Goal: Task Accomplishment & Management: Use online tool/utility

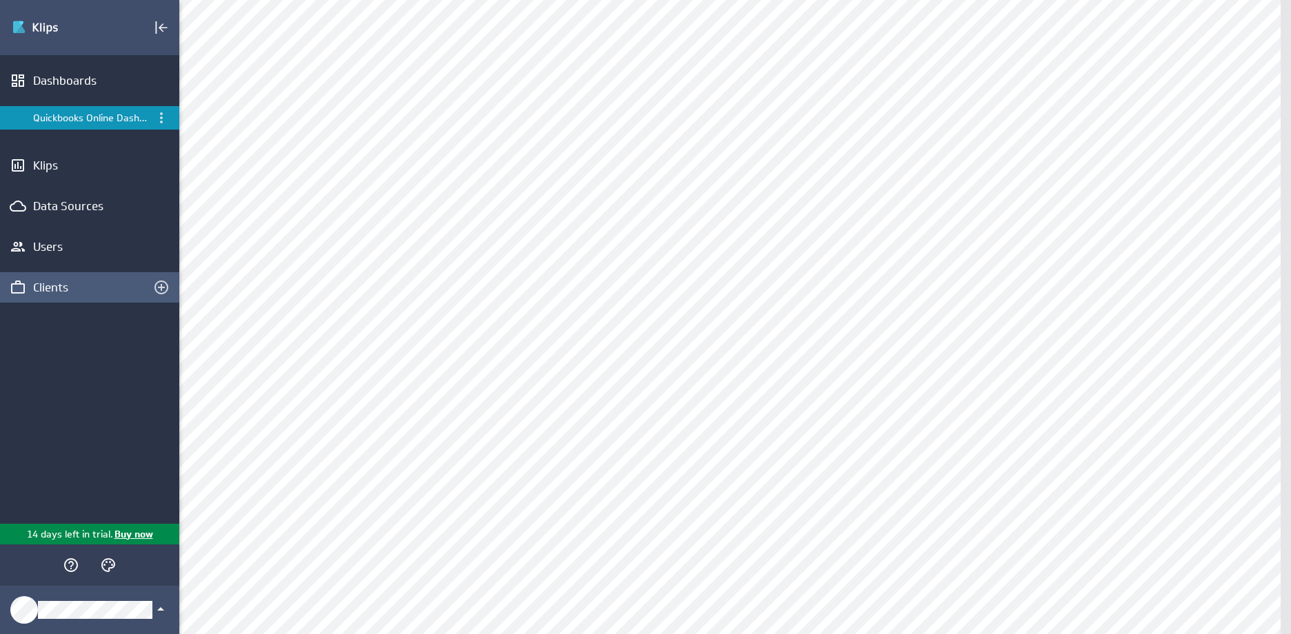
click at [57, 290] on div "Clients" at bounding box center [89, 287] width 113 height 15
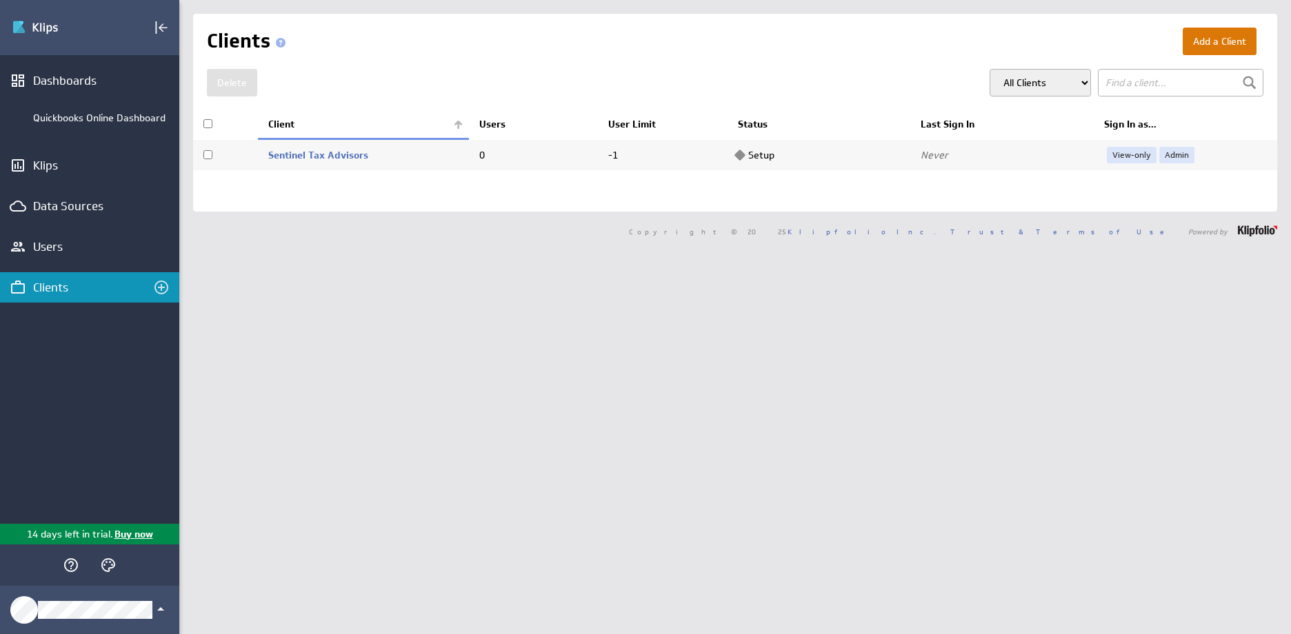
click at [1196, 46] on button "Add a Client" at bounding box center [1220, 42] width 74 height 28
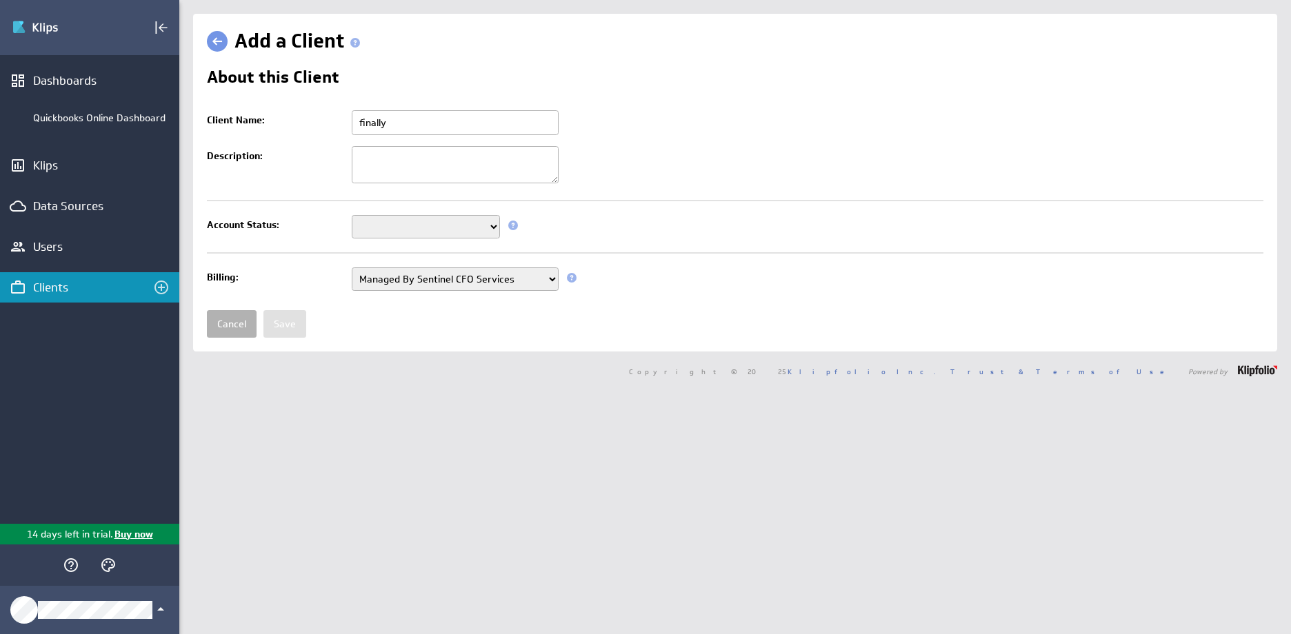
type input "finally"
click at [377, 168] on textarea "Description:" at bounding box center [455, 164] width 207 height 37
type textarea "finally"
click at [381, 220] on select "Setup Mode Trial Disabled" at bounding box center [426, 226] width 148 height 23
select select "7"
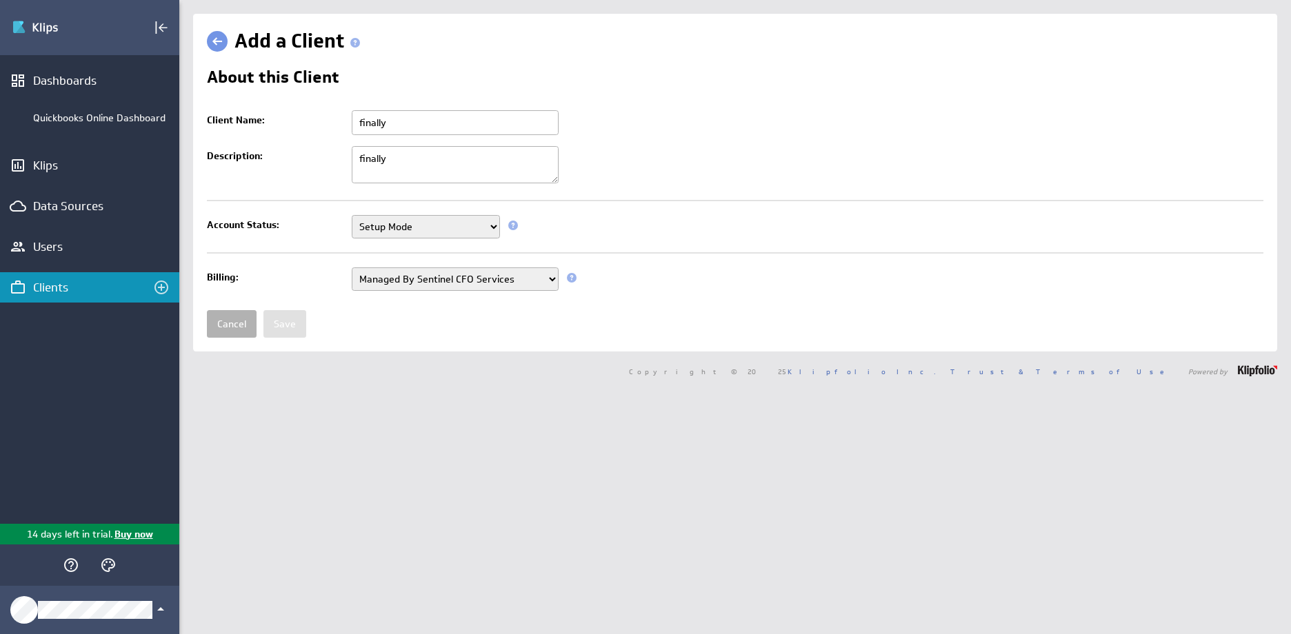
click at [352, 215] on select "Setup Mode Trial Disabled" at bounding box center [426, 226] width 148 height 23
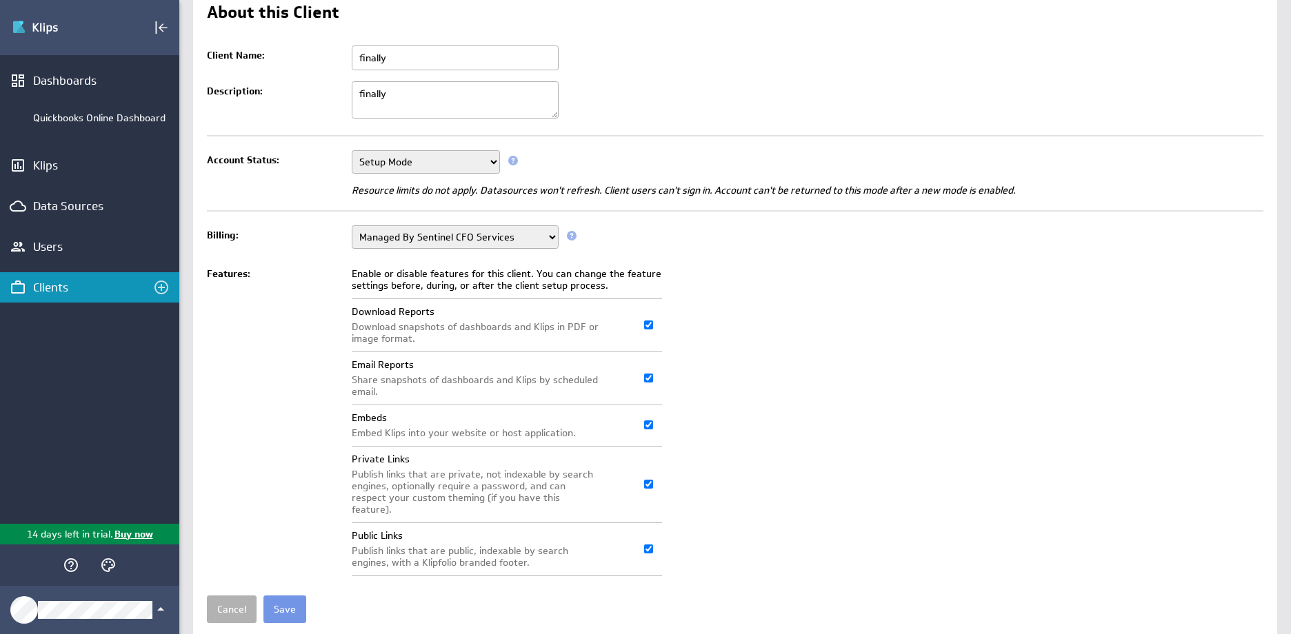
scroll to position [94, 0]
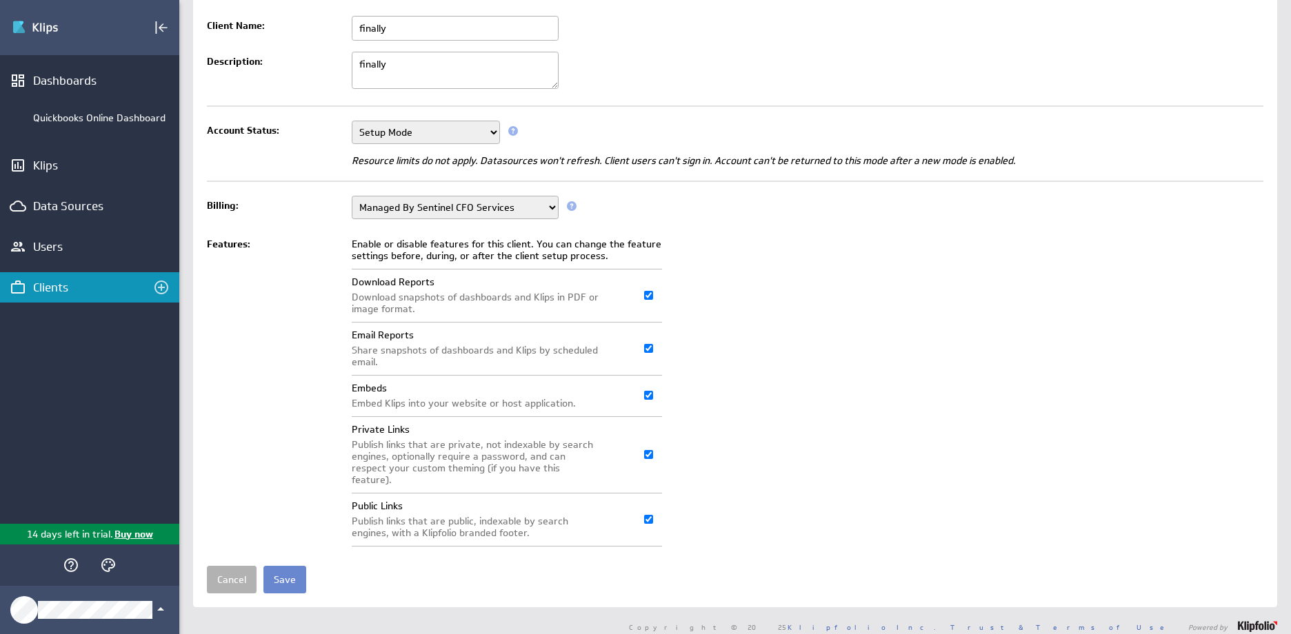
click at [289, 566] on input "Save" at bounding box center [284, 580] width 43 height 28
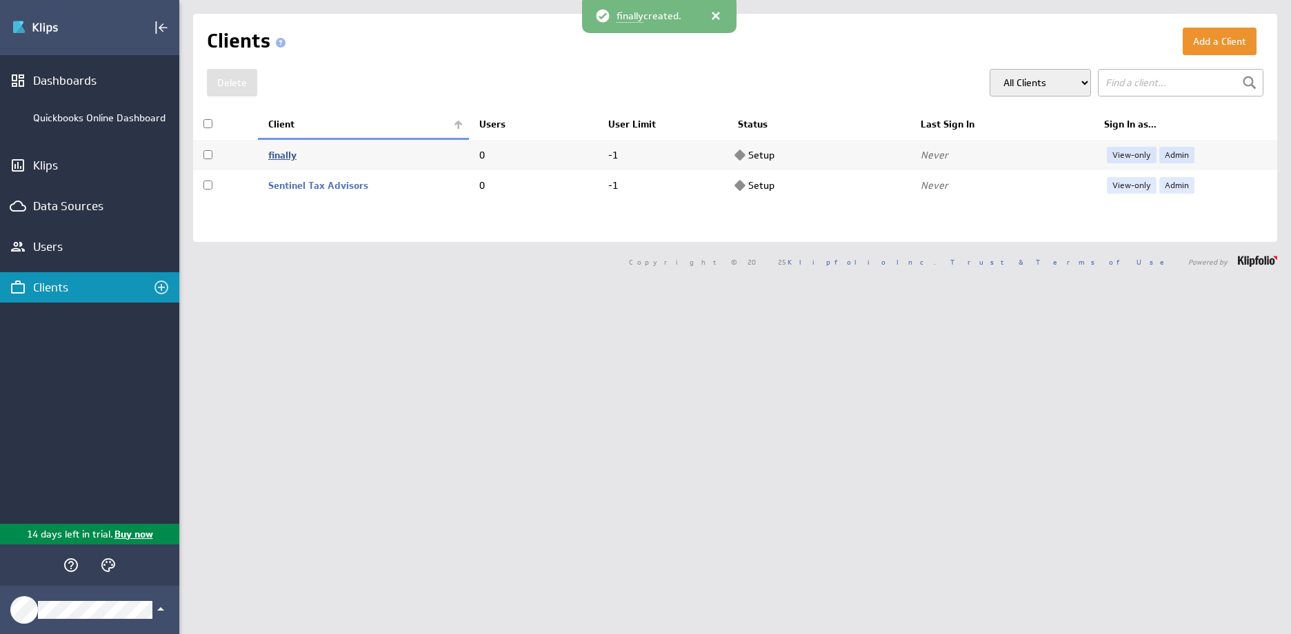
click at [283, 156] on link "finally" at bounding box center [282, 155] width 28 height 12
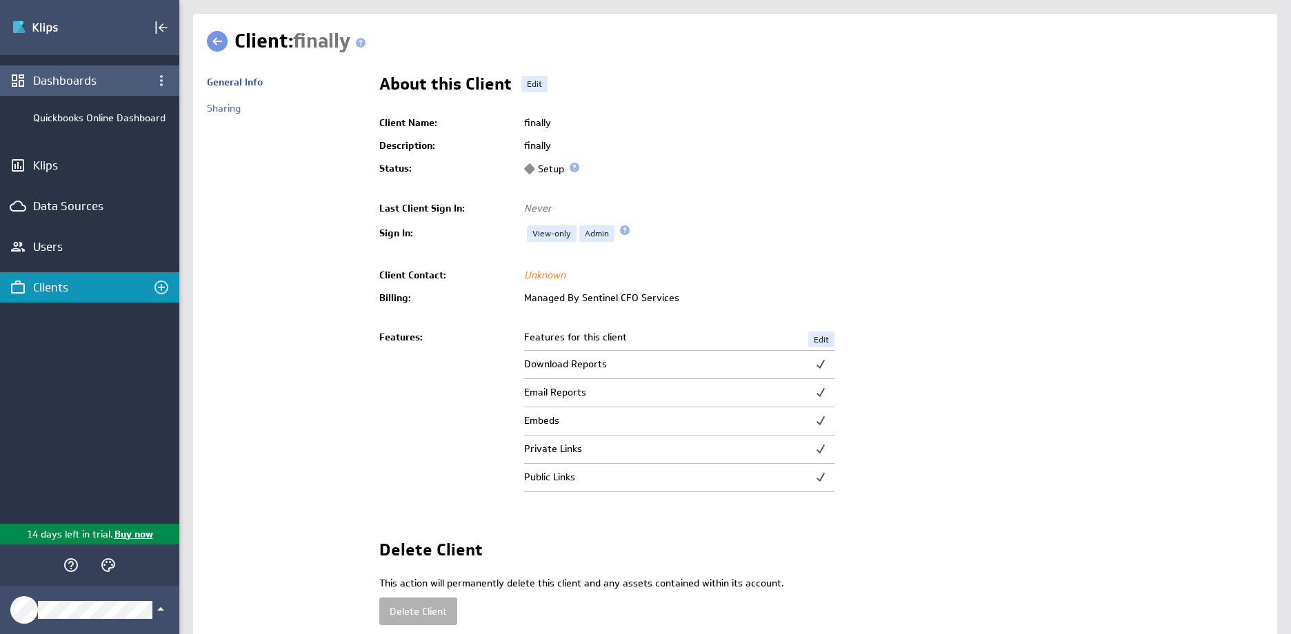
click at [69, 86] on div "Dashboards" at bounding box center [89, 80] width 113 height 15
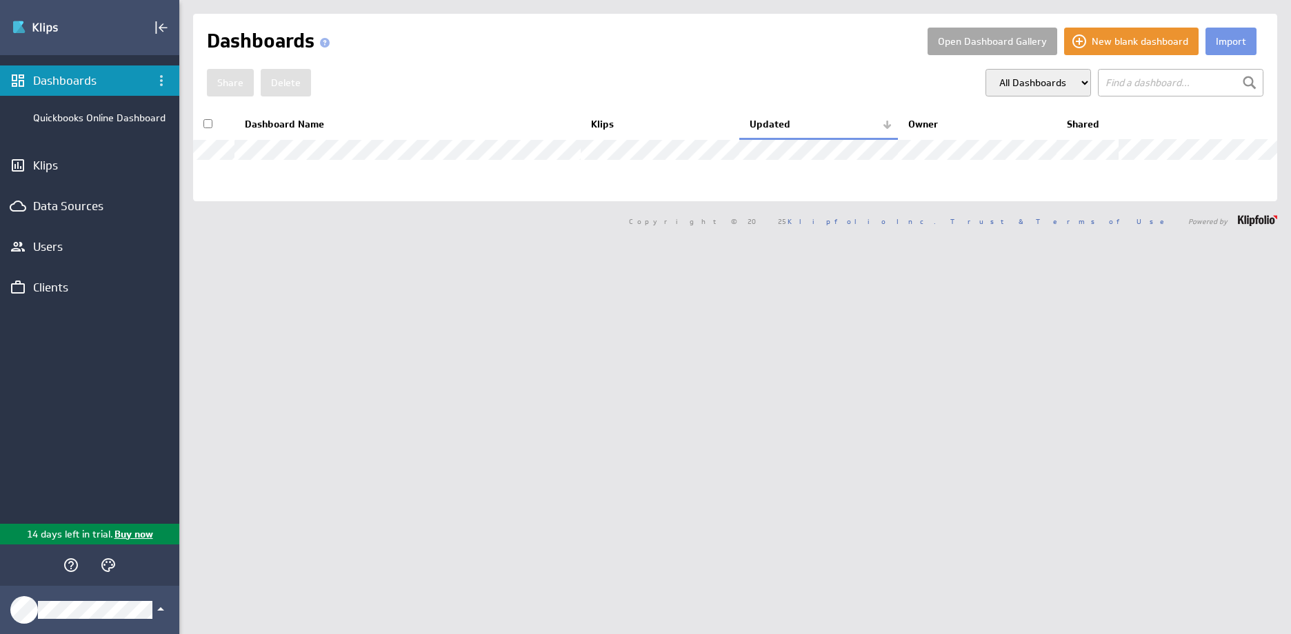
click at [1009, 48] on button "Open Dashboard Gallery" at bounding box center [992, 42] width 130 height 28
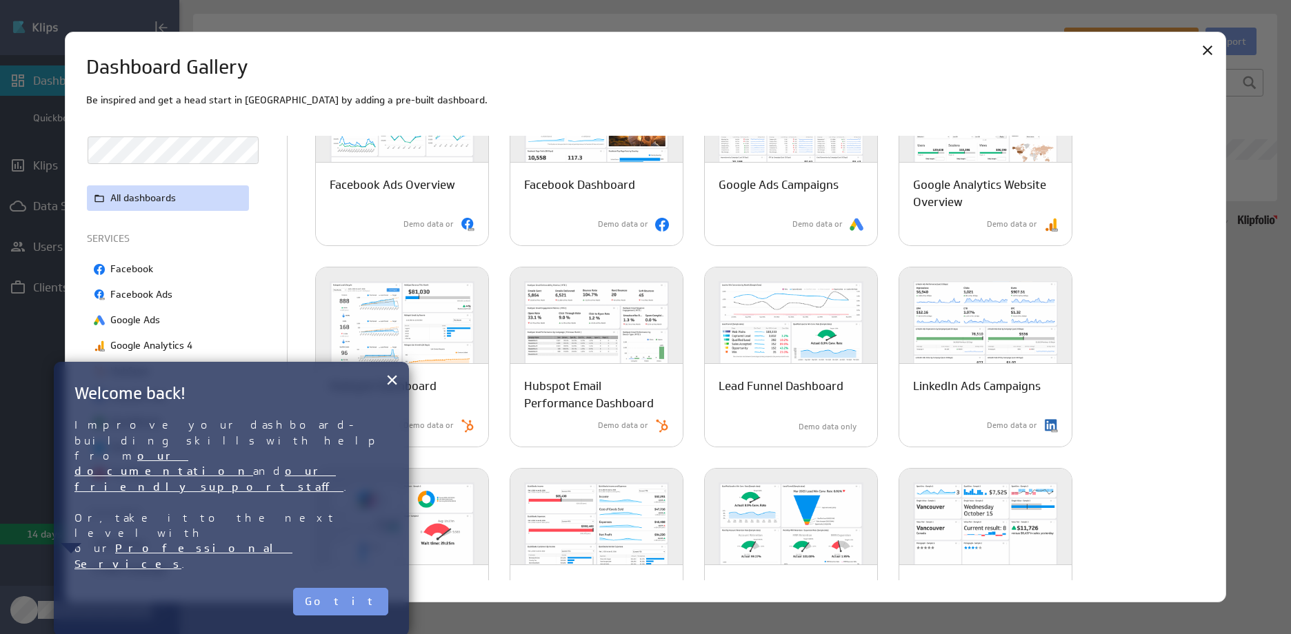
scroll to position [345, 0]
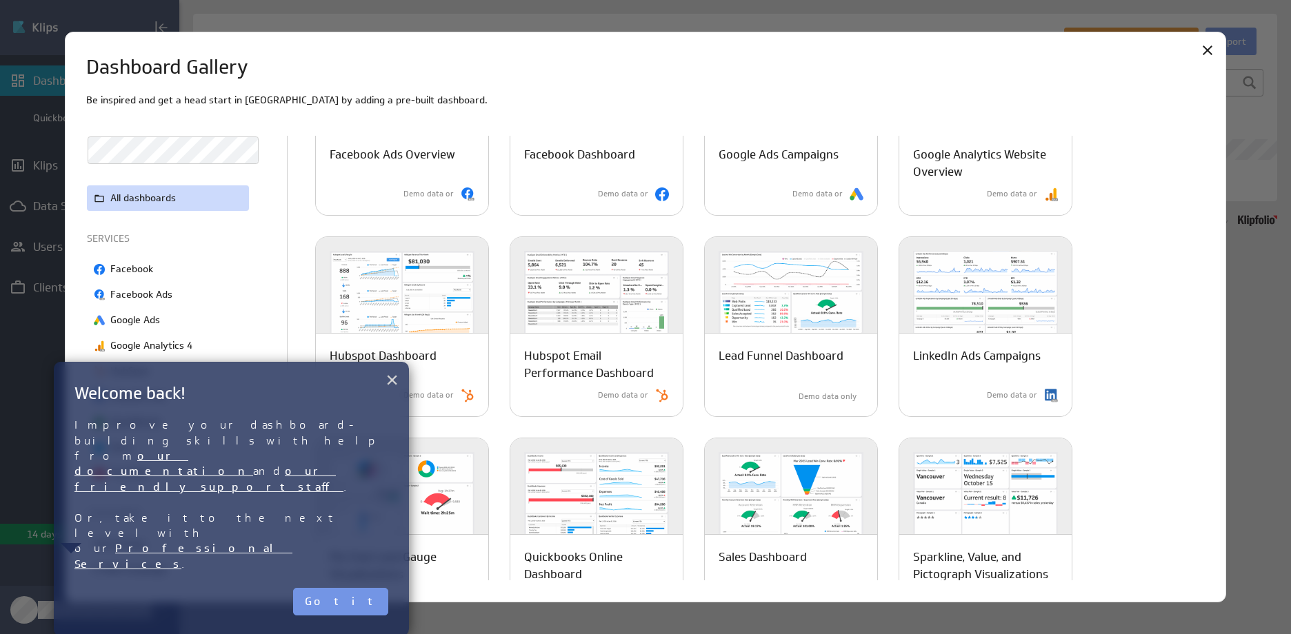
click at [392, 378] on button "×" at bounding box center [391, 380] width 13 height 28
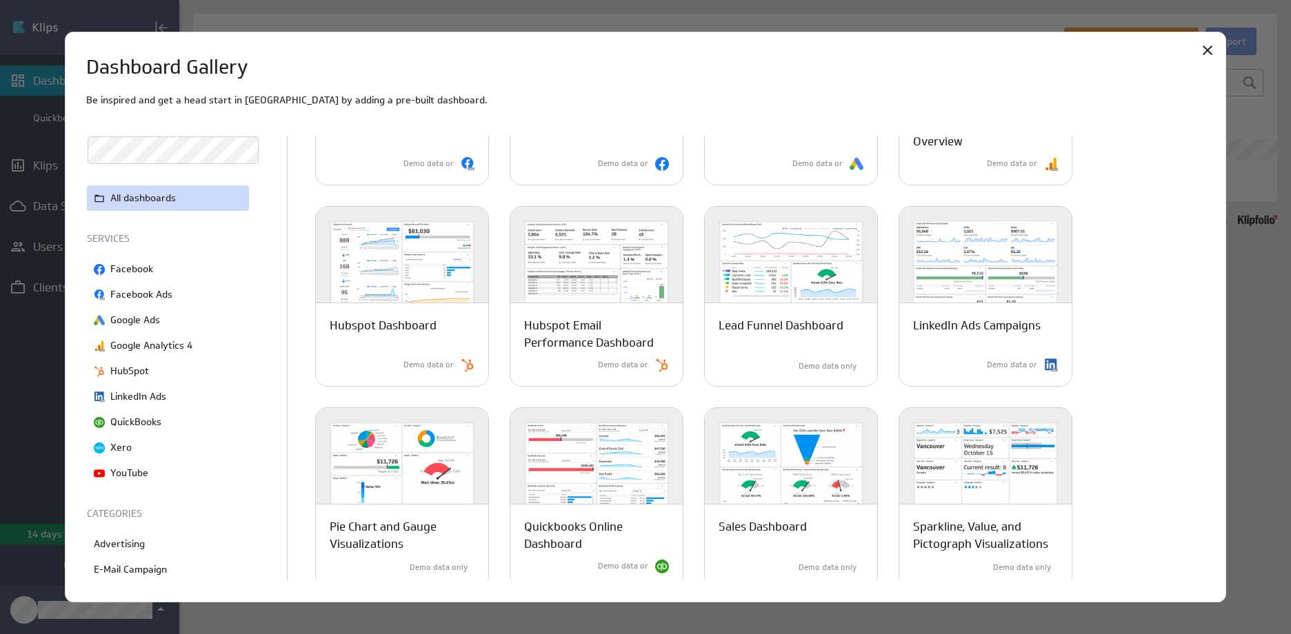
scroll to position [0, 0]
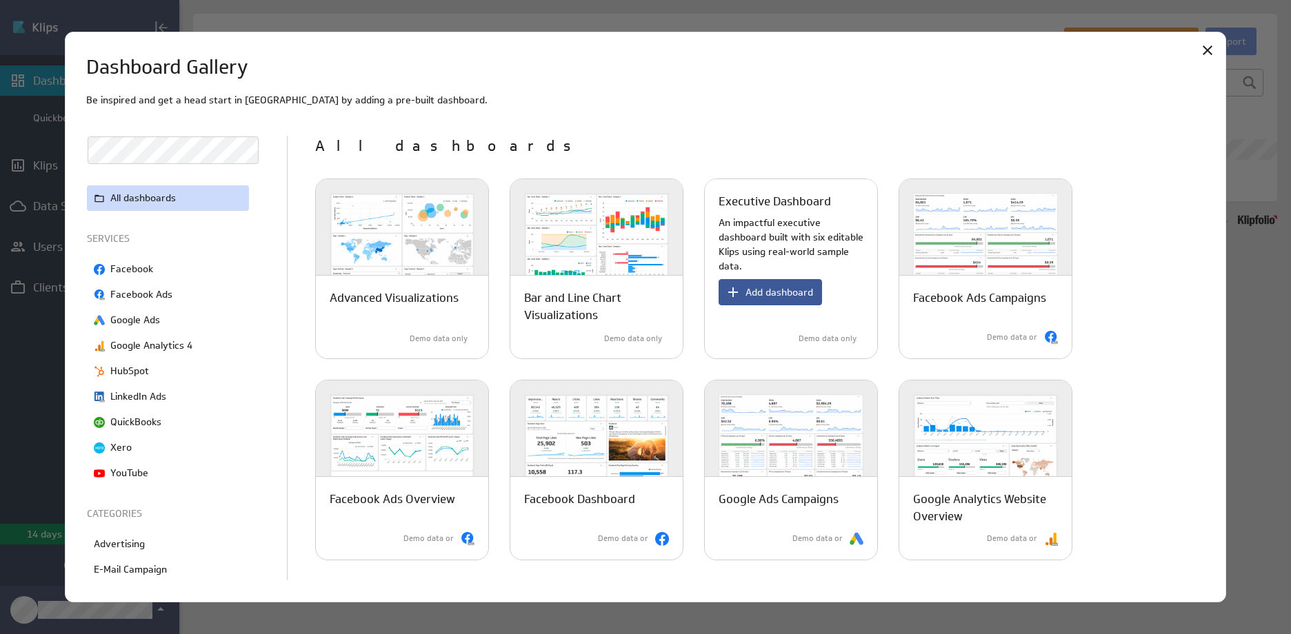
click at [752, 288] on span "Add dashboard" at bounding box center [779, 292] width 68 height 12
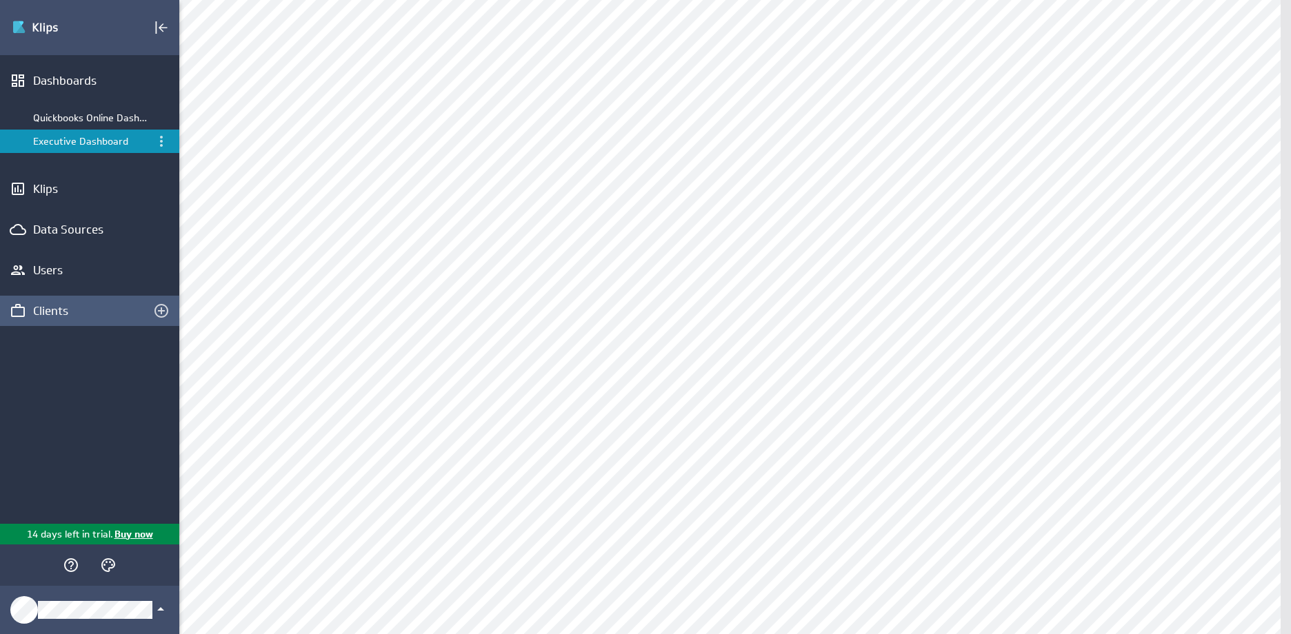
click at [50, 312] on div "Clients" at bounding box center [89, 310] width 113 height 15
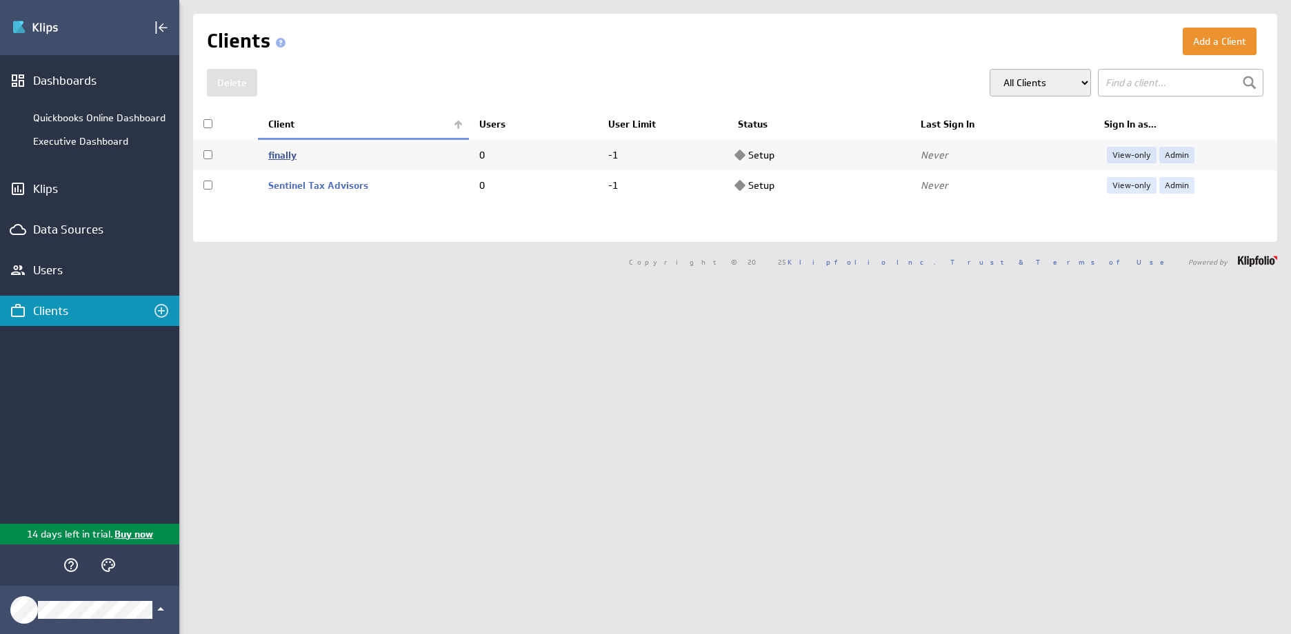
click at [283, 153] on link "finally" at bounding box center [282, 155] width 28 height 12
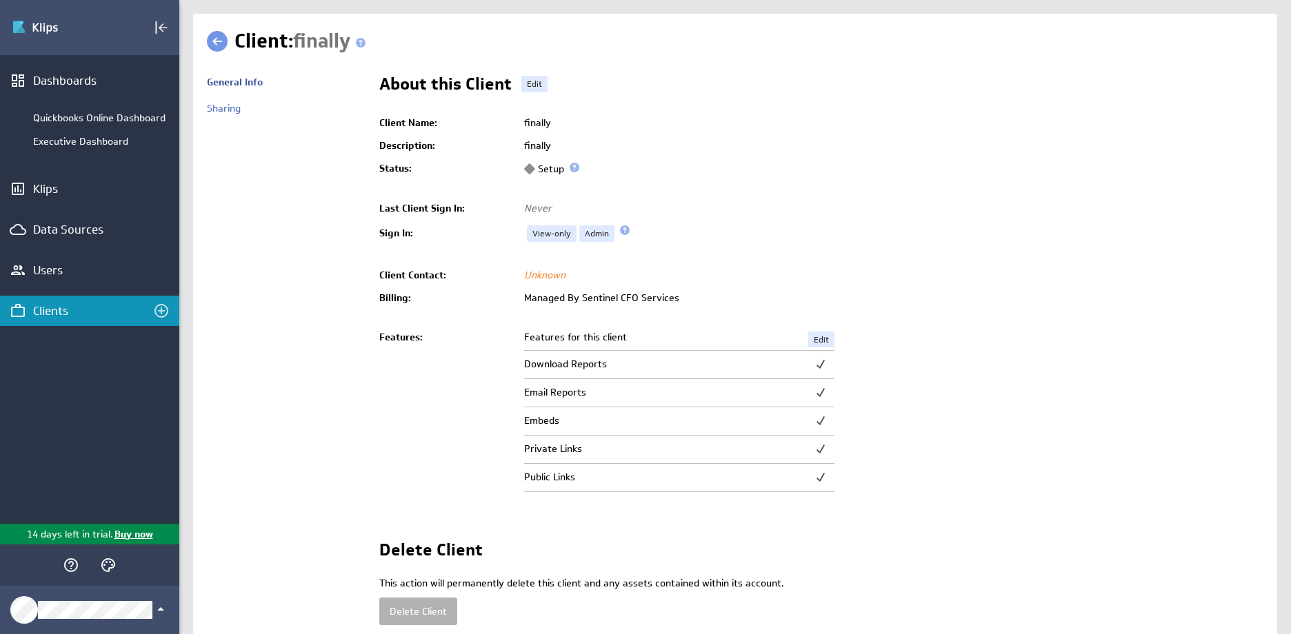
click at [39, 310] on div "Clients" at bounding box center [89, 310] width 113 height 15
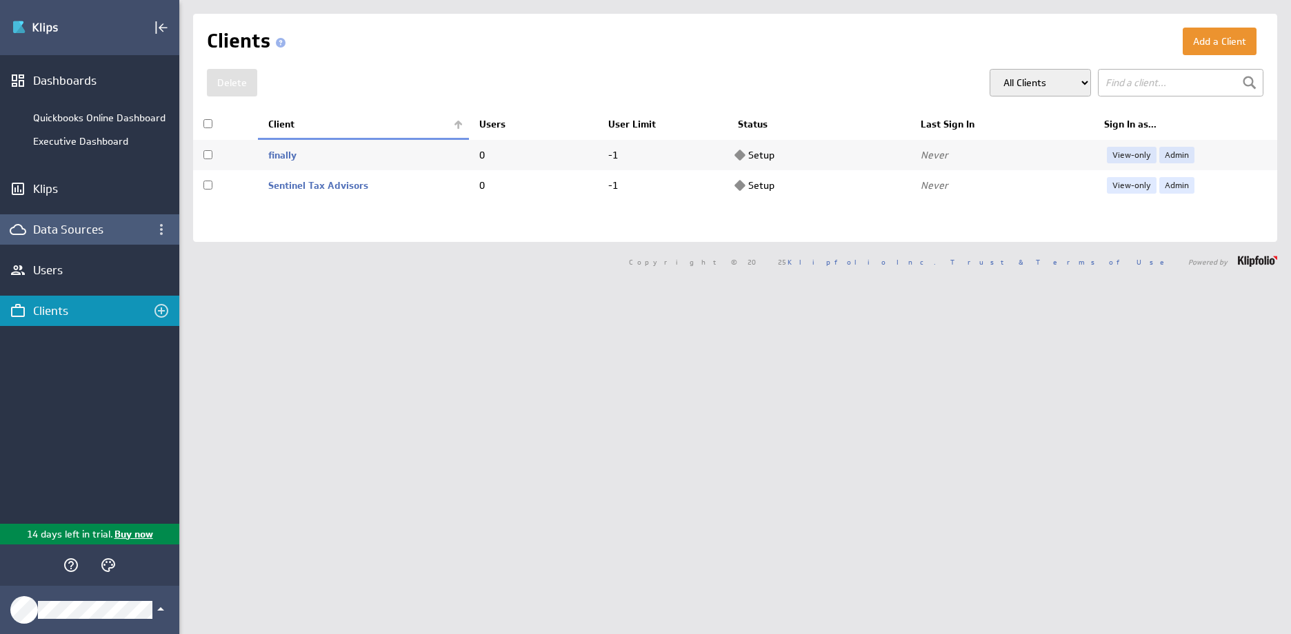
click at [41, 228] on div "Data Sources" at bounding box center [89, 229] width 113 height 15
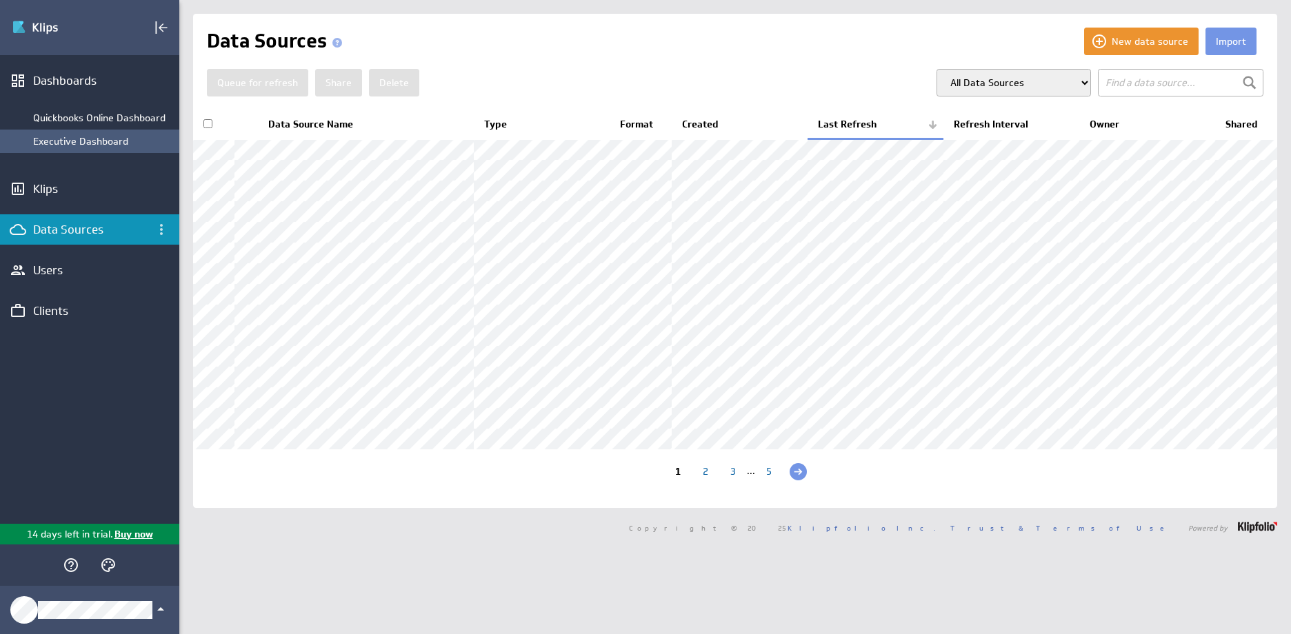
click at [57, 143] on div "Executive Dashboard" at bounding box center [102, 141] width 139 height 12
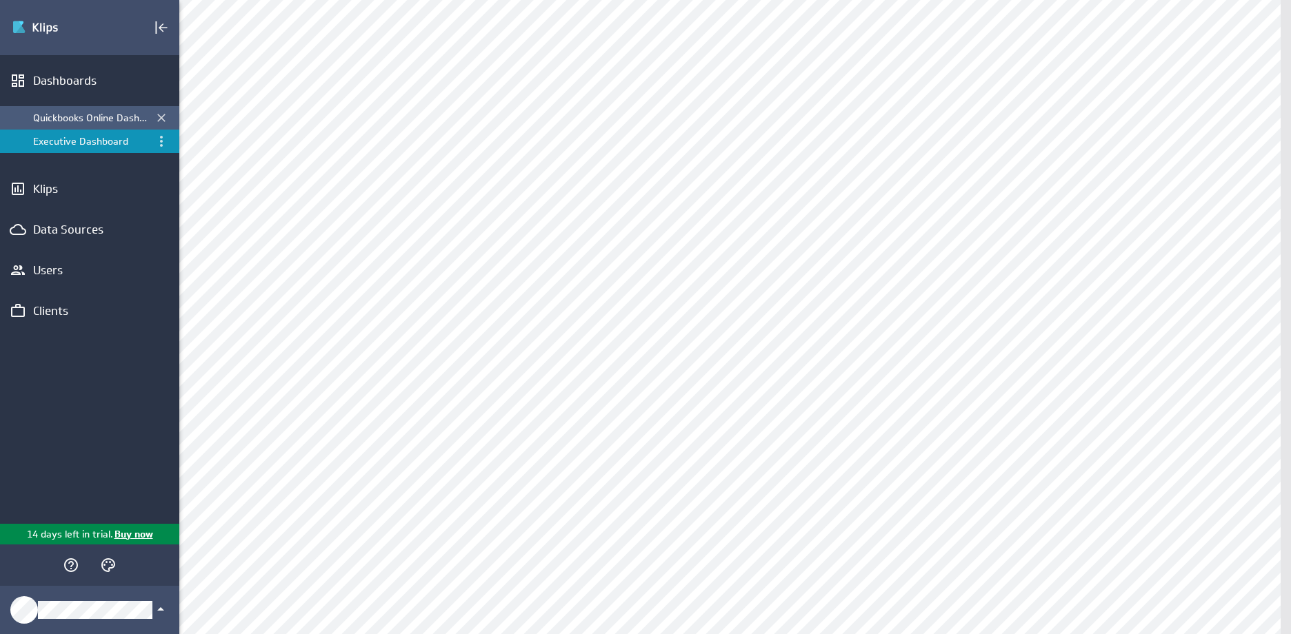
click at [88, 114] on div "Quickbooks Online Dashboard" at bounding box center [90, 118] width 115 height 12
click at [84, 142] on div "Executive Dashboard" at bounding box center [90, 141] width 115 height 12
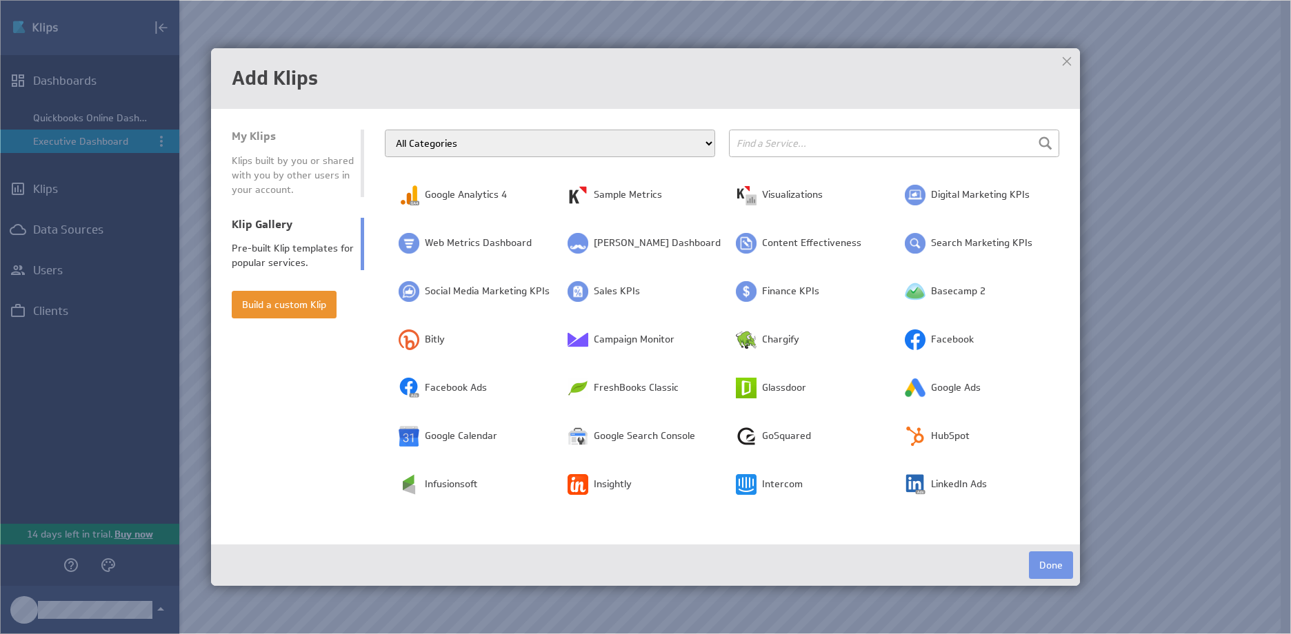
click at [1060, 57] on div at bounding box center [1066, 61] width 21 height 21
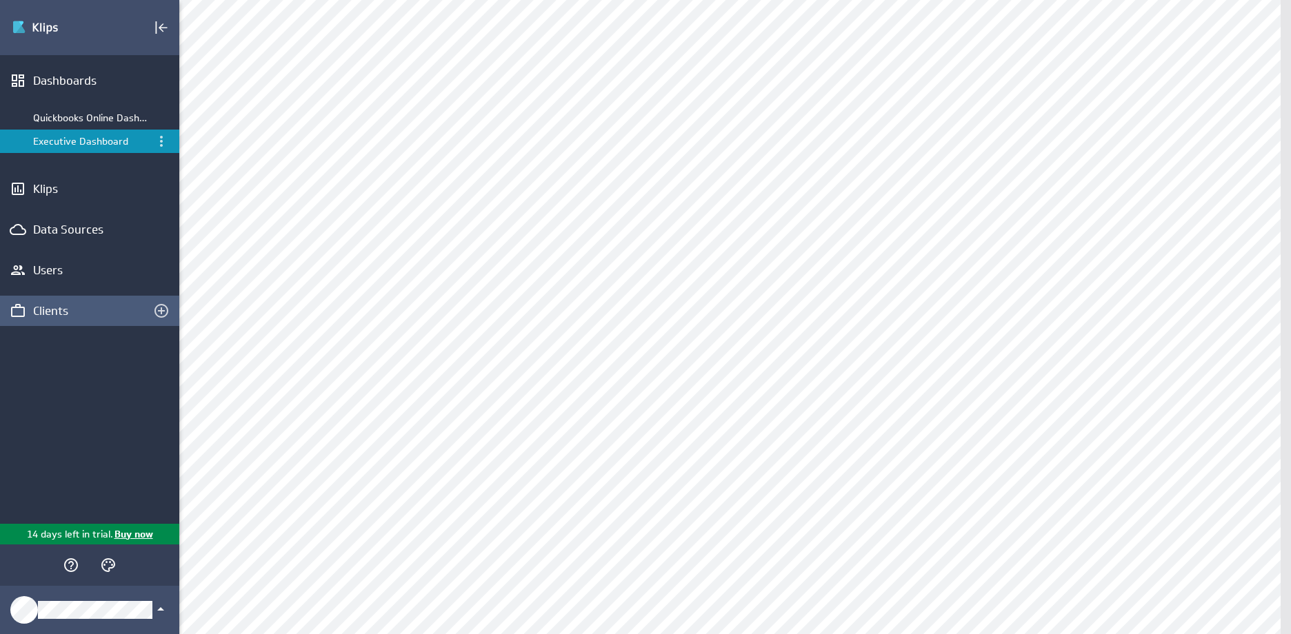
click at [64, 309] on div "Clients" at bounding box center [89, 310] width 113 height 15
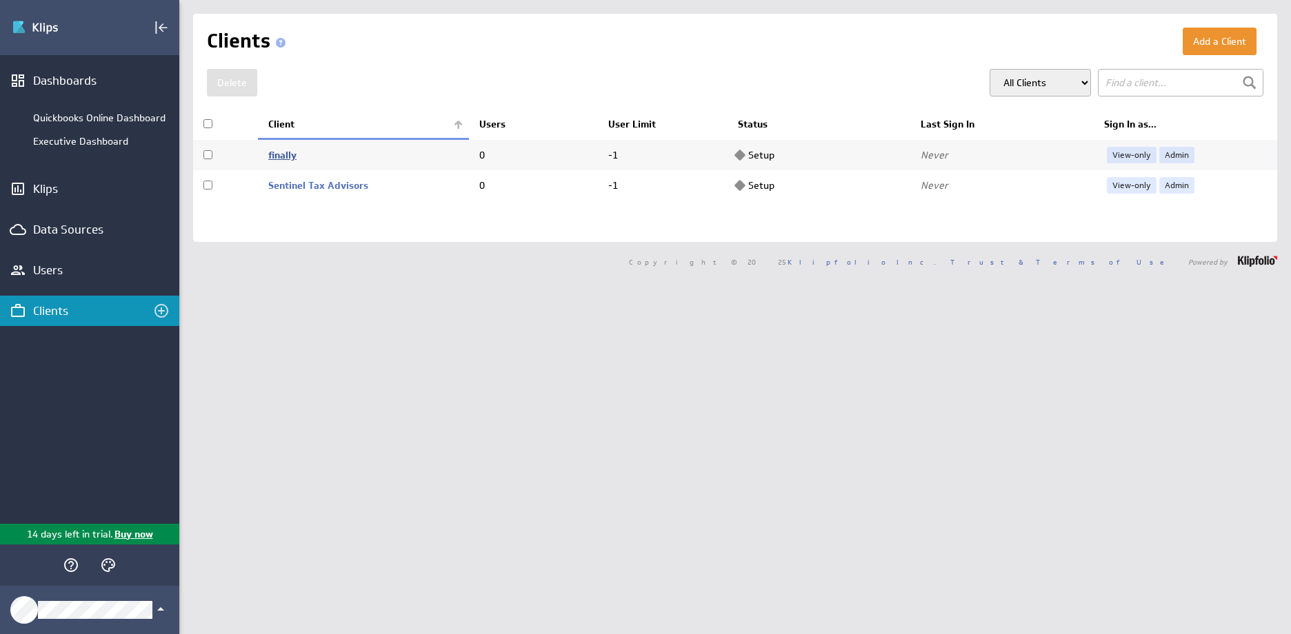
click at [283, 154] on link "finally" at bounding box center [282, 155] width 28 height 12
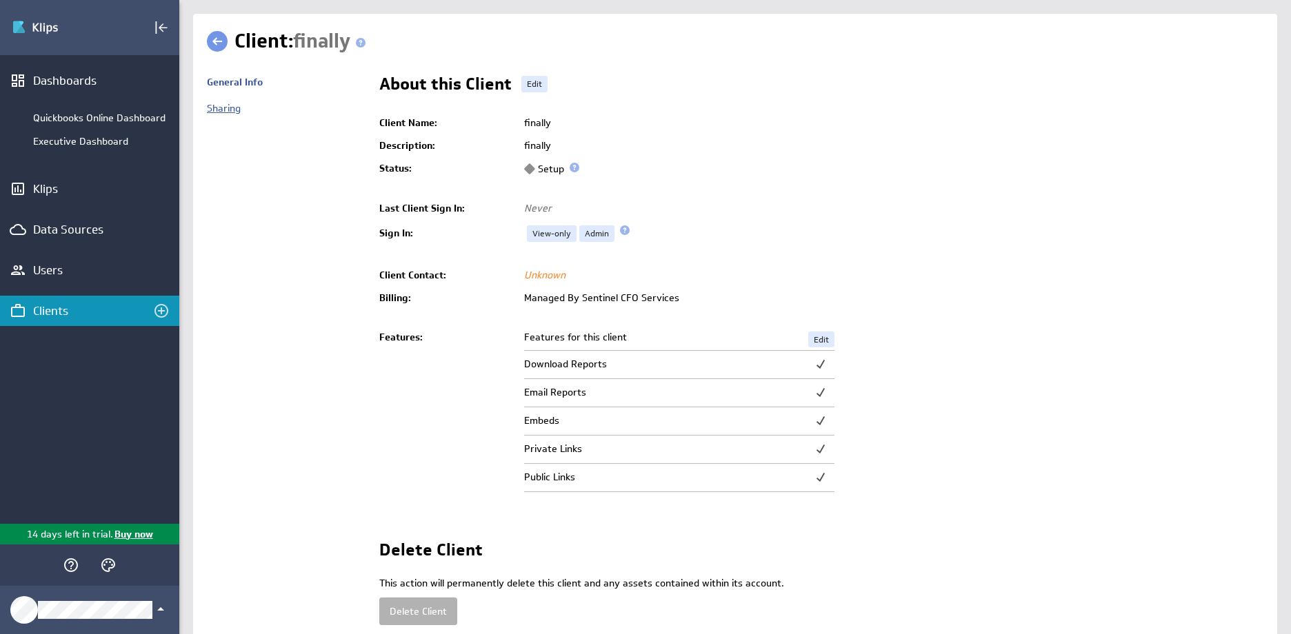
click at [219, 105] on link "Sharing" at bounding box center [224, 108] width 34 height 12
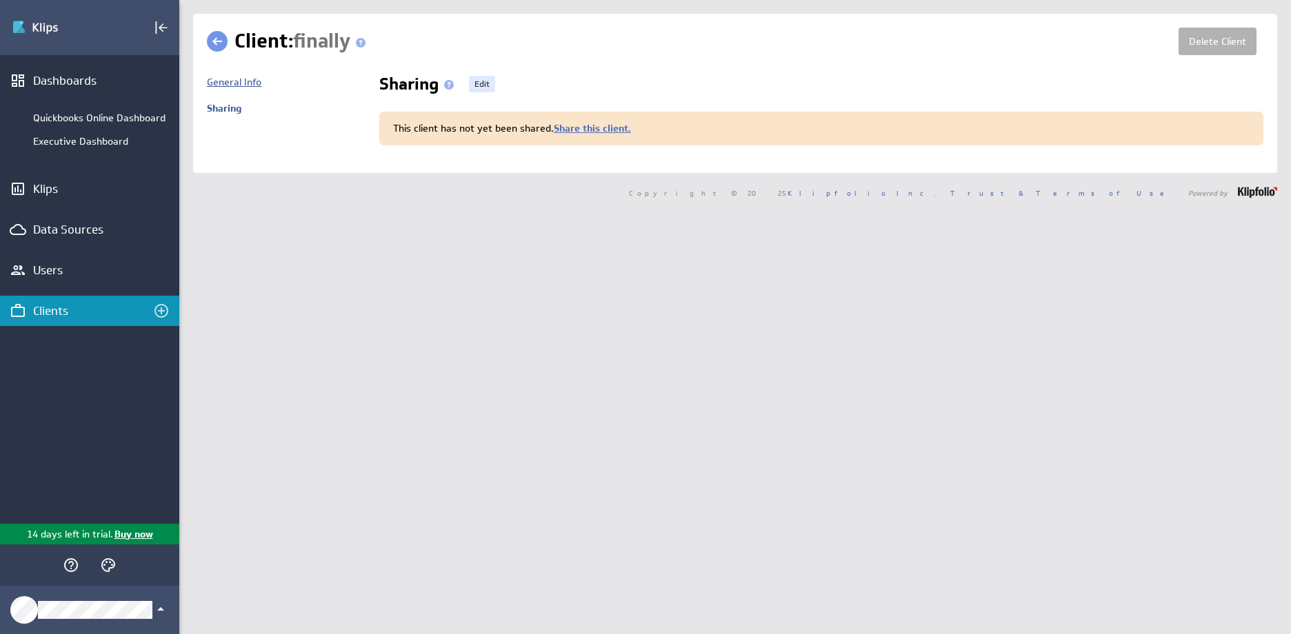
click at [229, 86] on link "General Info" at bounding box center [234, 82] width 54 height 12
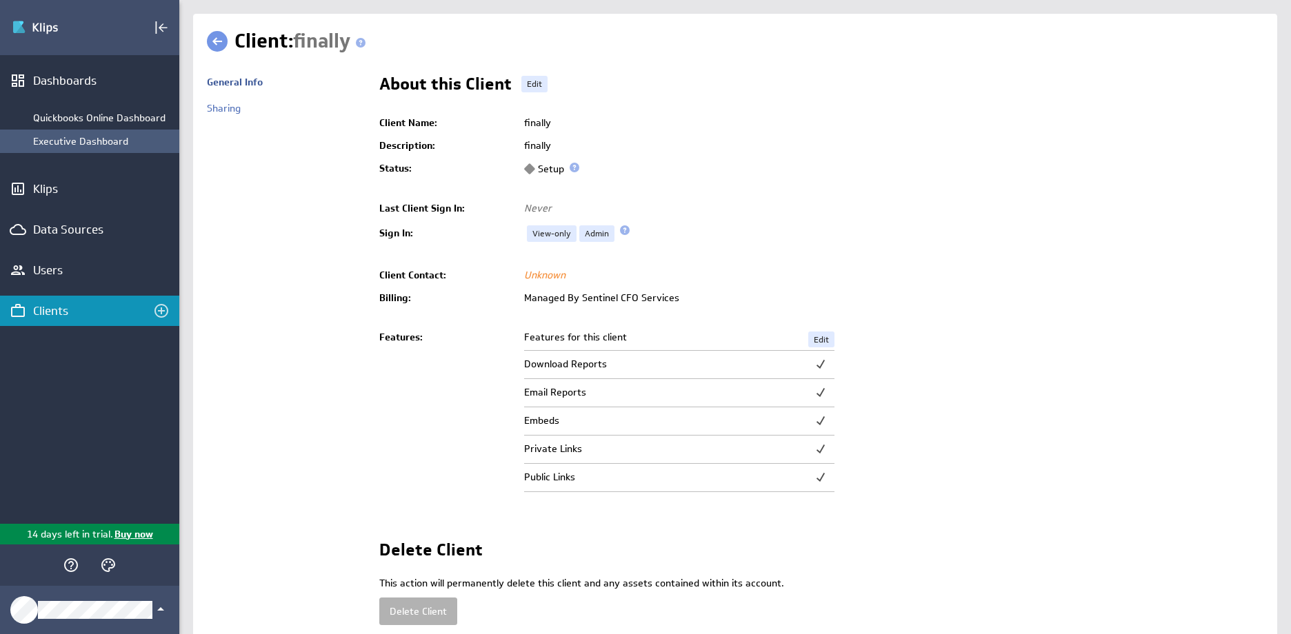
click at [92, 141] on div "Executive Dashboard" at bounding box center [102, 141] width 139 height 12
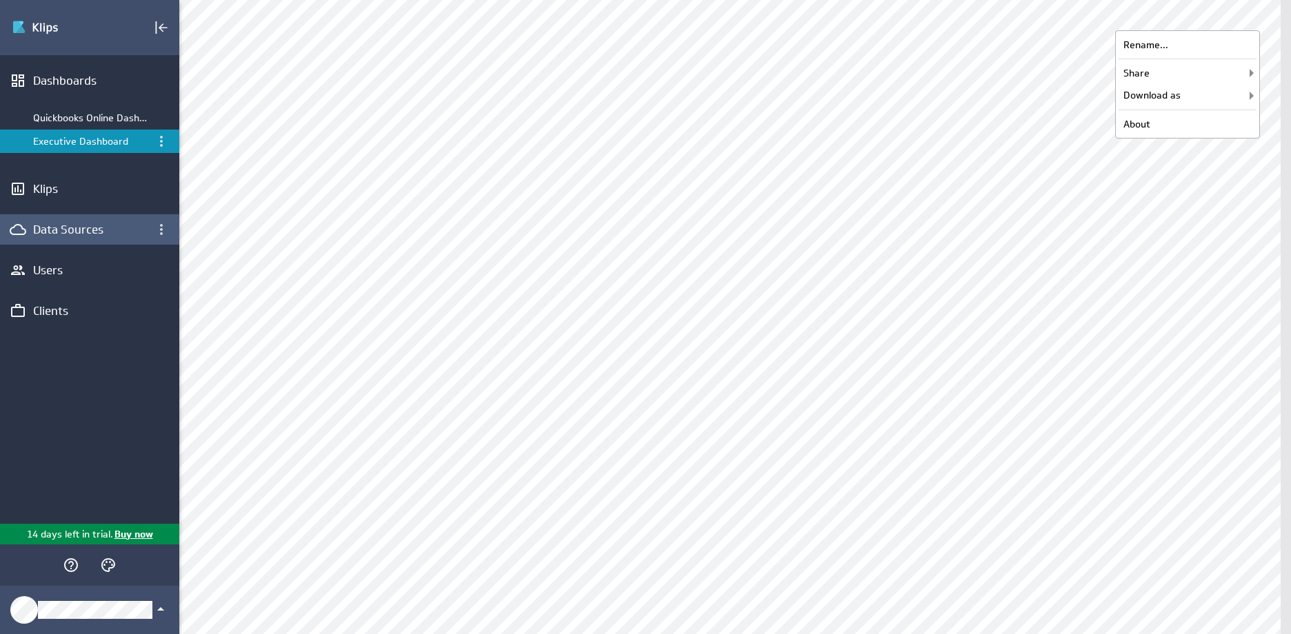
click at [83, 237] on div "Data Sources" at bounding box center [89, 229] width 113 height 15
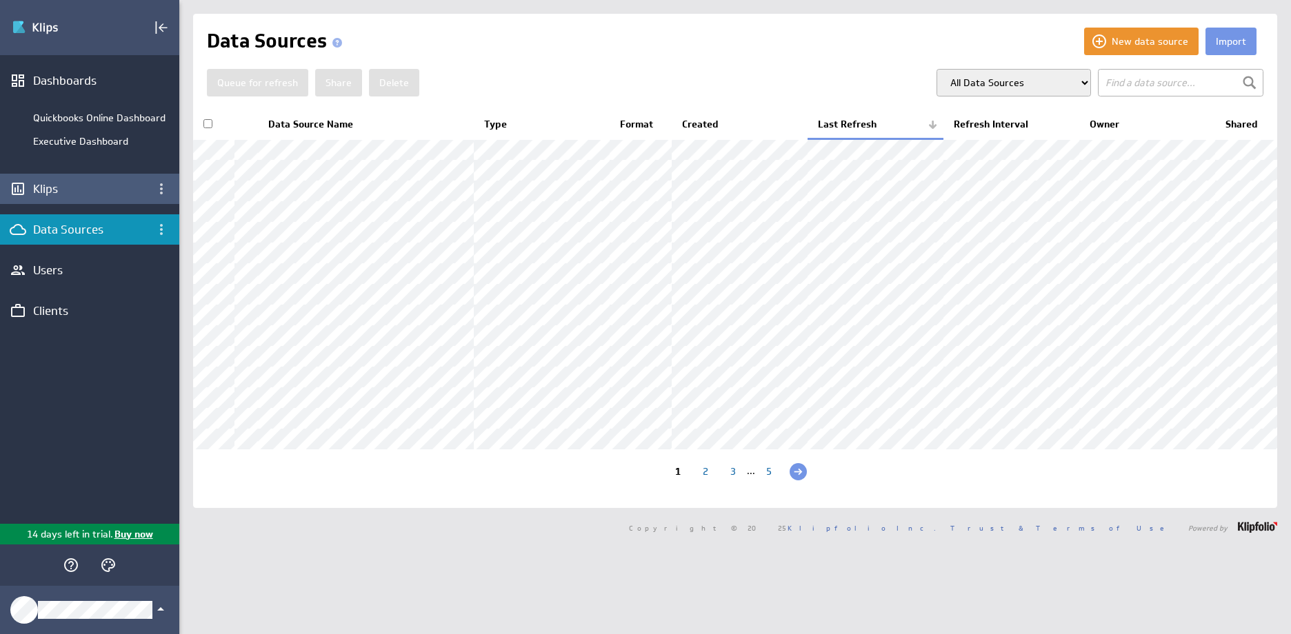
click at [50, 186] on div "Klips" at bounding box center [89, 188] width 113 height 15
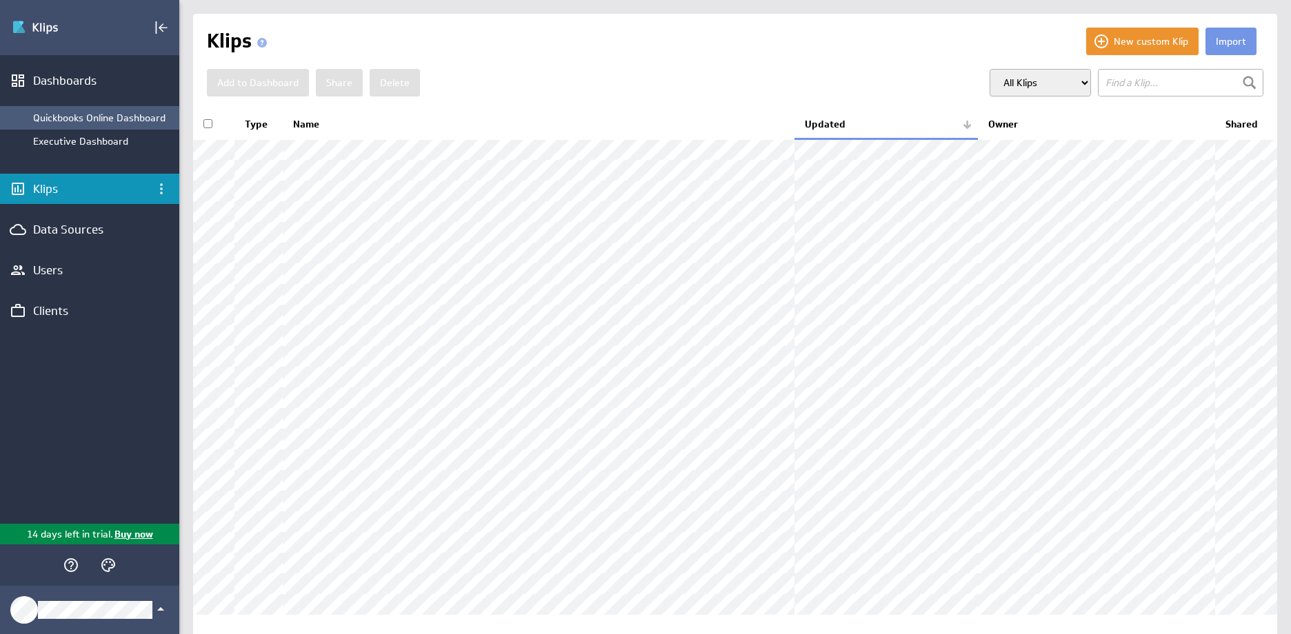
click at [70, 112] on div "Quickbooks Online Dashboard" at bounding box center [102, 118] width 139 height 12
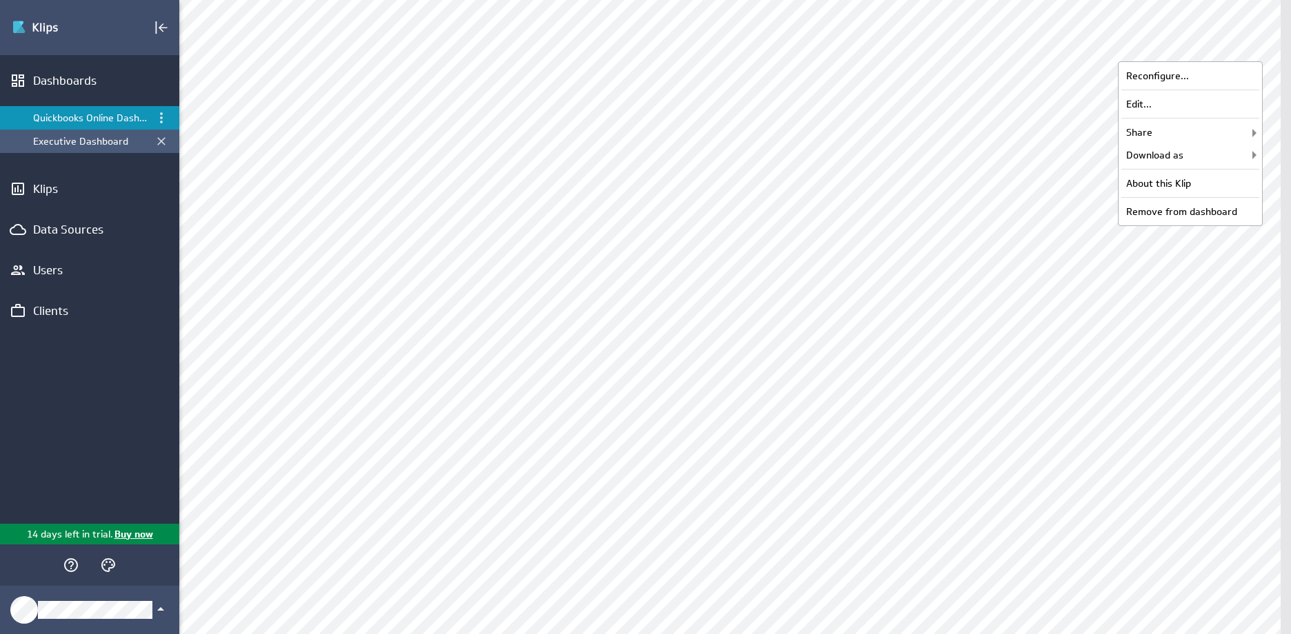
click at [103, 134] on div "Executive Dashboard" at bounding box center [89, 141] width 179 height 23
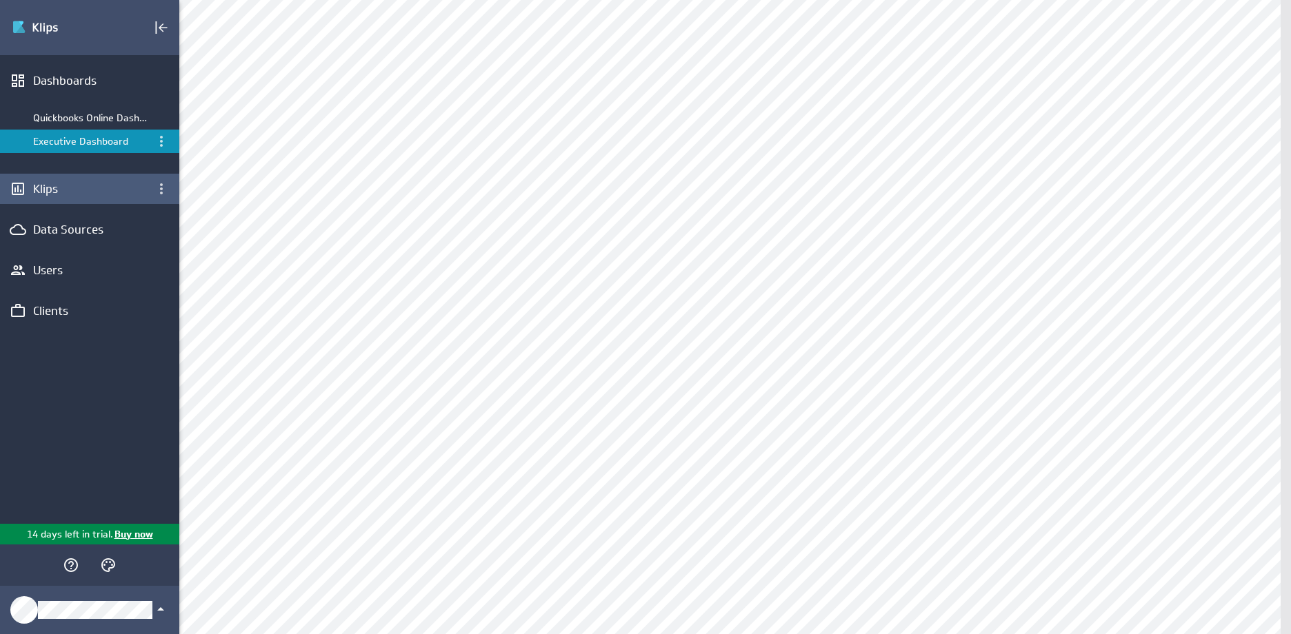
click at [37, 183] on div "Klips" at bounding box center [89, 188] width 113 height 15
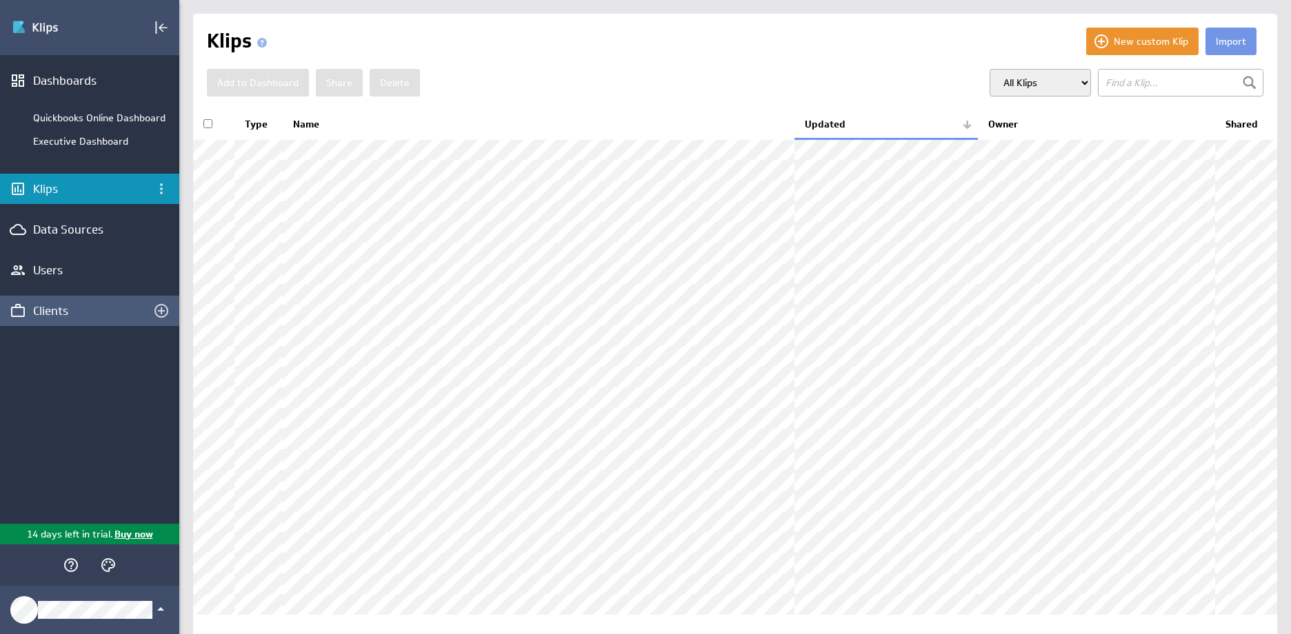
click at [54, 306] on div "Clients" at bounding box center [89, 310] width 113 height 15
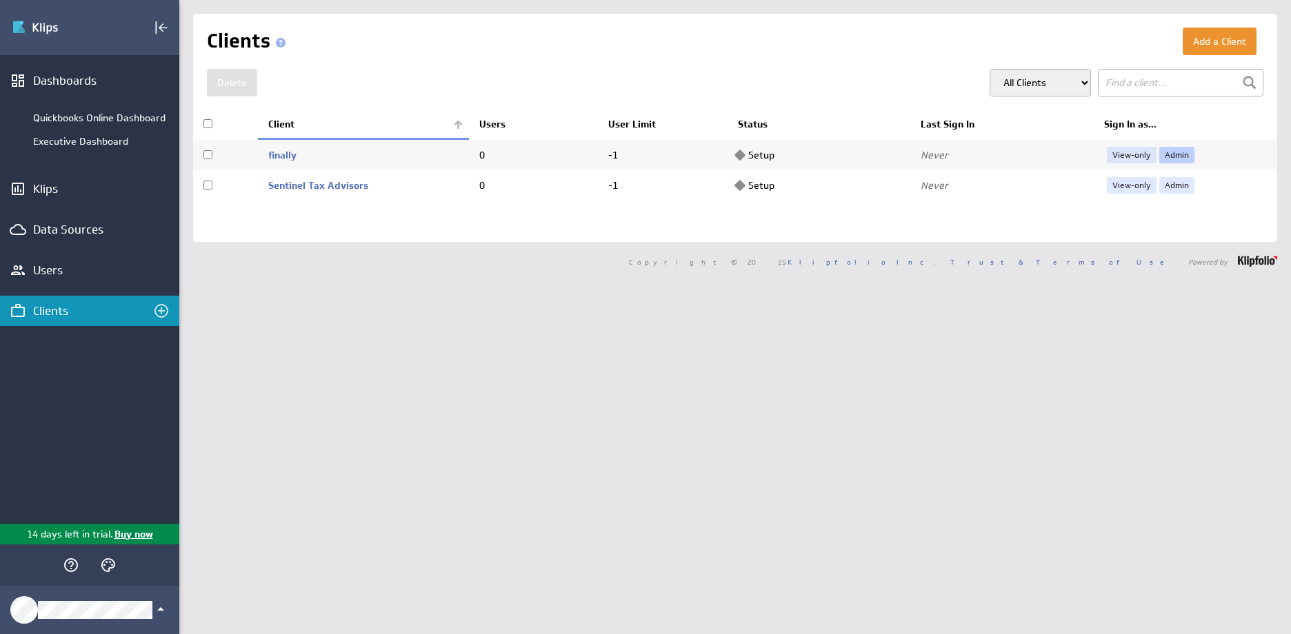
click at [1164, 152] on link "Admin" at bounding box center [1176, 155] width 35 height 17
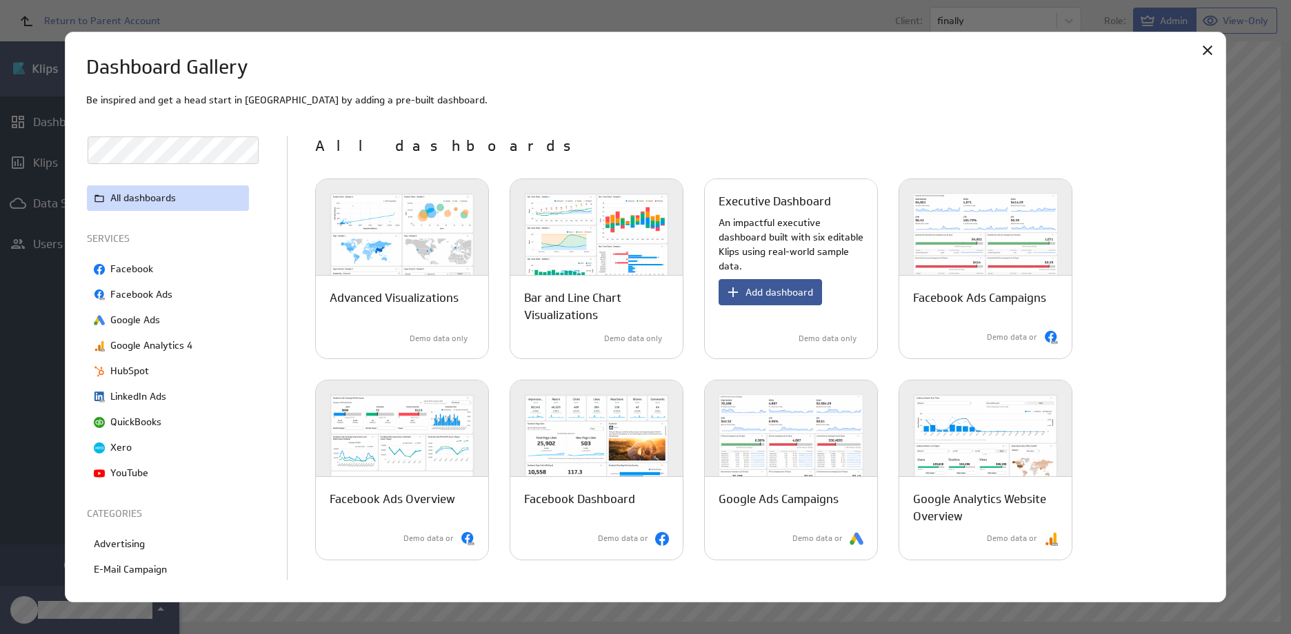
click at [775, 293] on span "Add dashboard" at bounding box center [779, 292] width 68 height 12
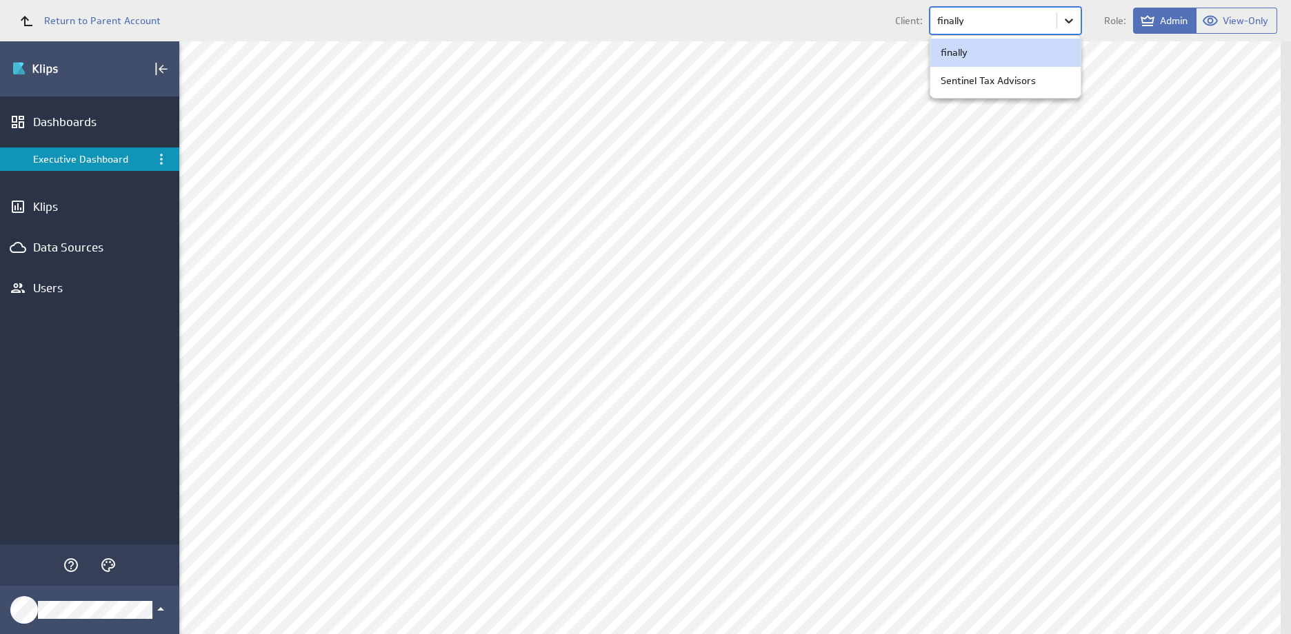
click at [1077, 16] on body "Return to Parent Account Client: option finally focused, 1 of 2. 2 results avai…" at bounding box center [645, 317] width 1291 height 634
click at [987, 49] on div "finally" at bounding box center [1006, 53] width 130 height 14
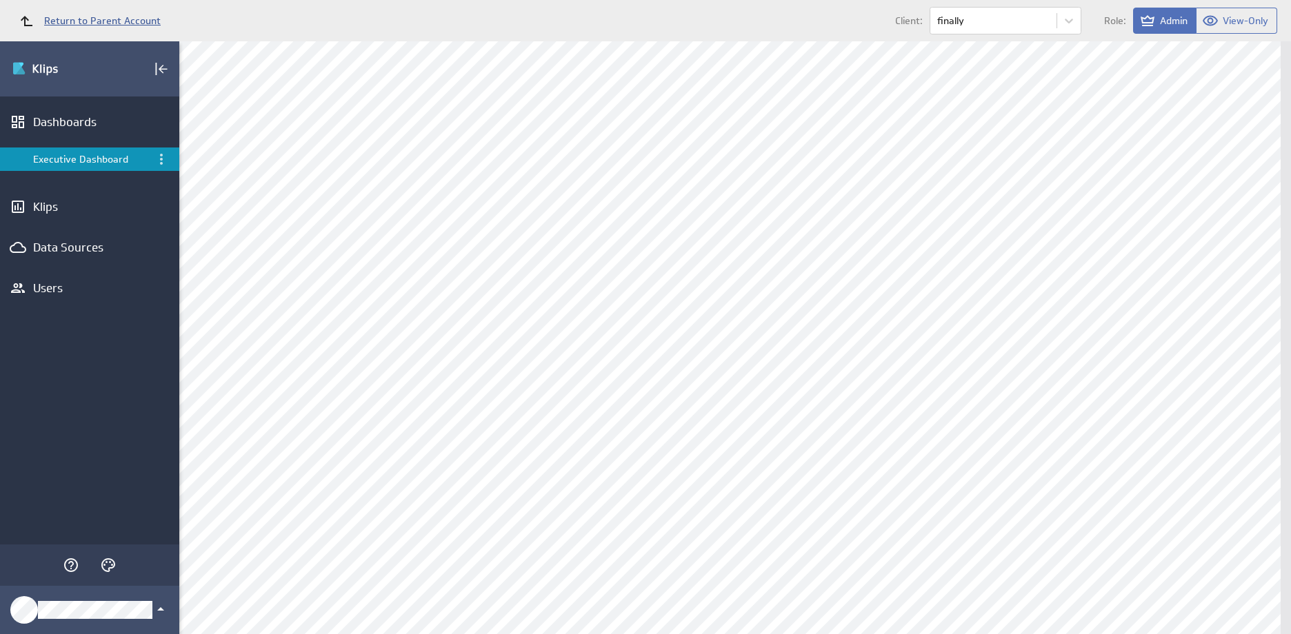
click at [61, 19] on span "Return to Parent Account" at bounding box center [102, 21] width 117 height 10
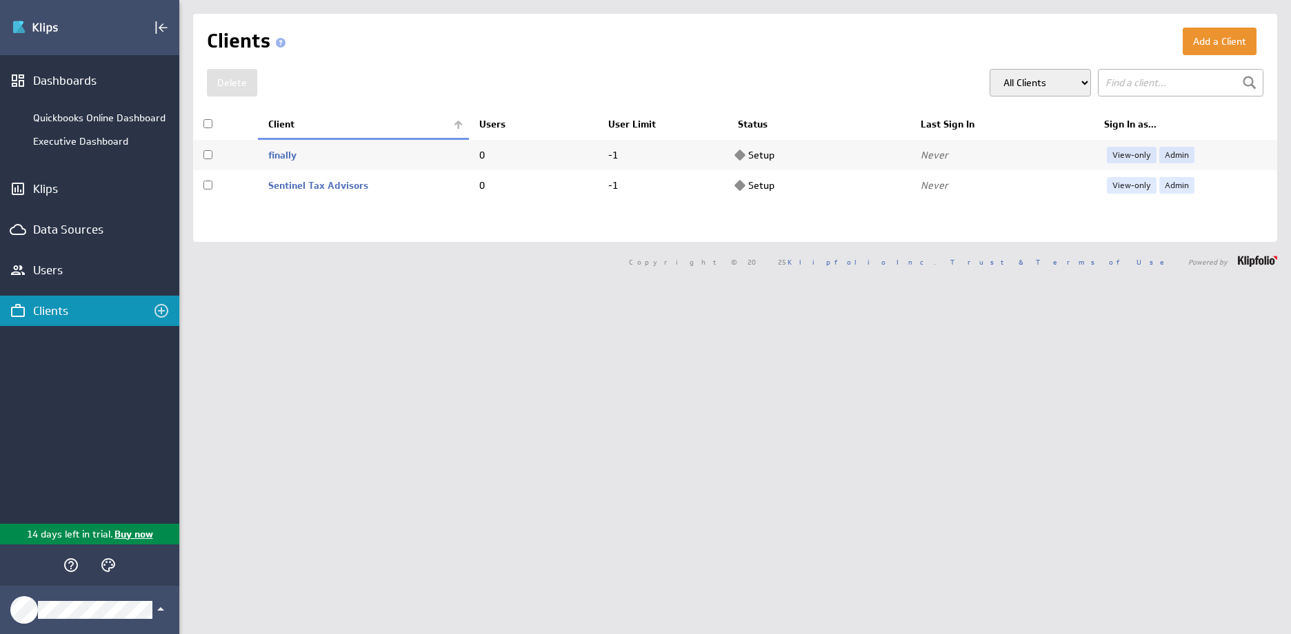
click at [88, 310] on div "Clients" at bounding box center [89, 310] width 113 height 15
click at [1168, 157] on link "Admin" at bounding box center [1176, 155] width 35 height 17
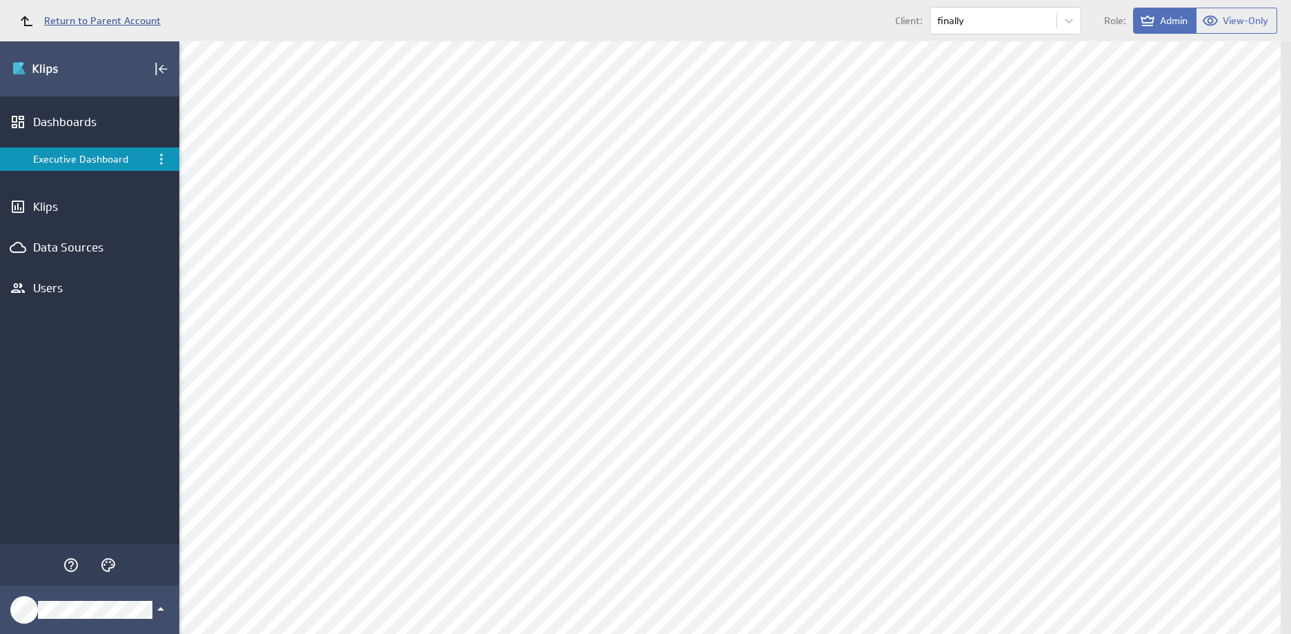
click at [75, 22] on span "Return to Parent Account" at bounding box center [102, 21] width 117 height 10
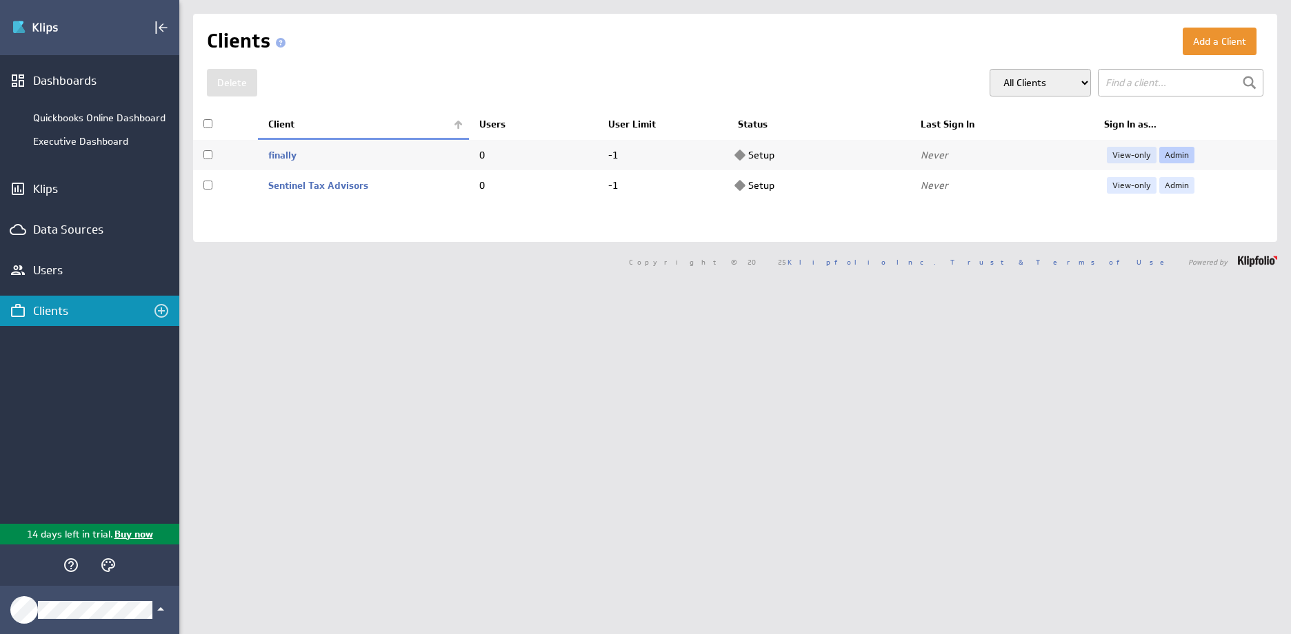
click at [1165, 155] on link "Admin" at bounding box center [1176, 155] width 35 height 17
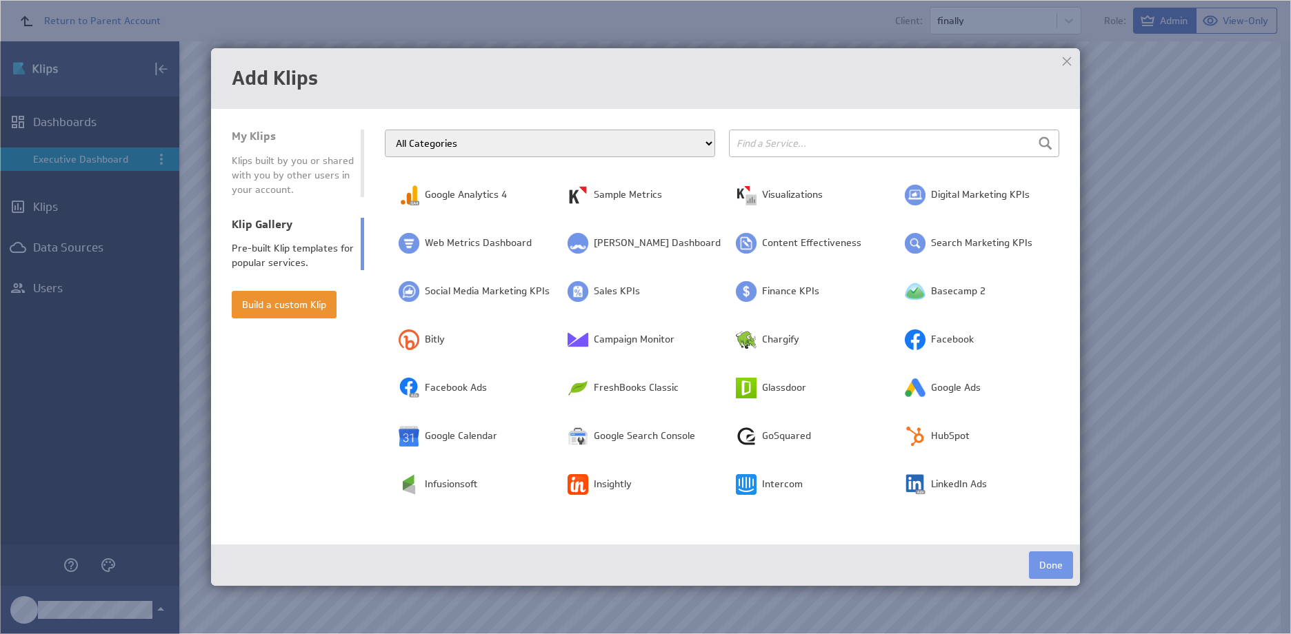
click at [500, 148] on select "All Categories Advertising Cloud Storage Customer Support Dashboard Gallery Dat…" at bounding box center [550, 144] width 330 height 28
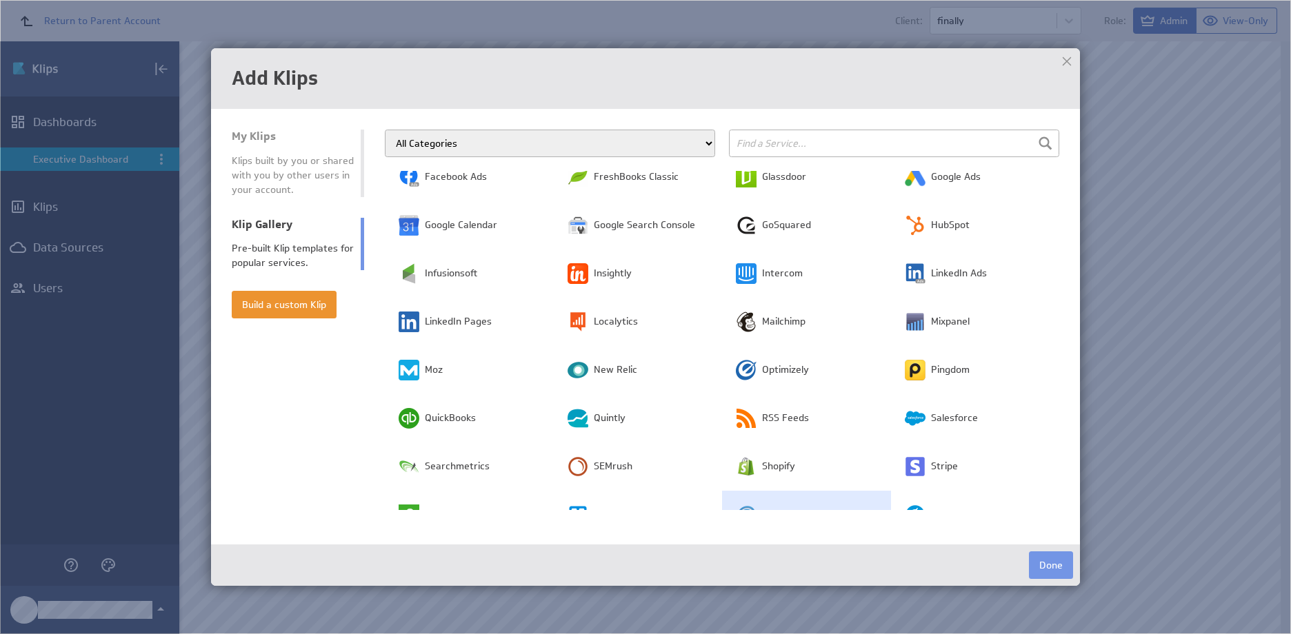
scroll to position [336, 0]
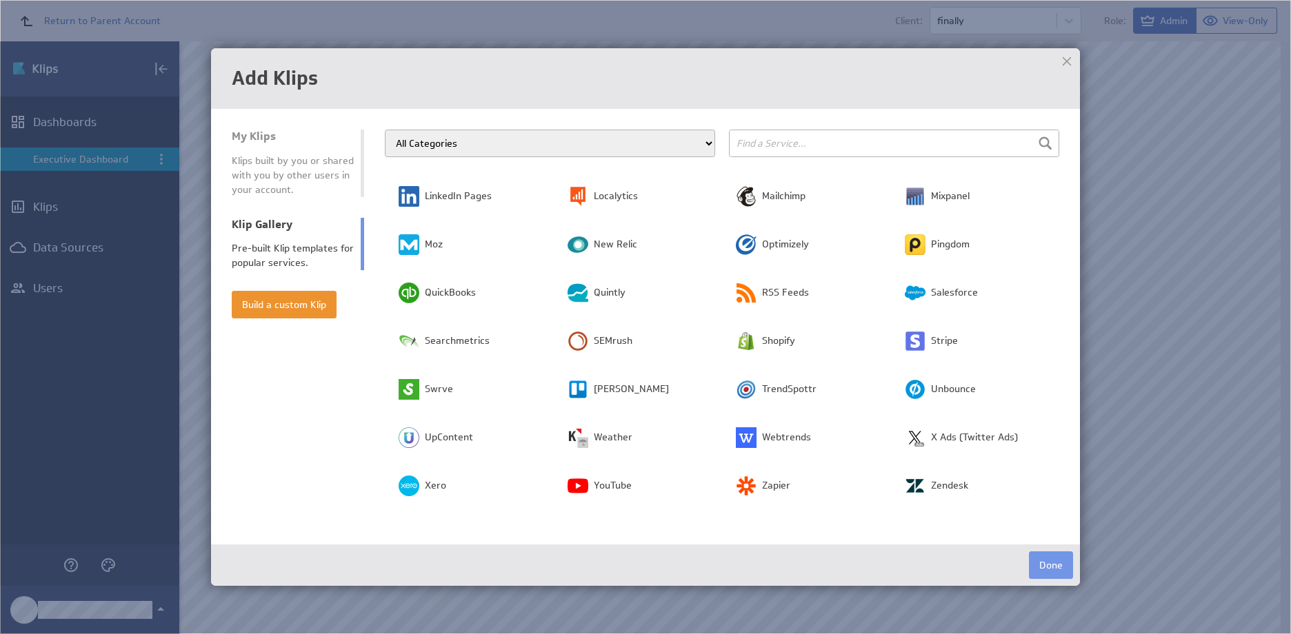
click at [806, 144] on input "text" at bounding box center [894, 144] width 330 height 28
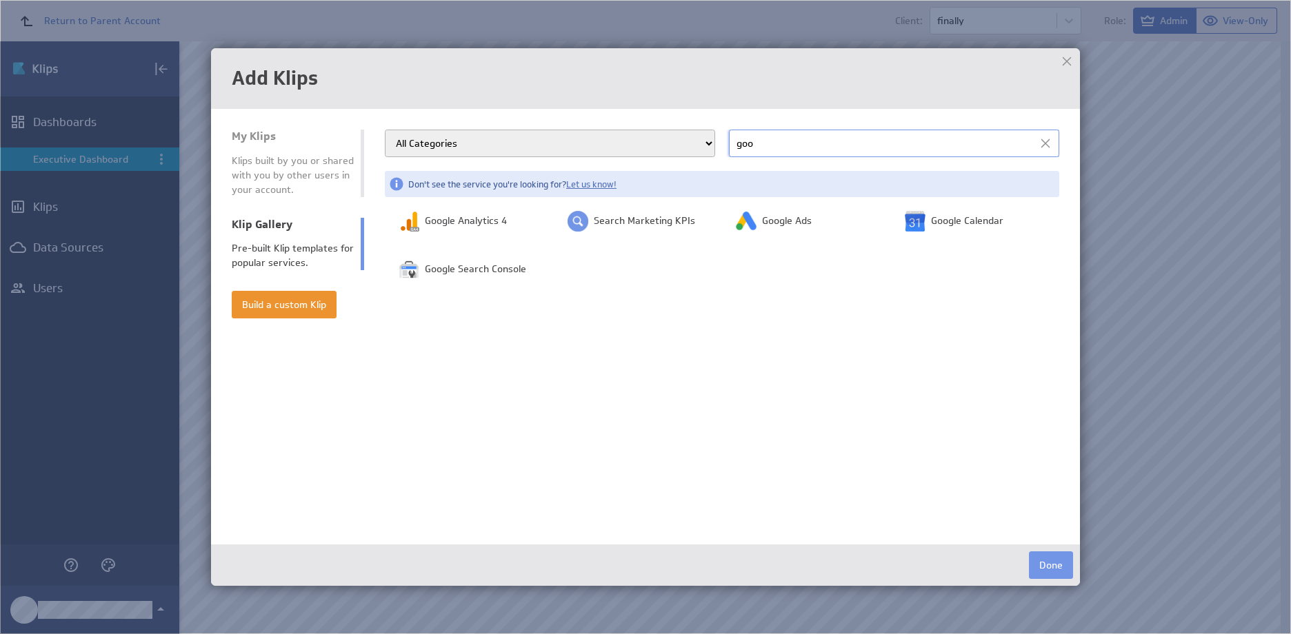
type input "goo"
click at [1066, 62] on div at bounding box center [1066, 61] width 21 height 21
click at [757, 148] on input "goo" at bounding box center [894, 144] width 330 height 28
type input "g"
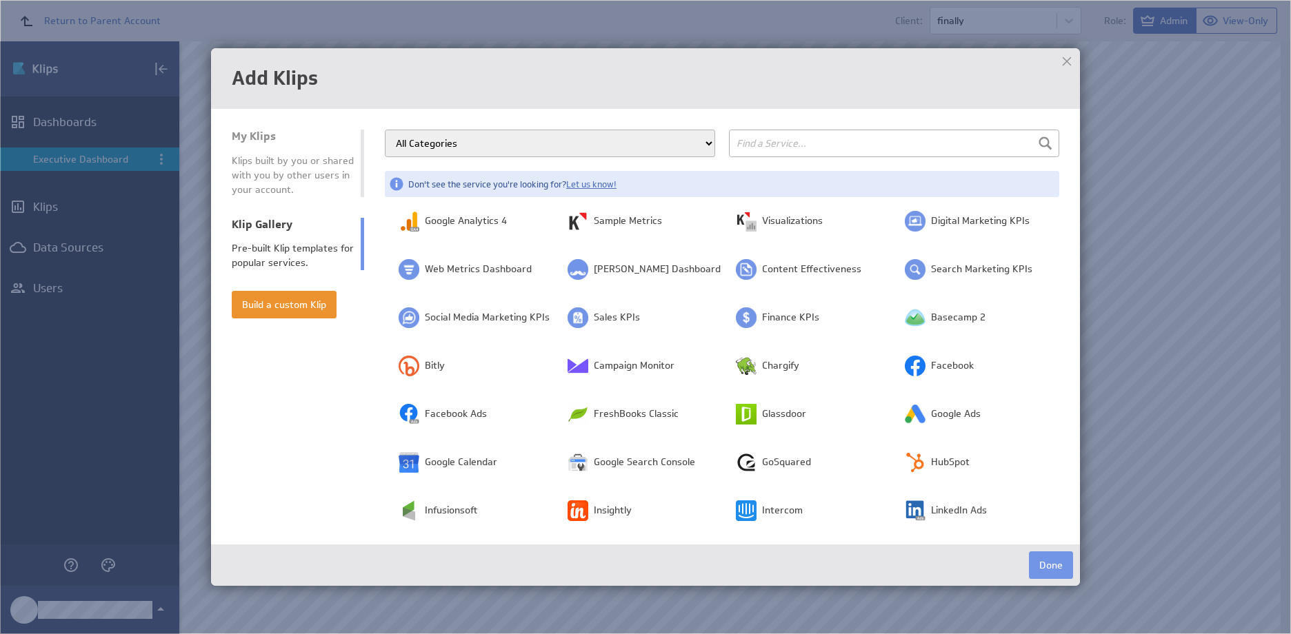
click at [1065, 62] on div at bounding box center [1066, 61] width 21 height 21
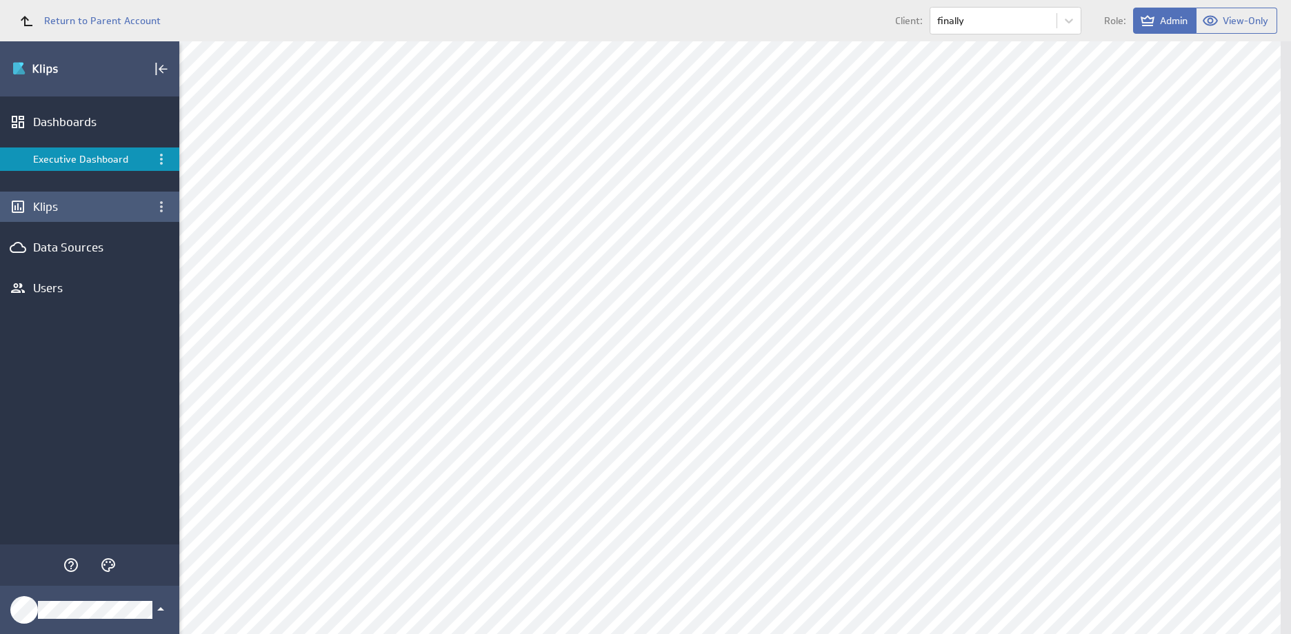
click at [41, 209] on div "Klips" at bounding box center [89, 206] width 113 height 15
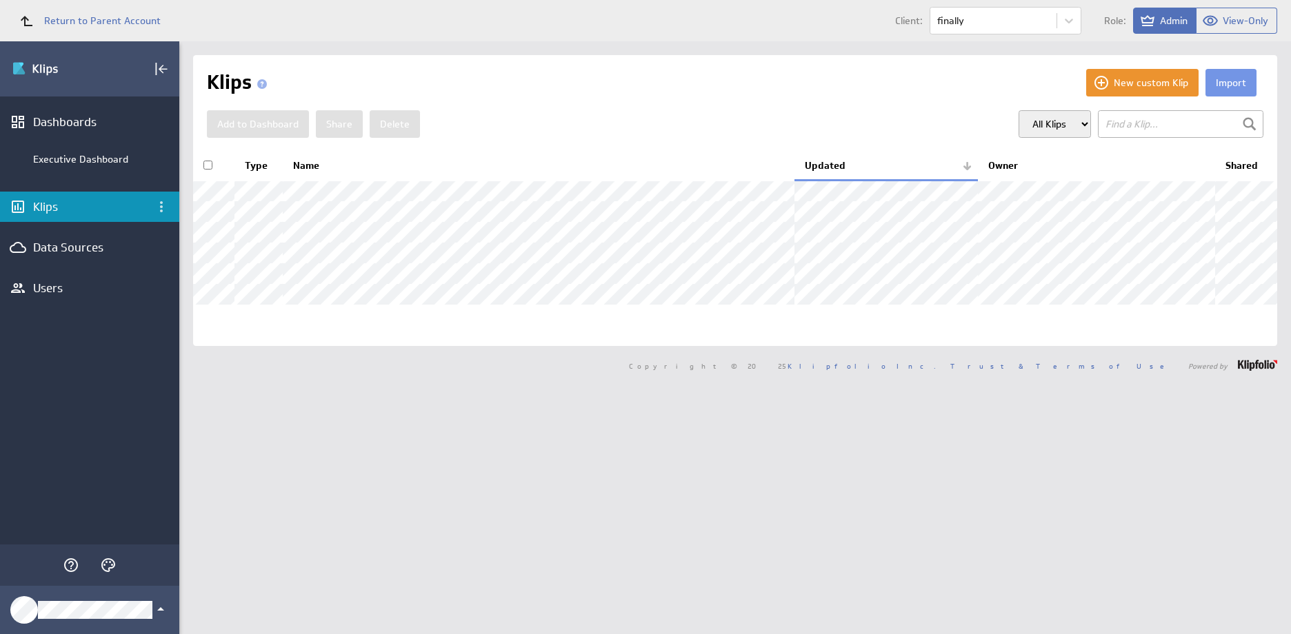
click at [56, 212] on div "Klips" at bounding box center [89, 206] width 113 height 15
click at [58, 245] on div "Data Sources" at bounding box center [89, 247] width 113 height 15
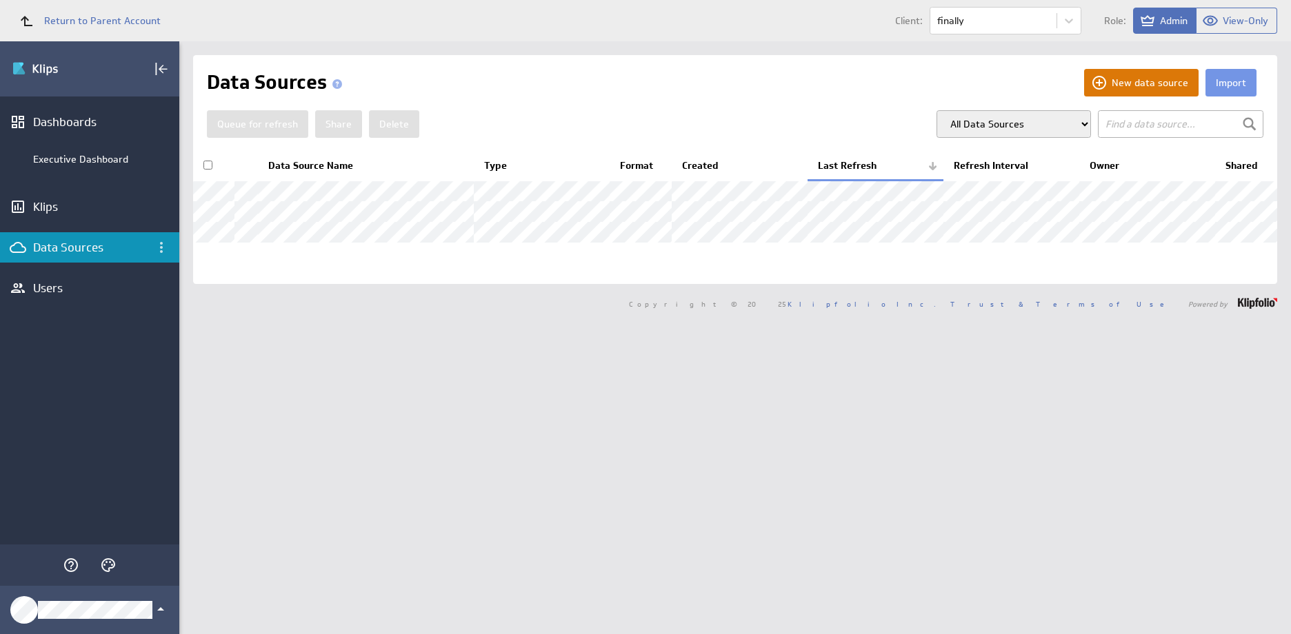
click at [1101, 86] on button "New data source" at bounding box center [1141, 83] width 114 height 28
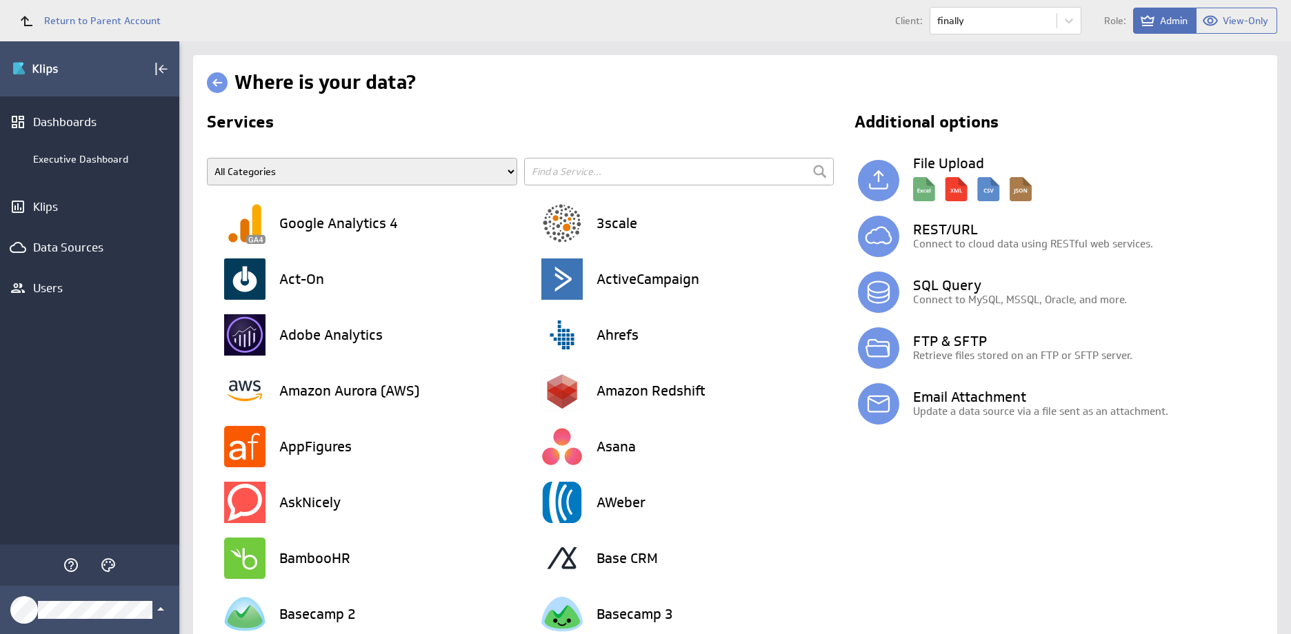
click at [551, 172] on input "text" at bounding box center [679, 172] width 310 height 28
type input "goo"
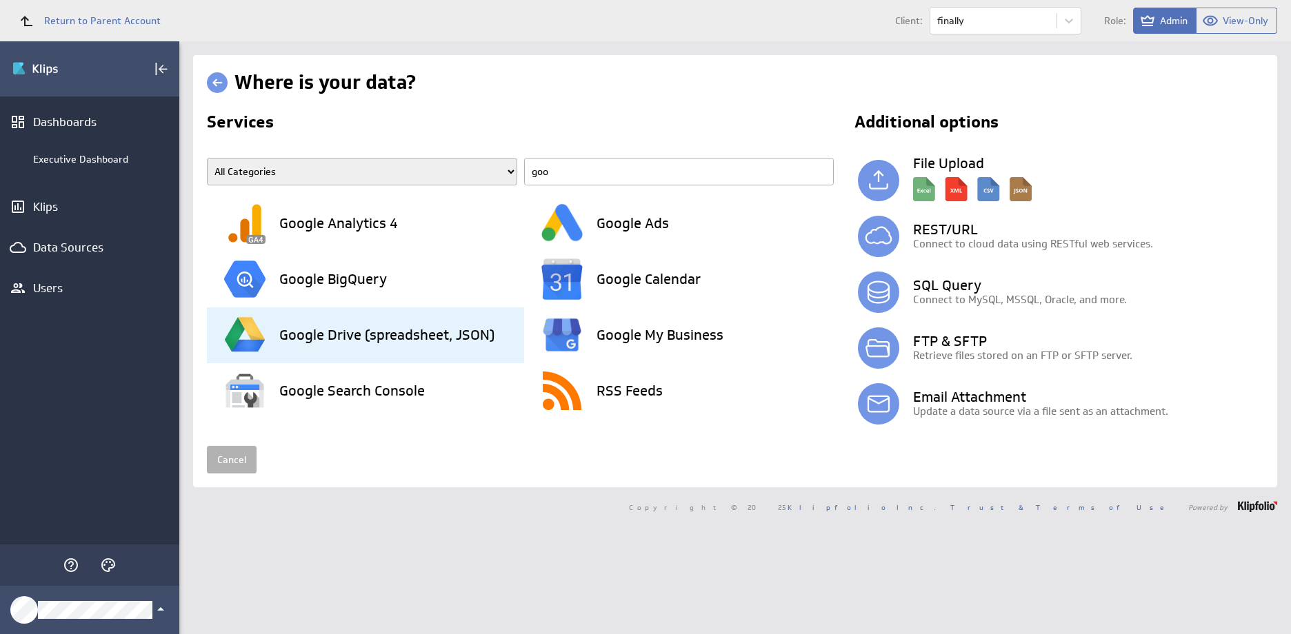
click at [334, 332] on h3 "Google Drive (spreadsheet, JSON)" at bounding box center [386, 335] width 215 height 14
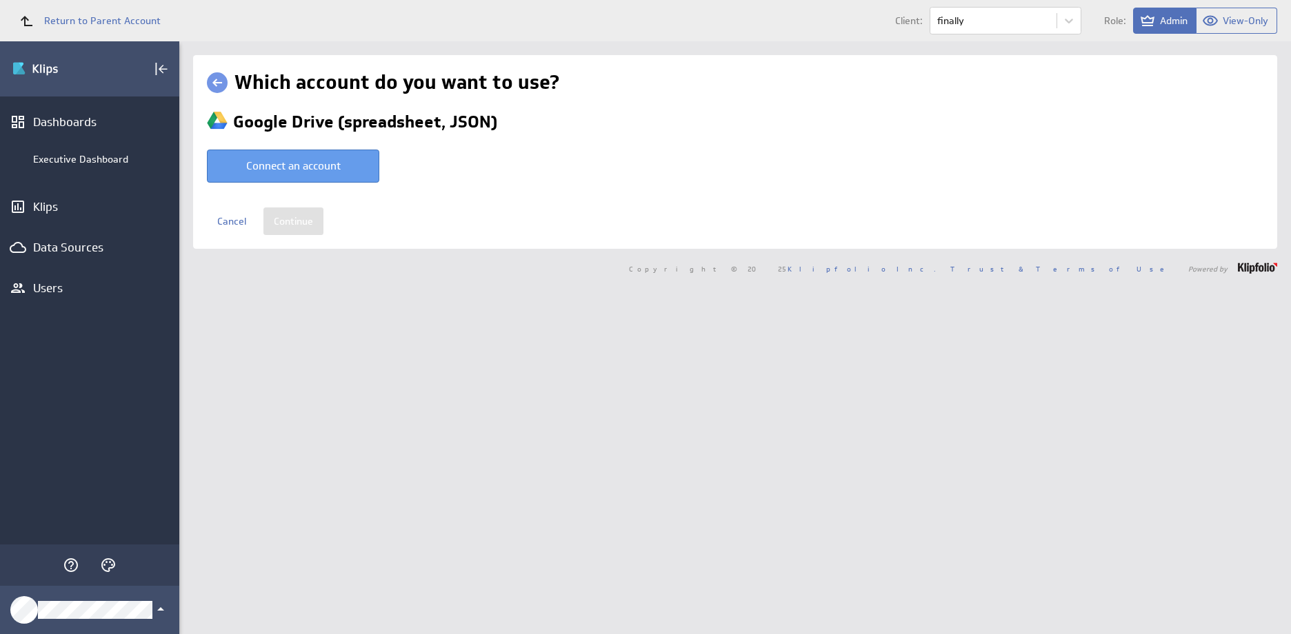
click at [314, 166] on button "Connect an account" at bounding box center [293, 166] width 172 height 33
type input "Sentinel CFO Services @ Google created Aug 13, 2025 at 11:39 AM GMT"
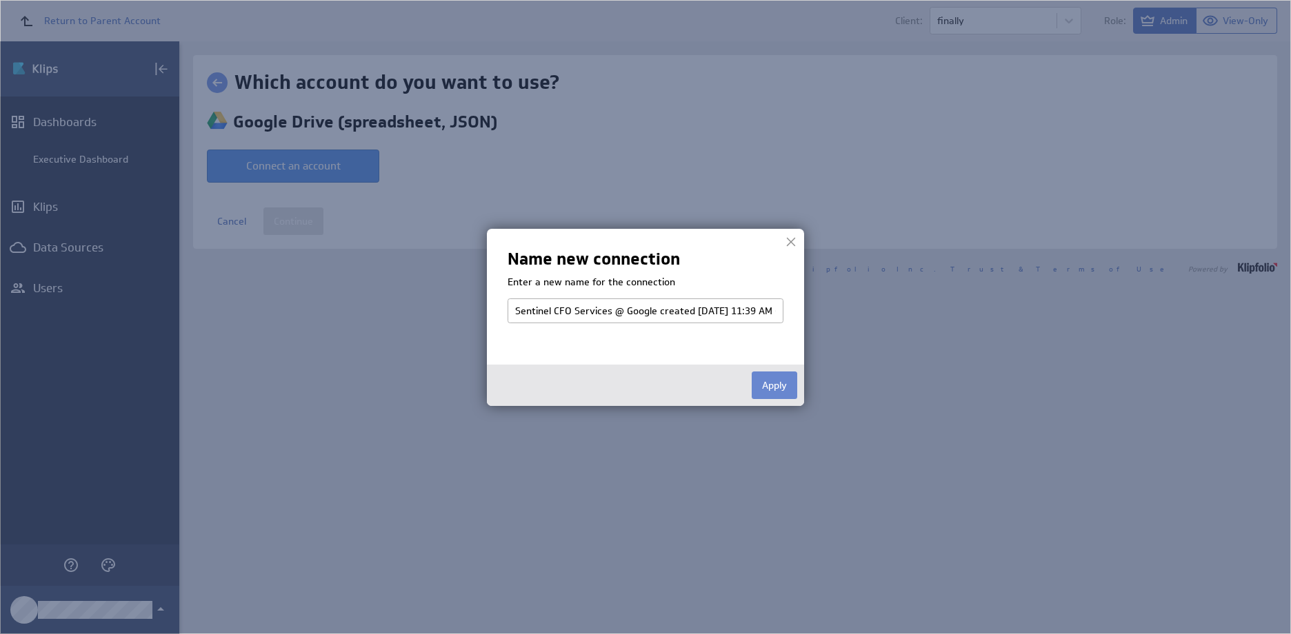
click at [774, 387] on button "Apply" at bounding box center [775, 386] width 46 height 28
select select "a3f1694b08242e505378b5d0f8b5872a"
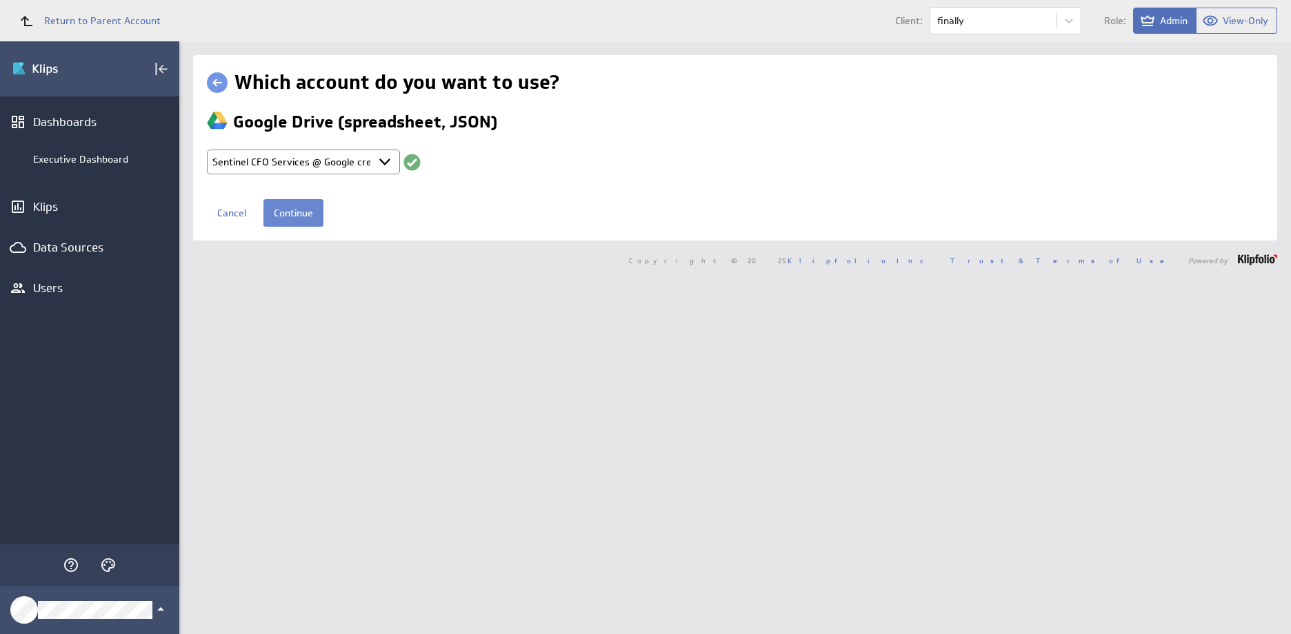
click at [301, 208] on input "Continue" at bounding box center [293, 213] width 60 height 28
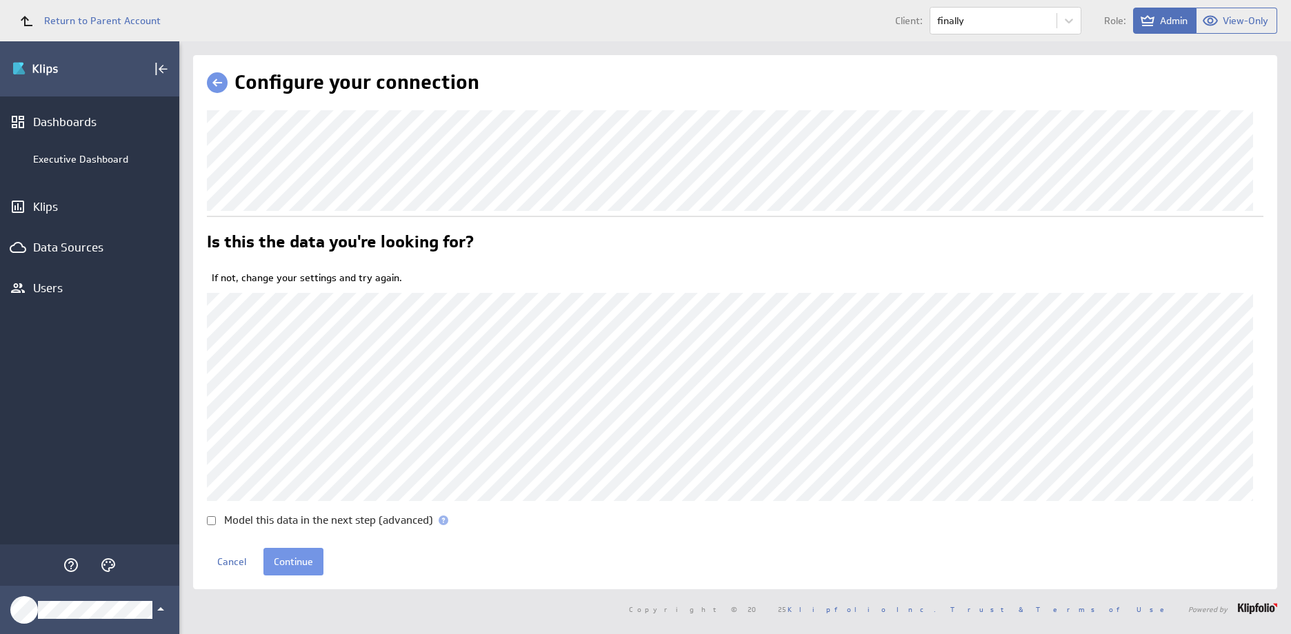
click at [443, 525] on span at bounding box center [444, 521] width 10 height 10
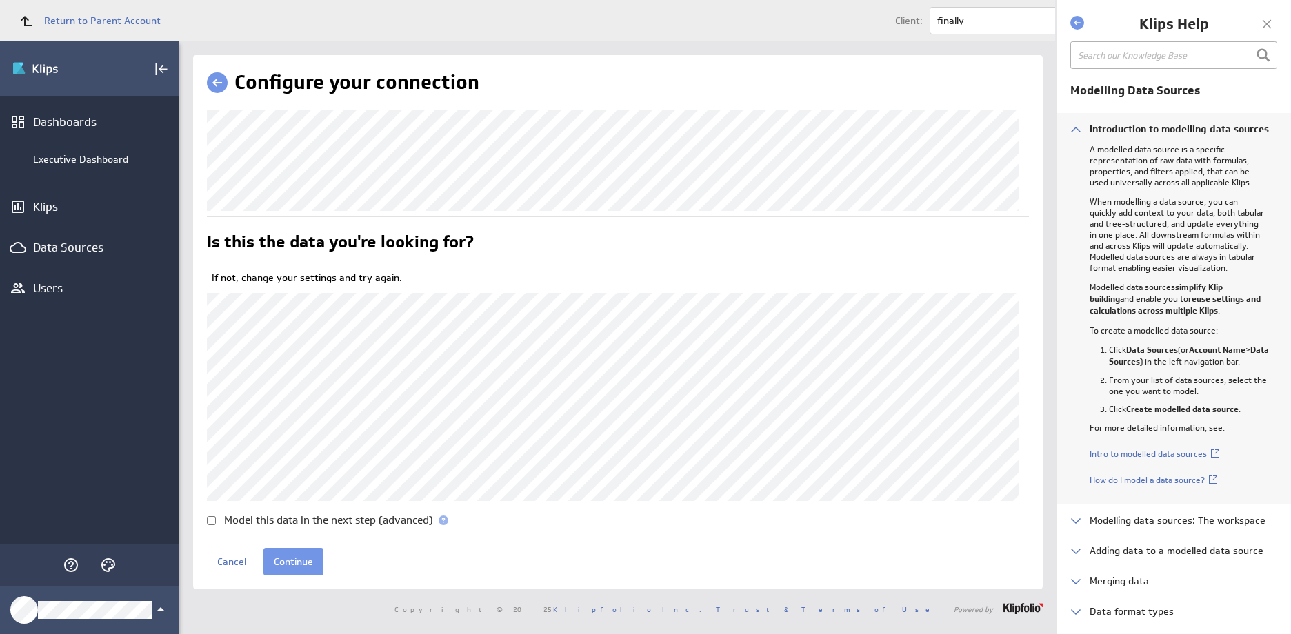
click at [1263, 19] on div at bounding box center [1266, 24] width 21 height 21
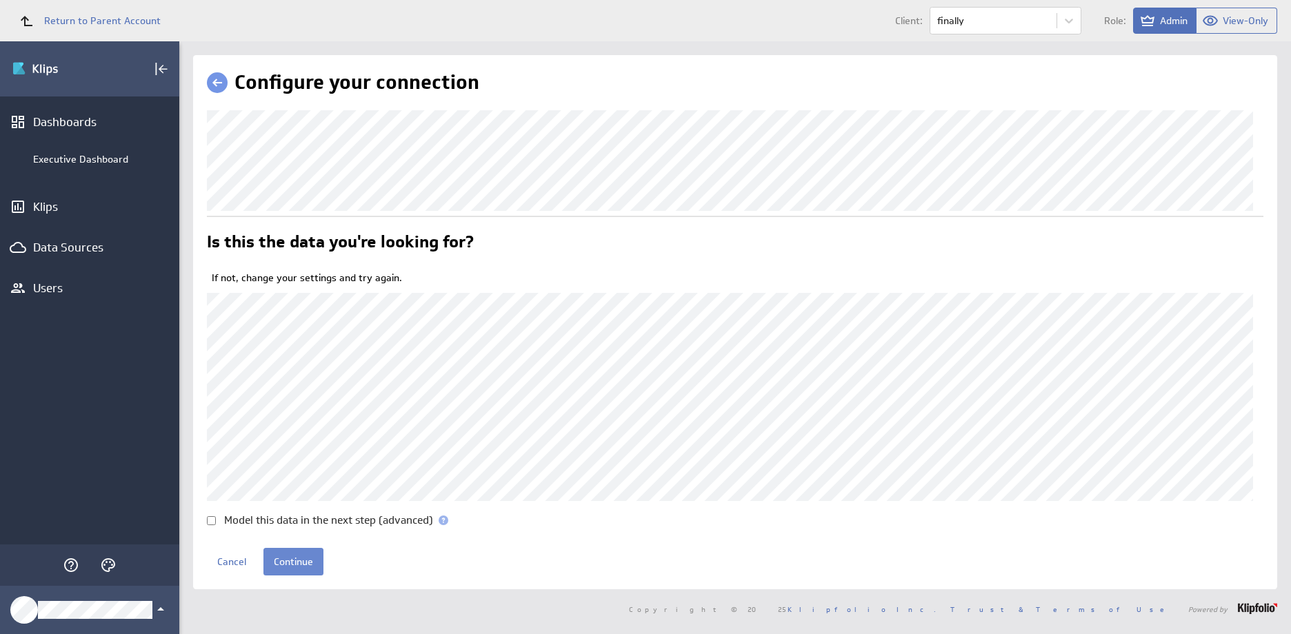
click at [297, 576] on input "Continue" at bounding box center [293, 562] width 60 height 28
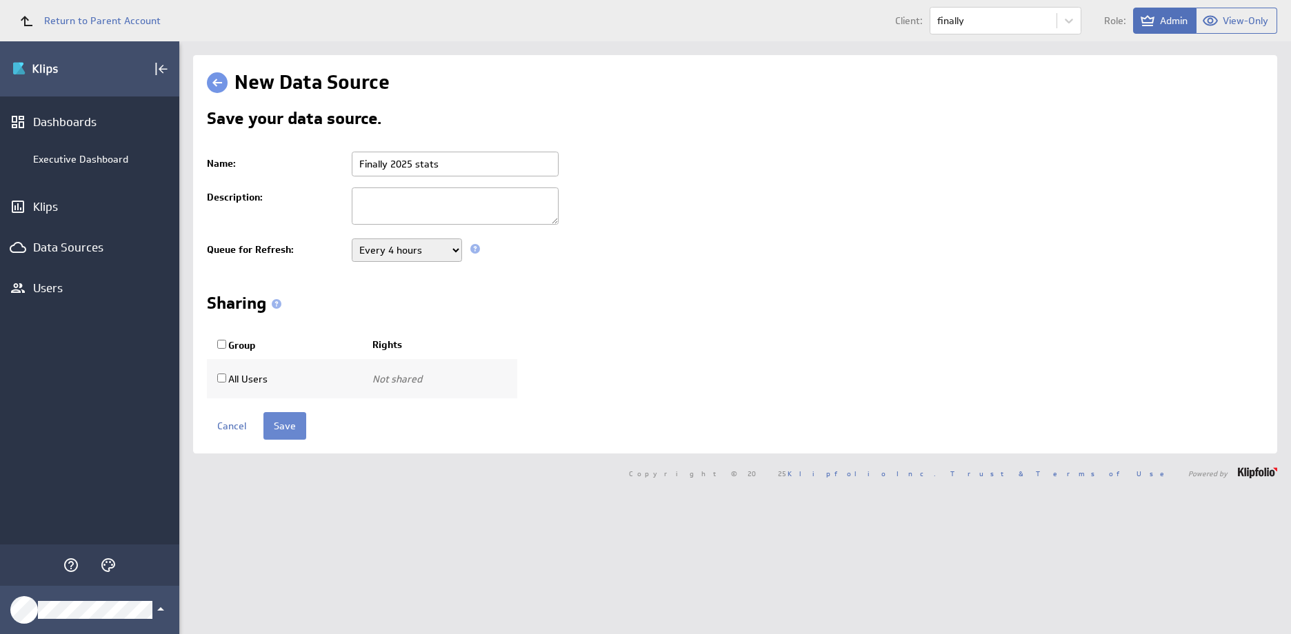
click at [285, 425] on input "Save" at bounding box center [284, 426] width 43 height 28
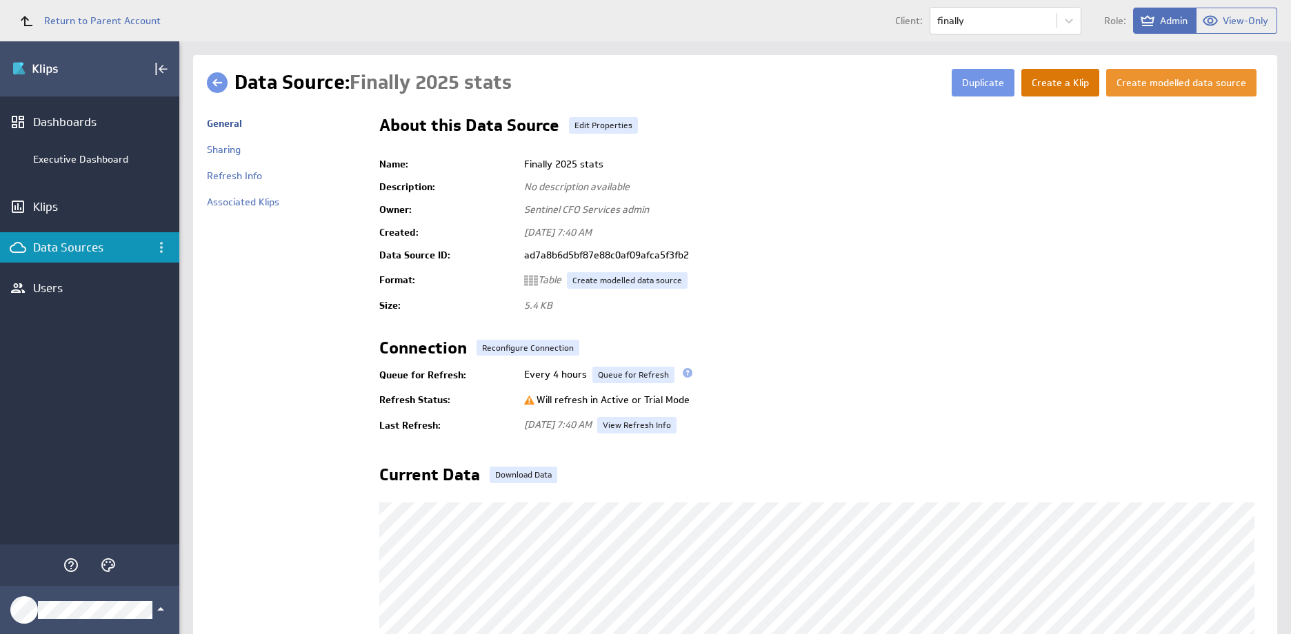
click at [1068, 80] on button "Create a Klip" at bounding box center [1060, 83] width 78 height 28
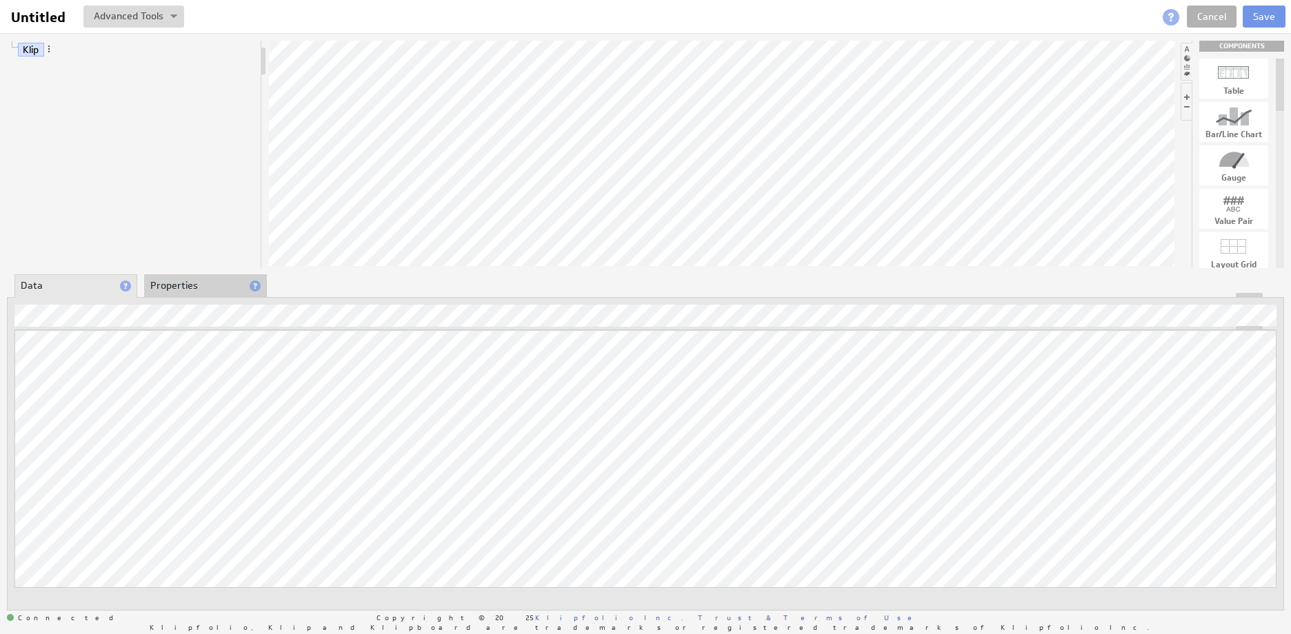
click at [1226, 121] on div at bounding box center [1233, 116] width 69 height 22
click at [1235, 76] on div at bounding box center [1233, 73] width 69 height 22
click at [1231, 119] on div at bounding box center [1233, 116] width 69 height 22
click at [38, 52] on link "Klip" at bounding box center [31, 50] width 26 height 14
click at [696, 145] on div "Klip COMPONENTS Table Bar/Line Chart Gauge Value Pair Layout Grid Separator Lab…" at bounding box center [645, 325] width 1291 height 585
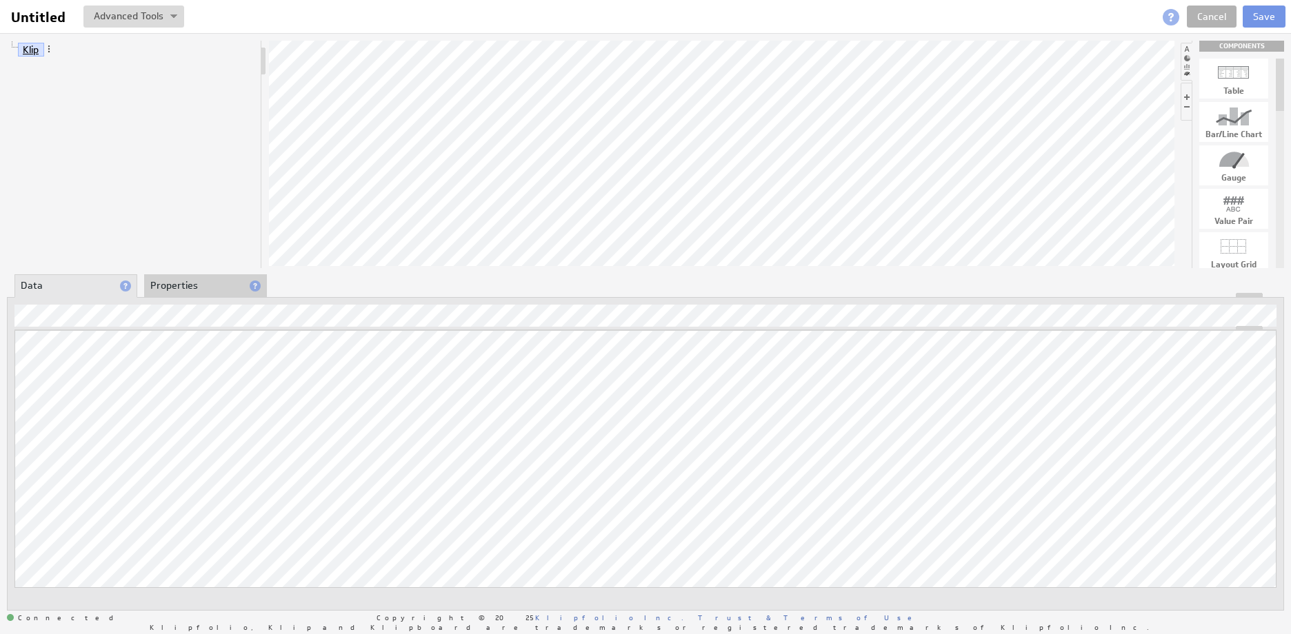
click at [26, 49] on link "Klip" at bounding box center [31, 50] width 26 height 14
click at [27, 49] on link "Klip" at bounding box center [31, 50] width 26 height 14
click at [48, 49] on span at bounding box center [49, 49] width 10 height 10
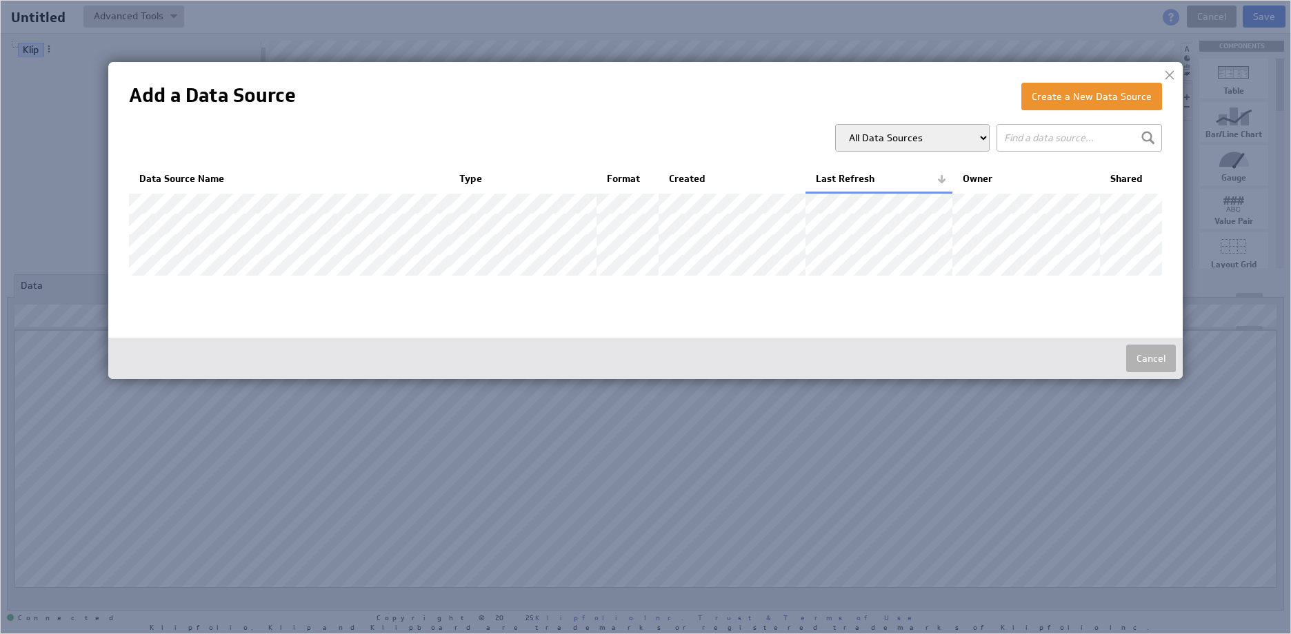
click at [50, 595] on img at bounding box center [645, 317] width 1291 height 634
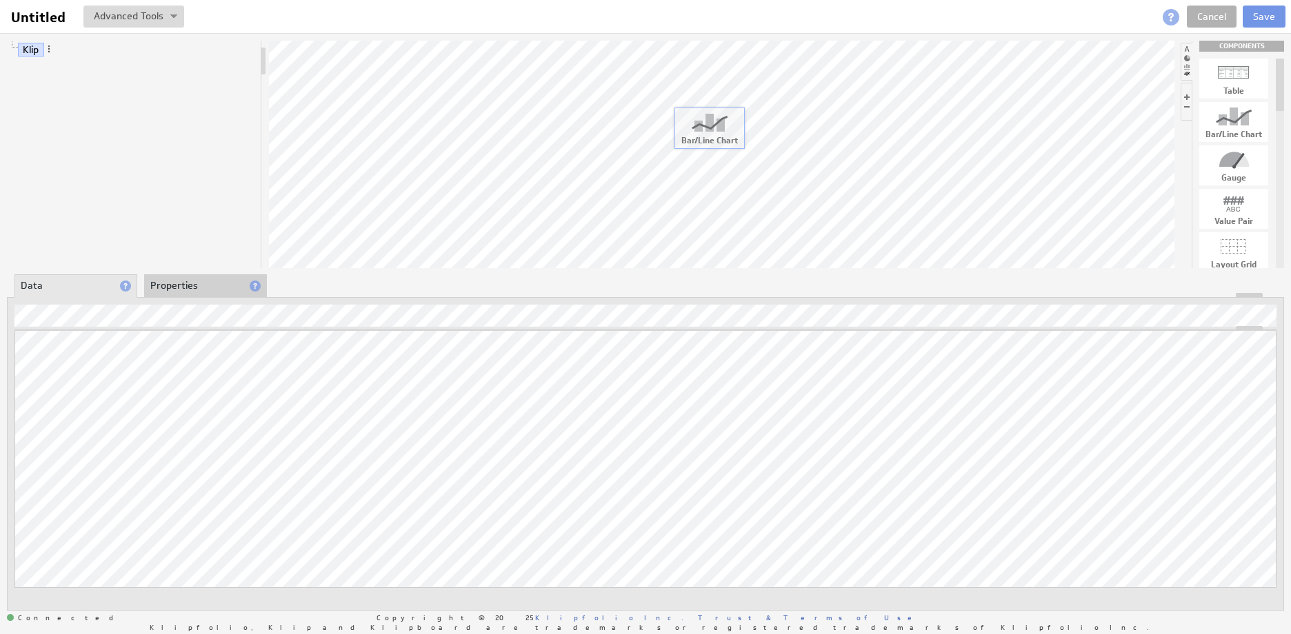
drag, startPoint x: 1229, startPoint y: 124, endPoint x: 705, endPoint y: 130, distance: 524.8
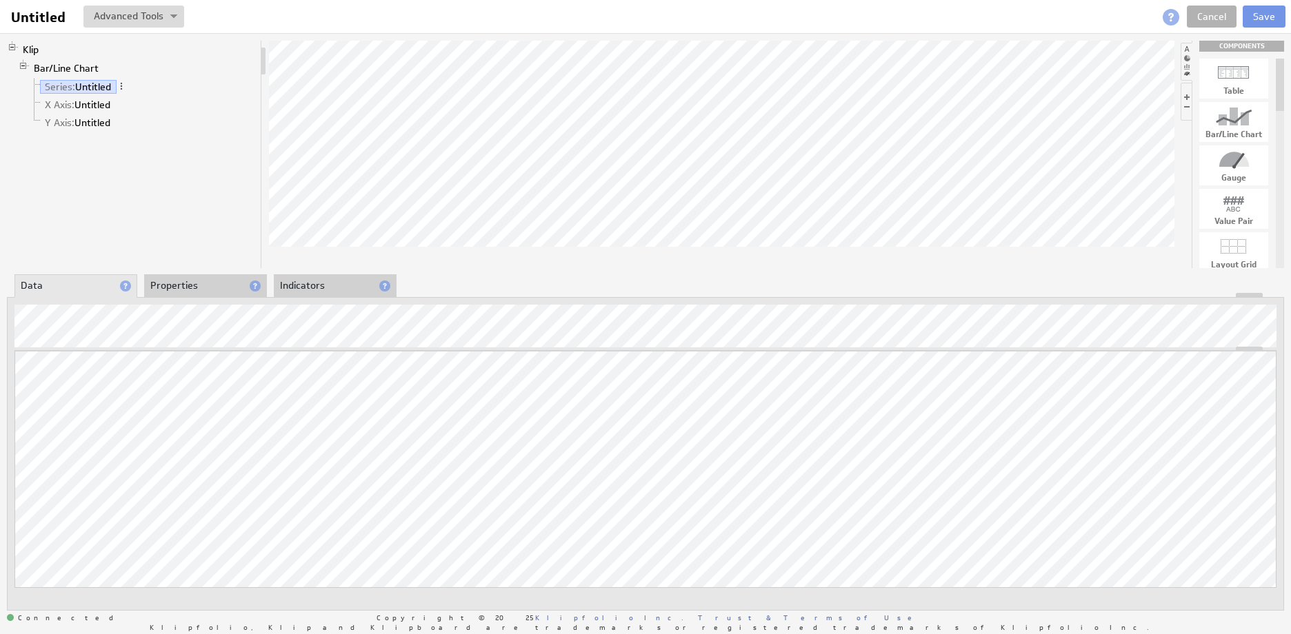
click at [1237, 125] on div at bounding box center [1233, 116] width 69 height 22
click at [610, 157] on div "Klip Bar/Line Chart Series: Untitled X Axis: Untitled Y Axis: Untitled COMPONEN…" at bounding box center [645, 325] width 1291 height 585
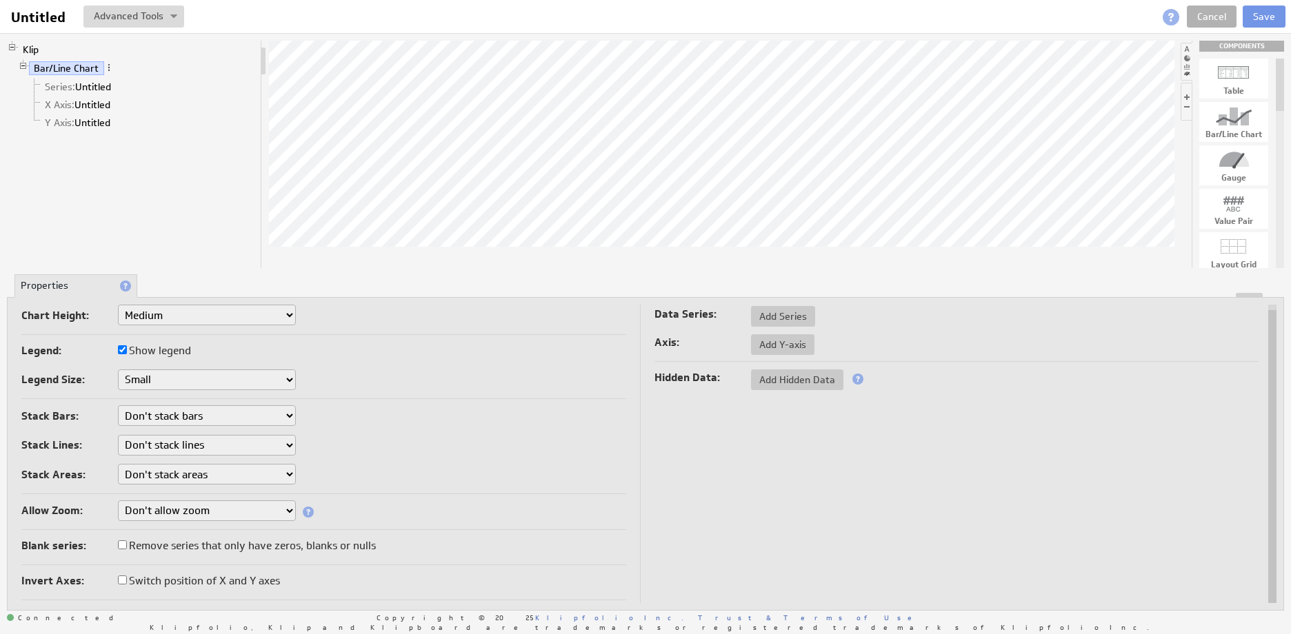
click at [125, 350] on input "Show legend" at bounding box center [122, 349] width 9 height 9
checkbox input "false"
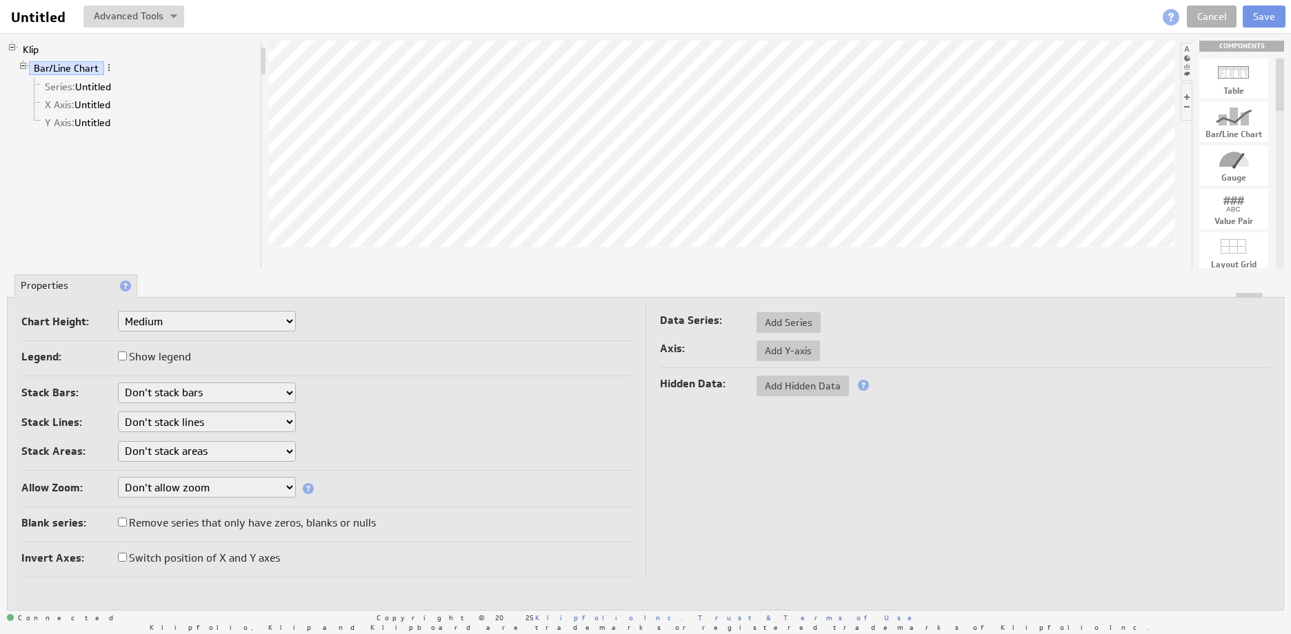
click at [125, 350] on label "Show legend" at bounding box center [154, 357] width 73 height 19
click at [125, 352] on input "Show legend" at bounding box center [122, 356] width 9 height 9
checkbox input "true"
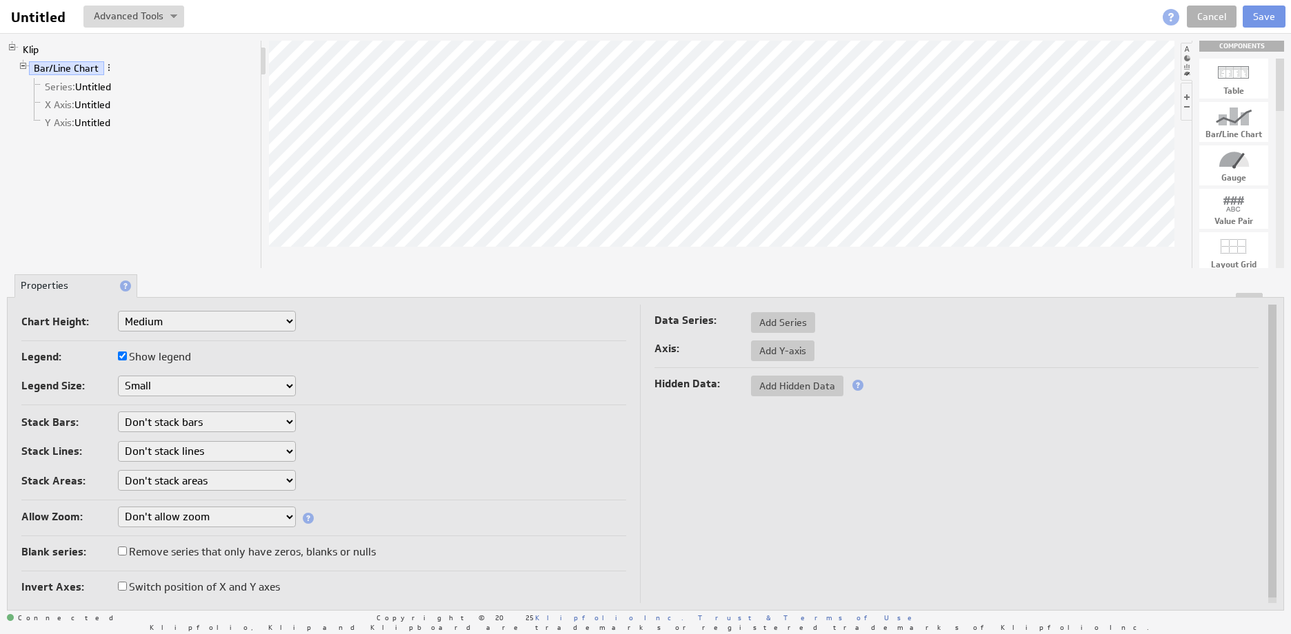
click at [152, 427] on select "Don't stack bars Stack all bars Stack all bars by percentage" at bounding box center [207, 422] width 178 height 21
select select "1"
drag, startPoint x: 170, startPoint y: 423, endPoint x: 170, endPoint y: 433, distance: 10.3
click at [170, 422] on select "Don't stack bars Stack all bars Stack all bars by percentage" at bounding box center [207, 422] width 178 height 21
select select "0"
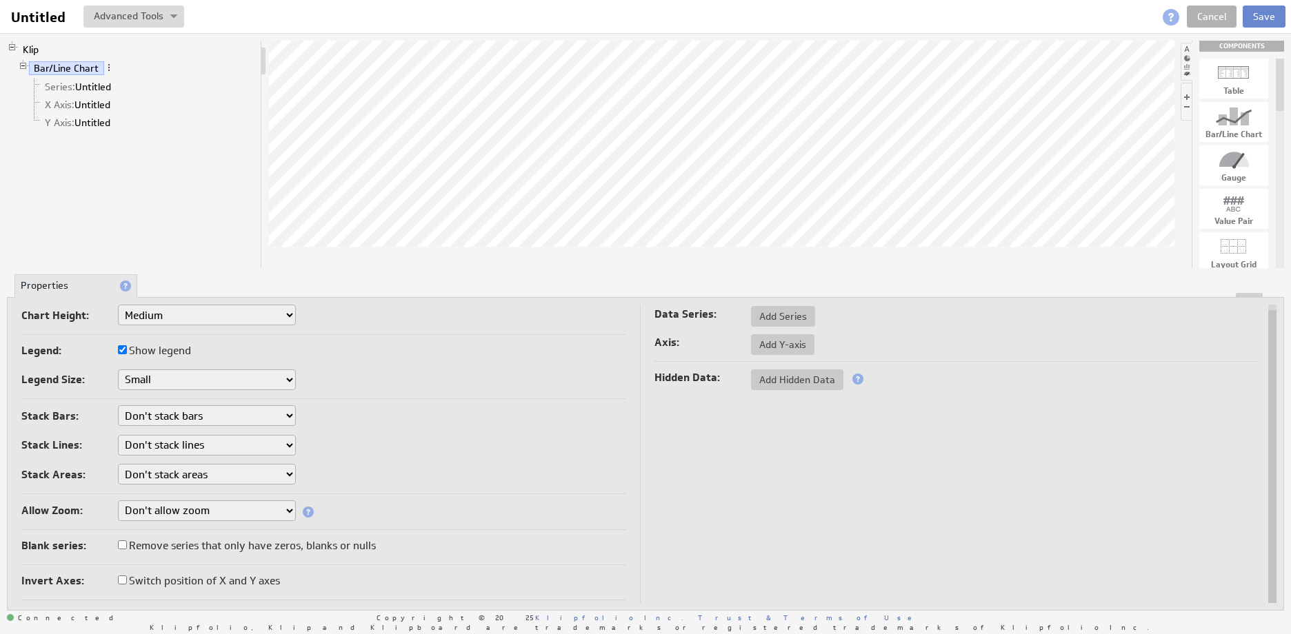
click at [1254, 18] on button "Save" at bounding box center [1264, 17] width 43 height 22
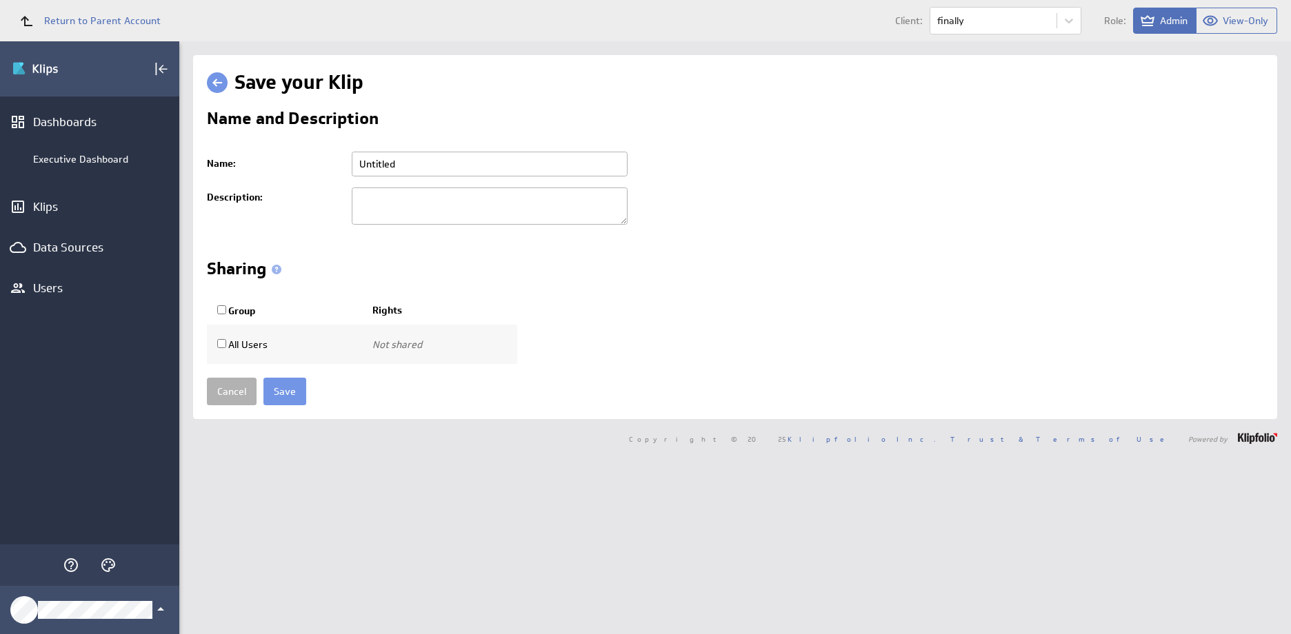
drag, startPoint x: 410, startPoint y: 169, endPoint x: 292, endPoint y: 143, distance: 120.1
click at [294, 146] on tr "Name: Untitled Please enter a valid name" at bounding box center [735, 164] width 1056 height 36
type input "Finally Sales"
click at [363, 197] on textarea at bounding box center [490, 206] width 276 height 37
type textarea "A"
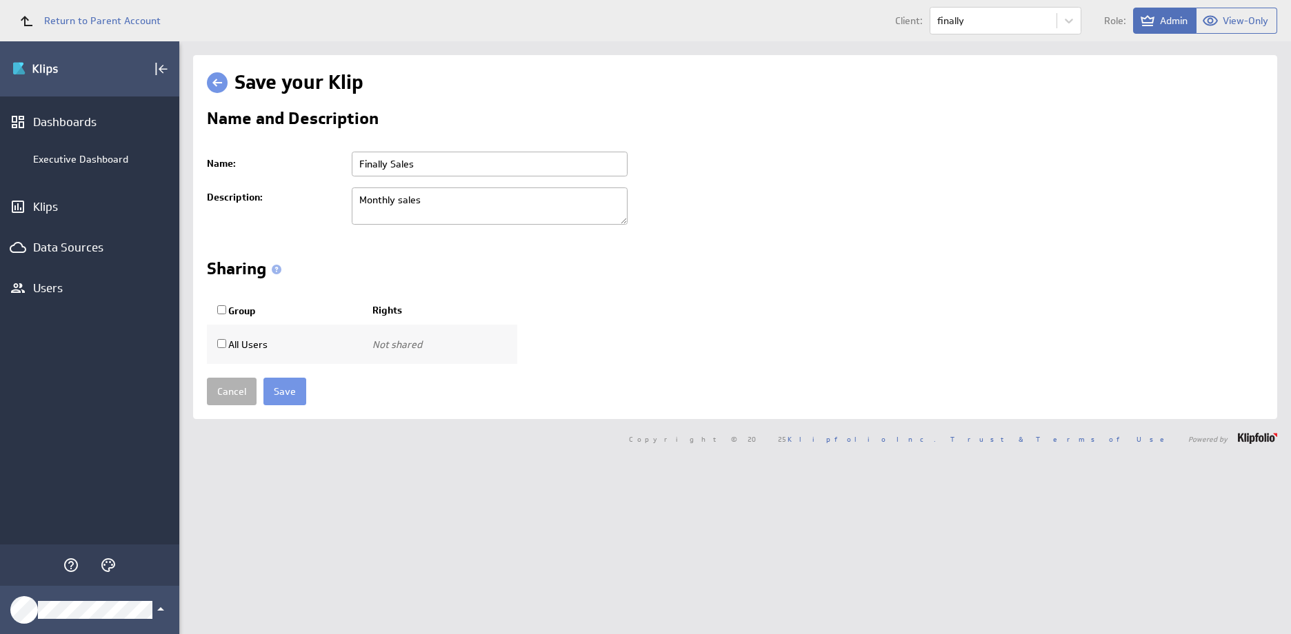
click at [405, 205] on textarea "Monthly sales" at bounding box center [490, 206] width 276 height 37
type textarea "Monthly Sales"
click at [290, 398] on input "Save" at bounding box center [284, 392] width 43 height 28
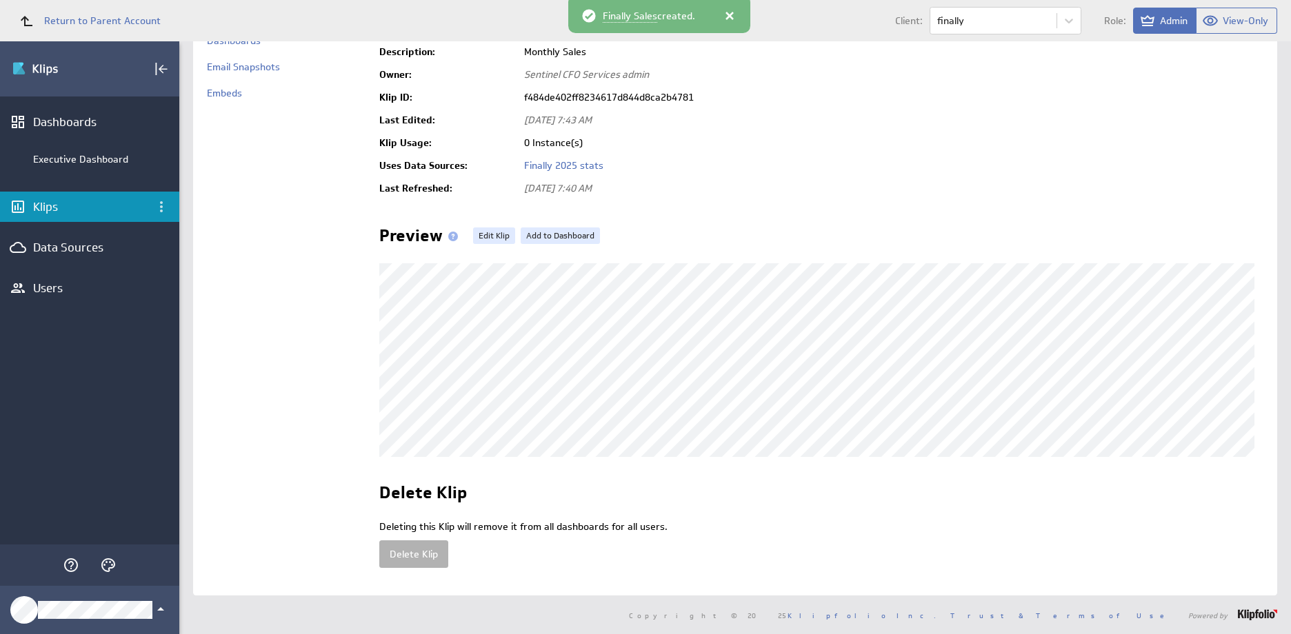
scroll to position [149, 0]
click at [484, 228] on link "Edit Klip" at bounding box center [494, 236] width 42 height 17
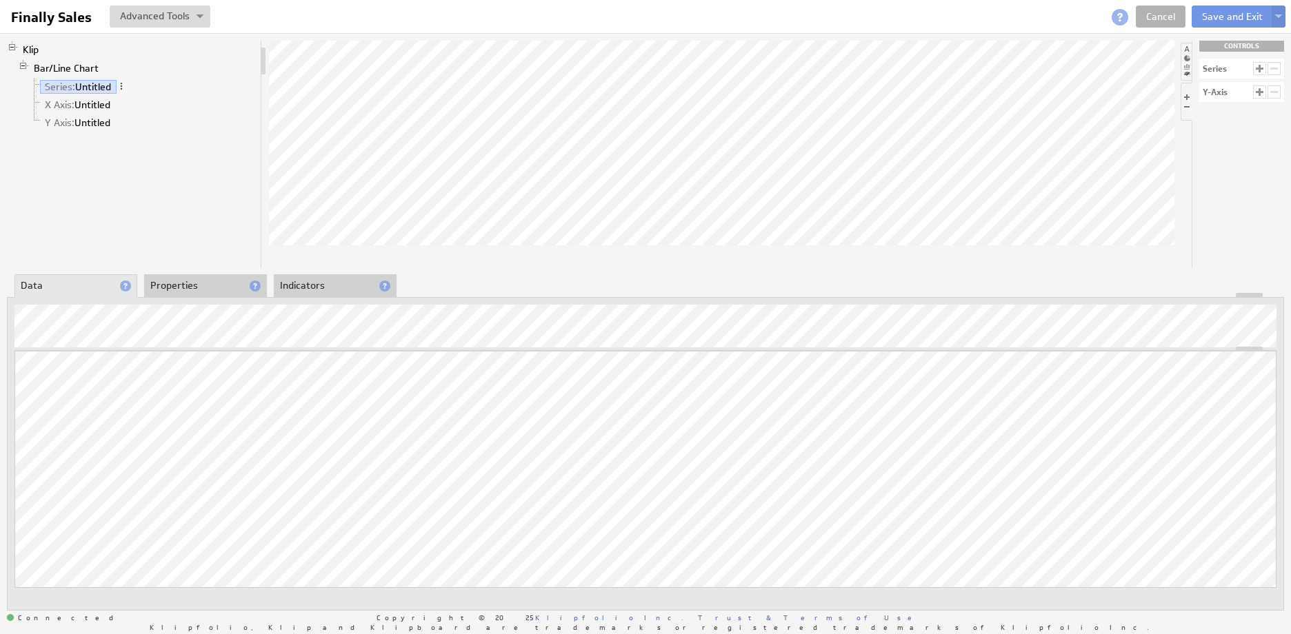
click at [1259, 67] on div at bounding box center [1259, 68] width 13 height 13
click at [1273, 68] on div at bounding box center [1273, 68] width 13 height 13
click at [1258, 92] on div at bounding box center [1259, 92] width 13 height 13
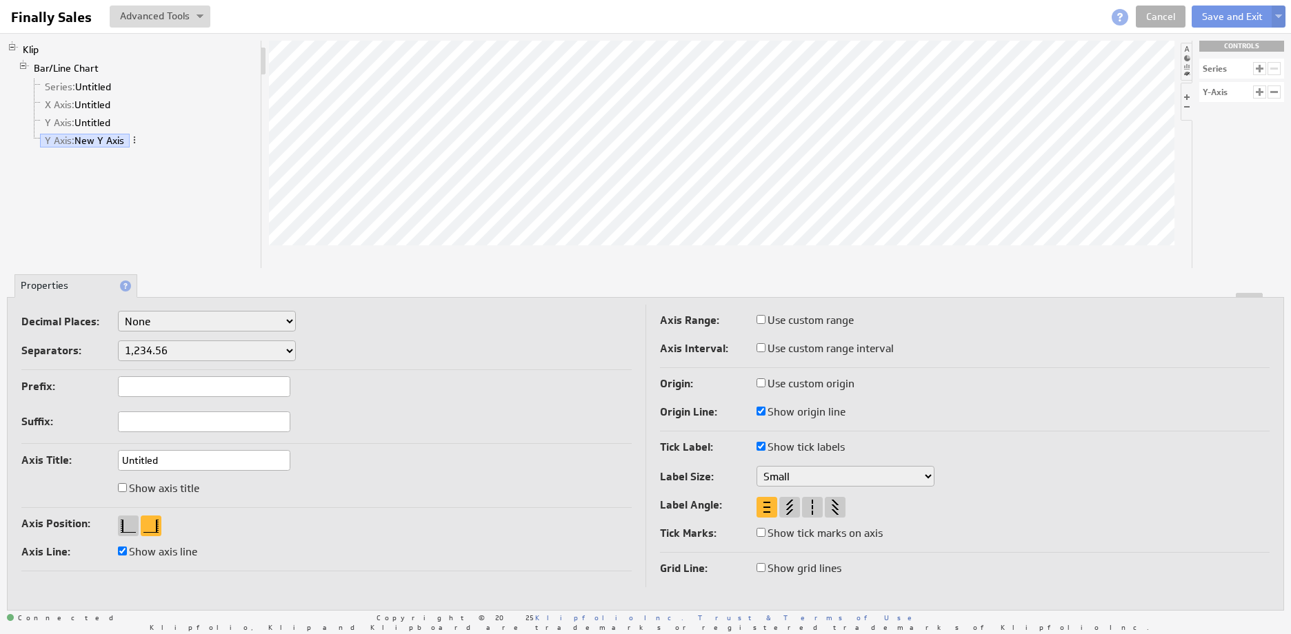
click at [1275, 92] on div at bounding box center [1273, 92] width 13 height 13
click at [198, 15] on img at bounding box center [200, 17] width 7 height 6
click at [1167, 17] on link "Cancel" at bounding box center [1161, 17] width 50 height 22
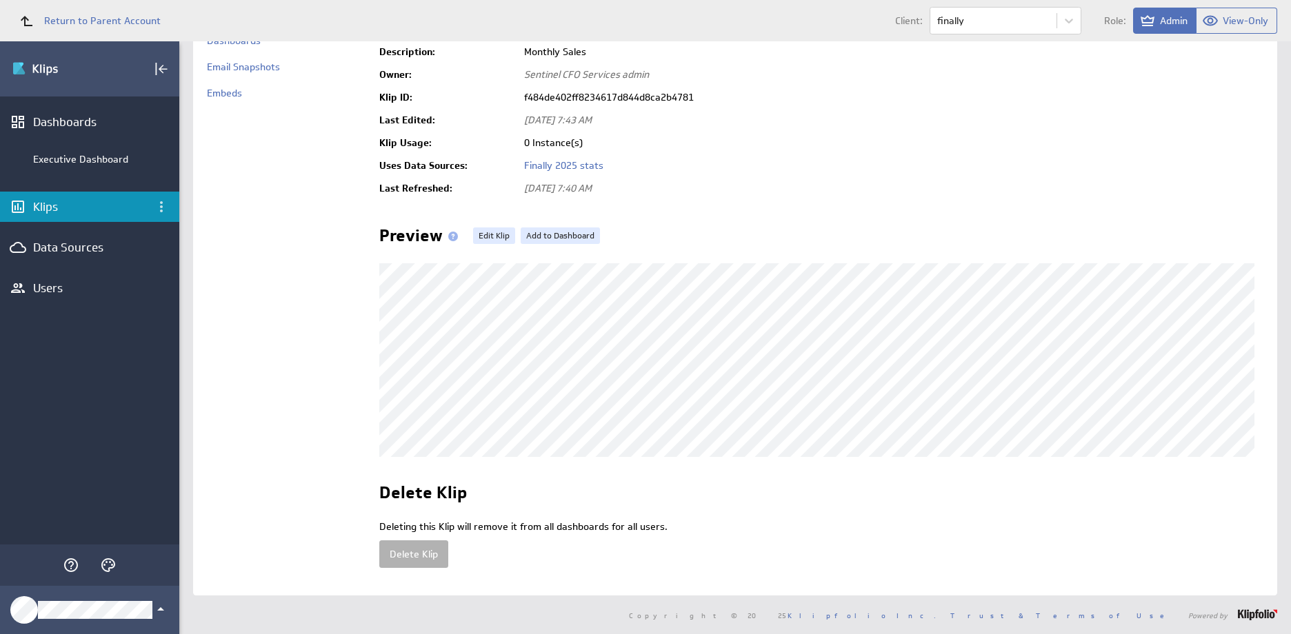
scroll to position [149, 0]
click at [554, 228] on link "Add to Dashboard" at bounding box center [560, 236] width 79 height 17
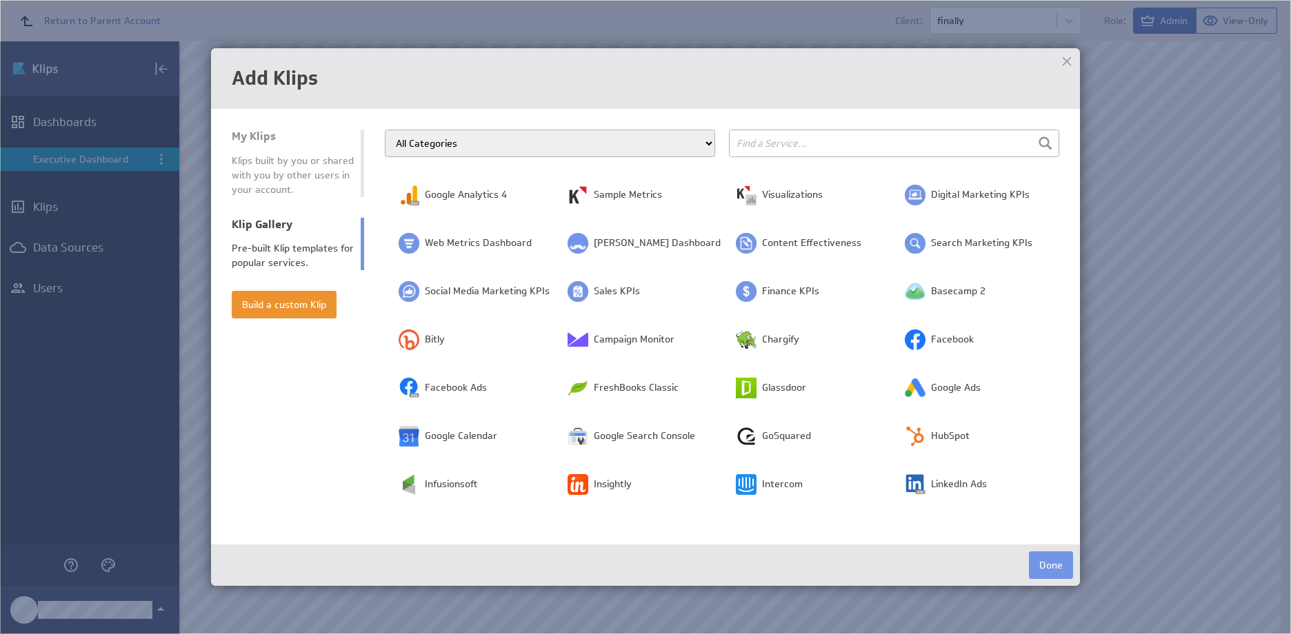
click at [1063, 63] on div at bounding box center [1066, 61] width 21 height 21
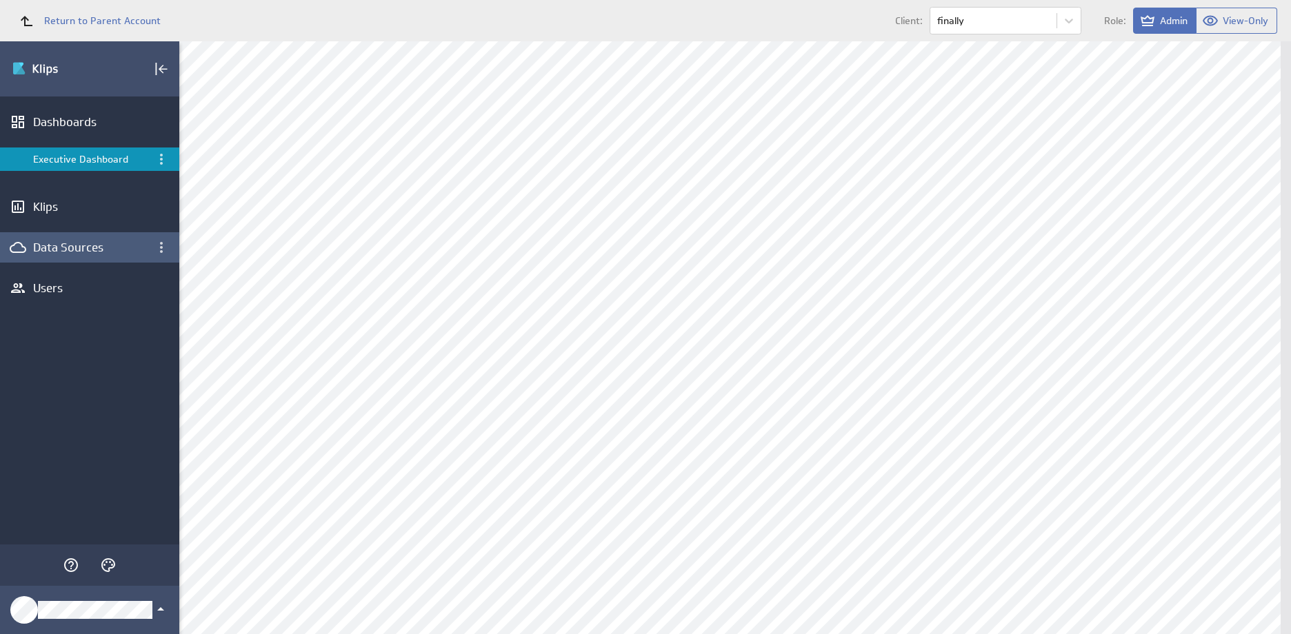
click at [59, 243] on div "Data Sources" at bounding box center [89, 247] width 113 height 15
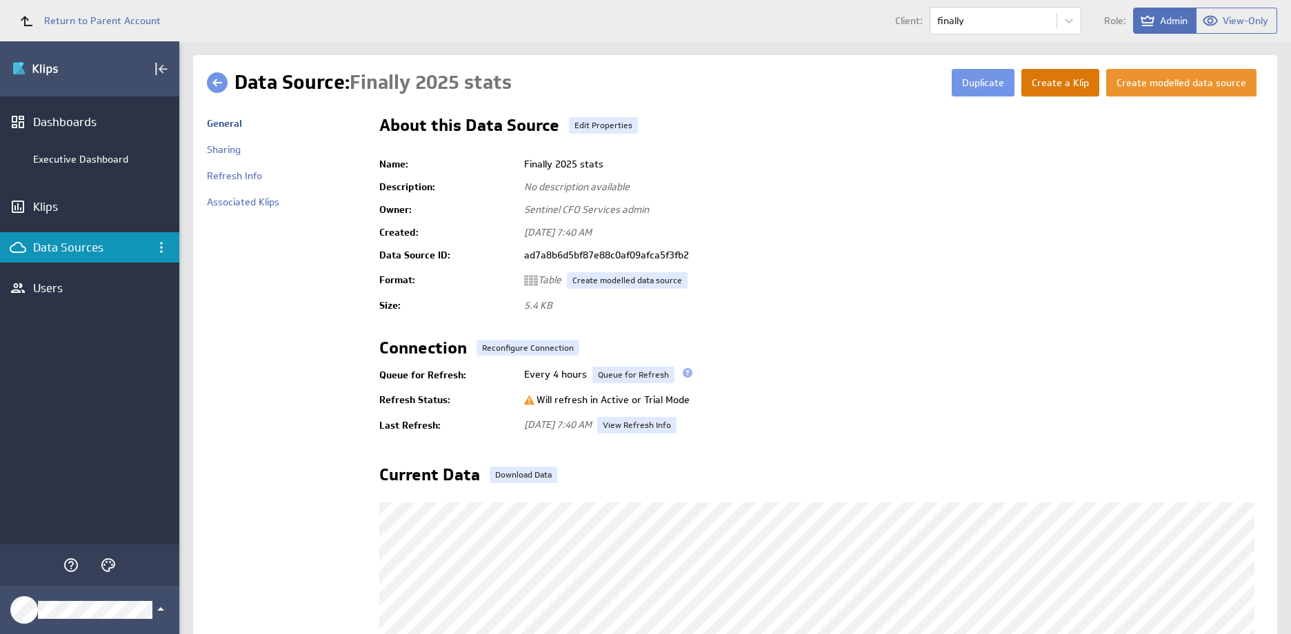
click at [1061, 79] on button "Create a Klip" at bounding box center [1060, 83] width 78 height 28
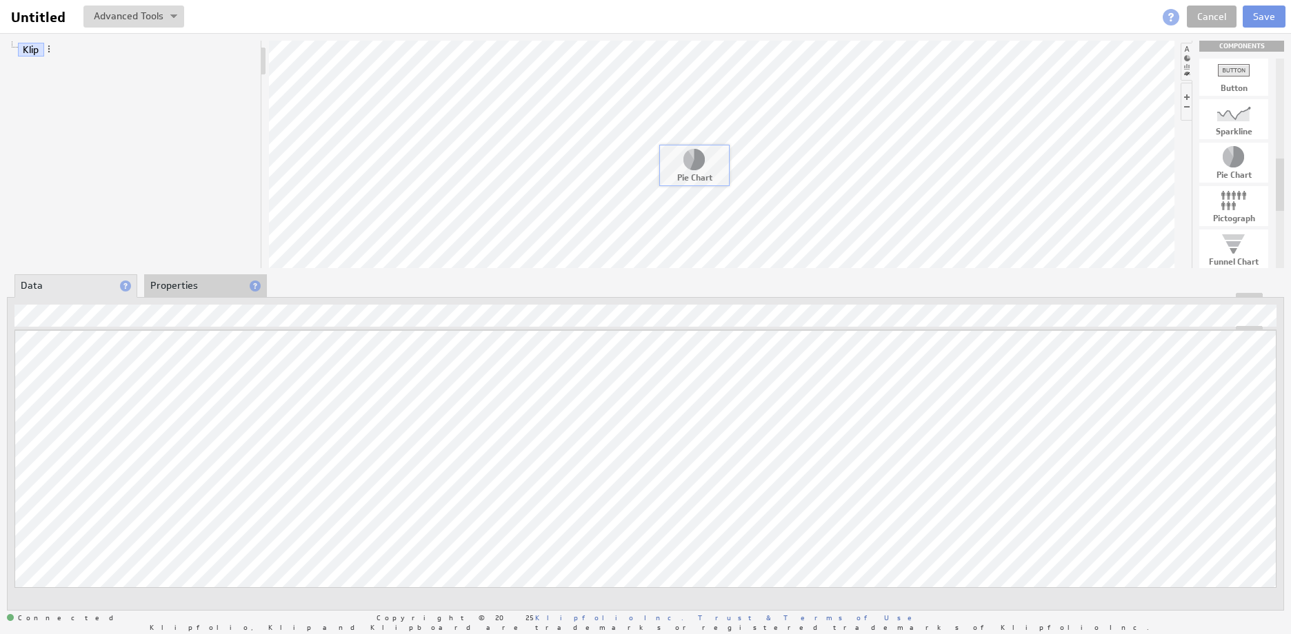
drag, startPoint x: 1236, startPoint y: 161, endPoint x: 696, endPoint y: 163, distance: 539.9
click at [1234, 241] on div at bounding box center [1233, 244] width 69 height 22
click at [1233, 244] on div at bounding box center [1233, 244] width 69 height 22
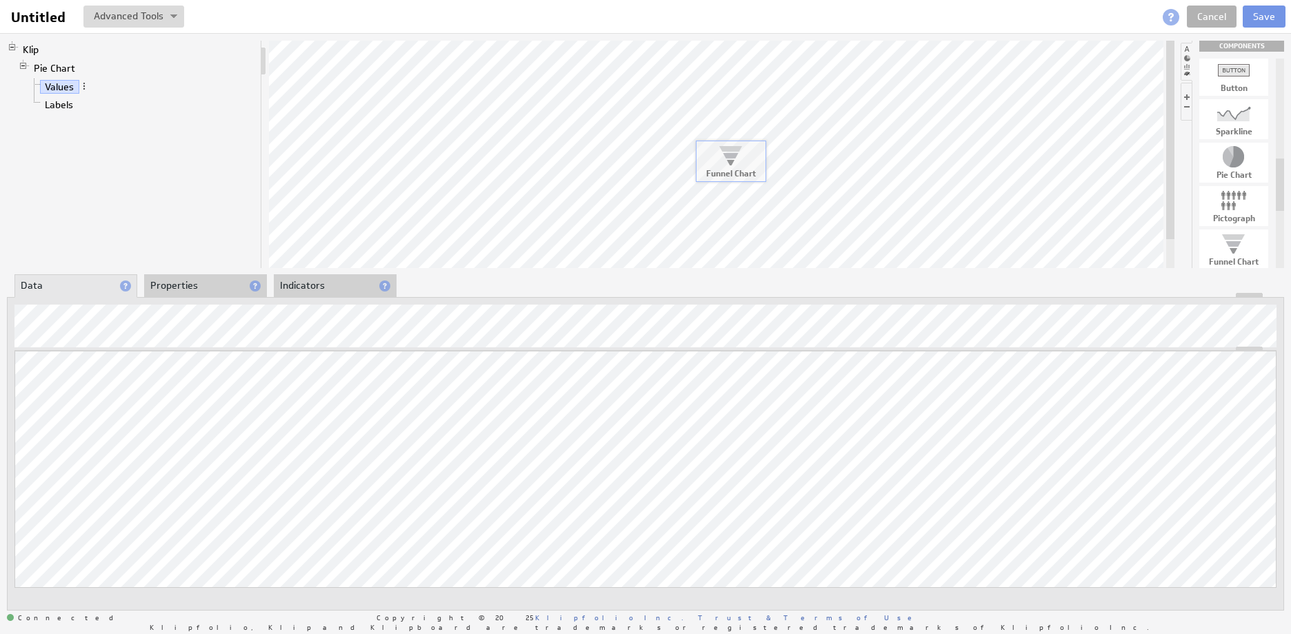
drag, startPoint x: 1233, startPoint y: 244, endPoint x: 699, endPoint y: 122, distance: 547.5
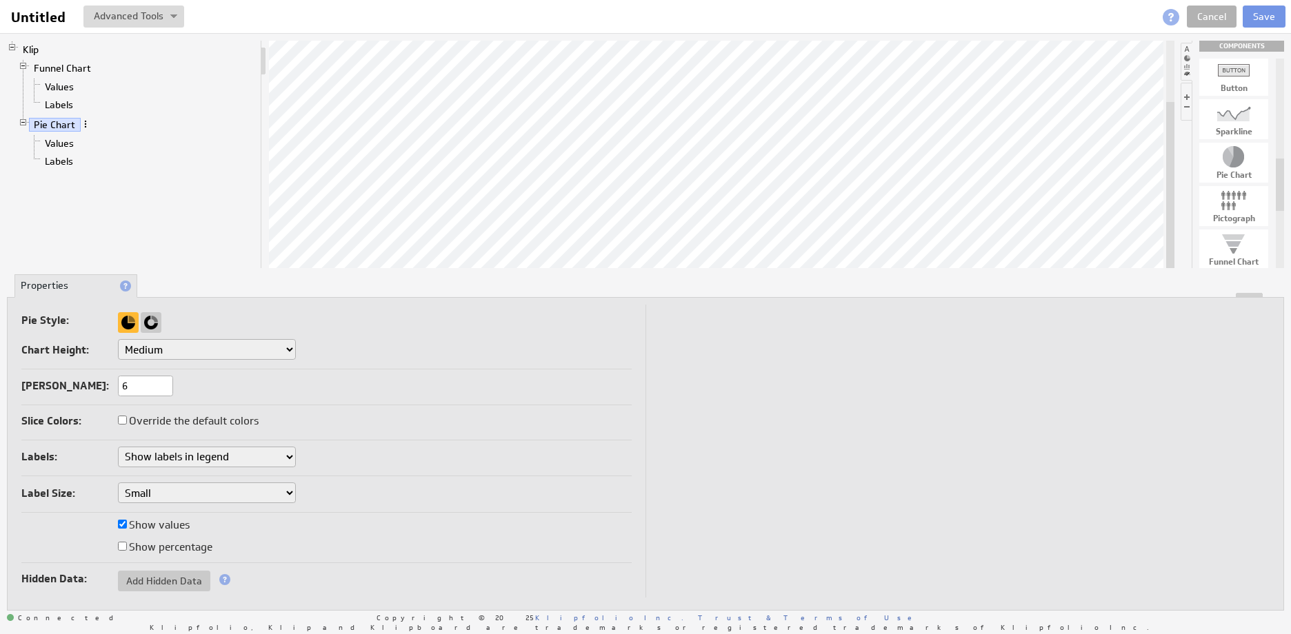
click at [84, 122] on span at bounding box center [86, 124] width 10 height 10
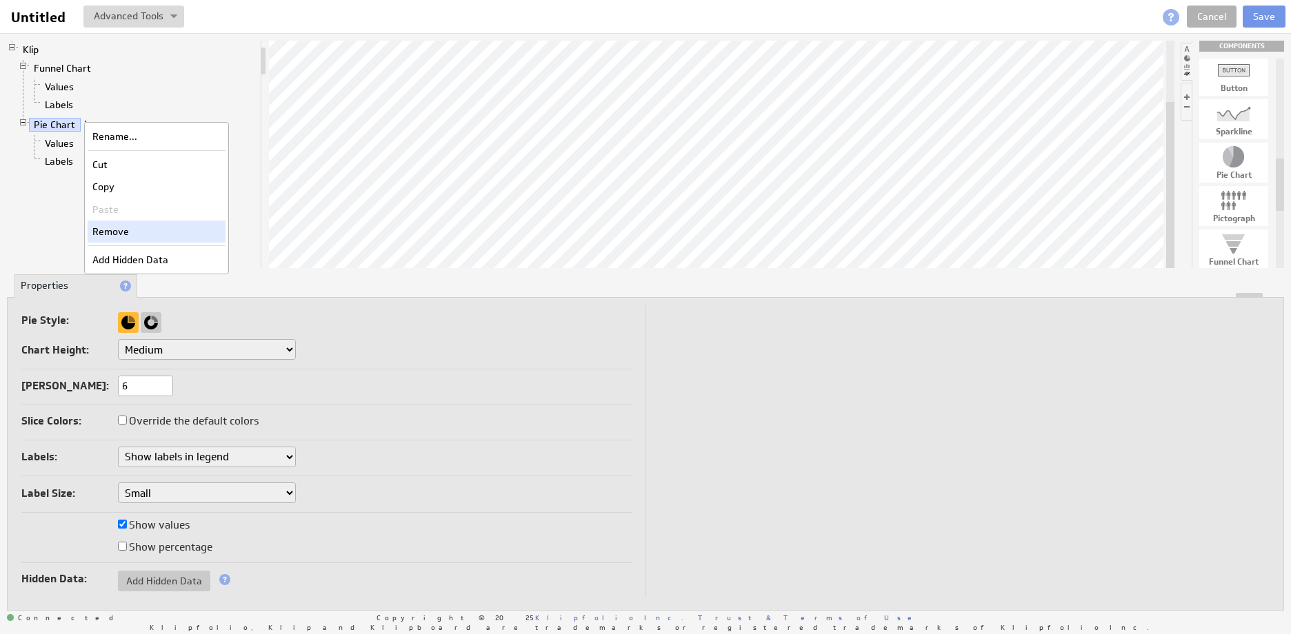
click at [116, 233] on div "Remove" at bounding box center [157, 232] width 138 height 22
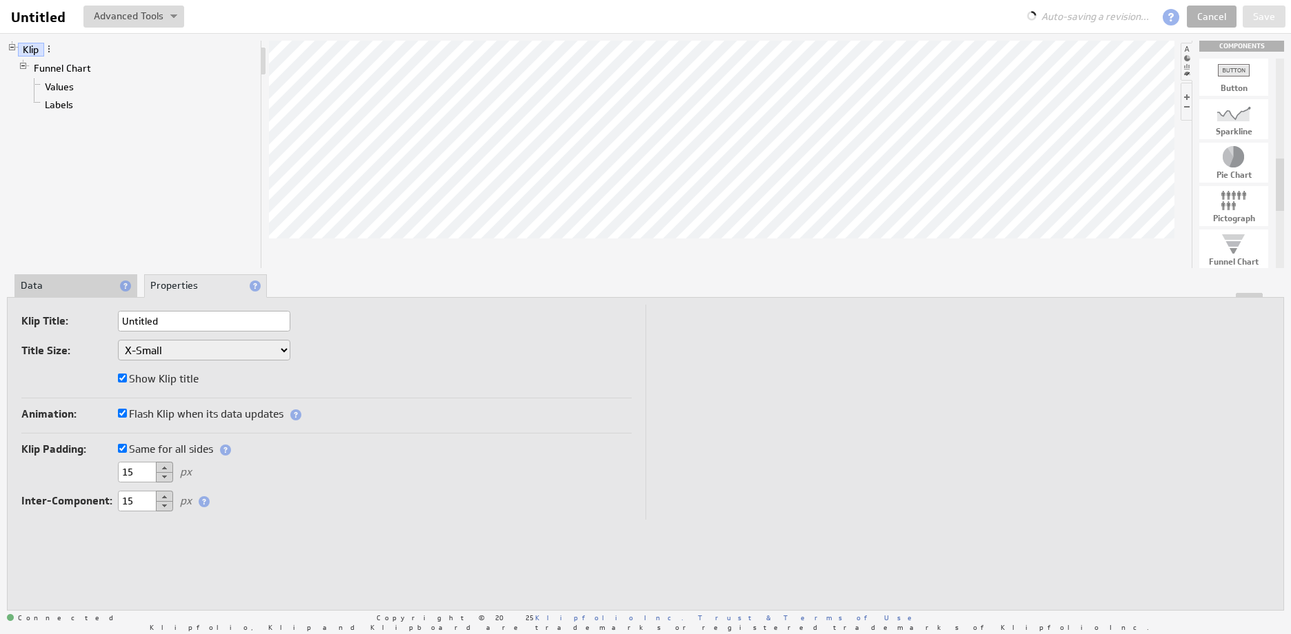
click at [50, 288] on li "Data" at bounding box center [75, 285] width 123 height 23
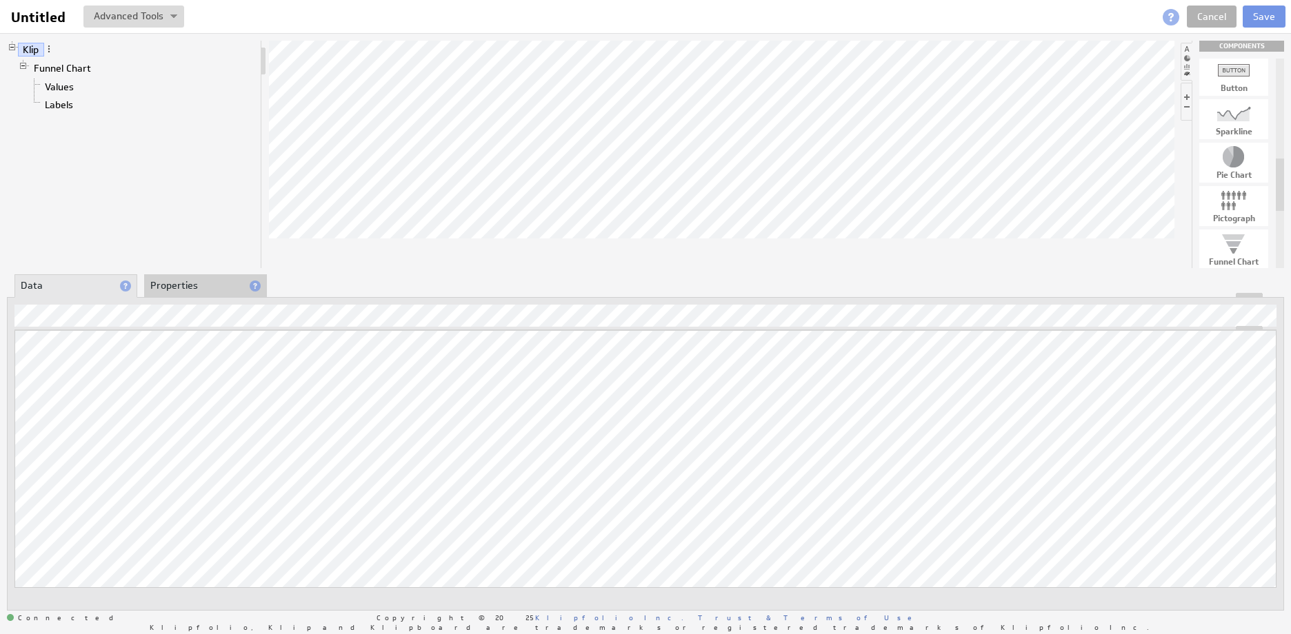
click at [1238, 159] on div at bounding box center [1233, 157] width 69 height 22
drag, startPoint x: 1238, startPoint y: 159, endPoint x: 710, endPoint y: 108, distance: 530.7
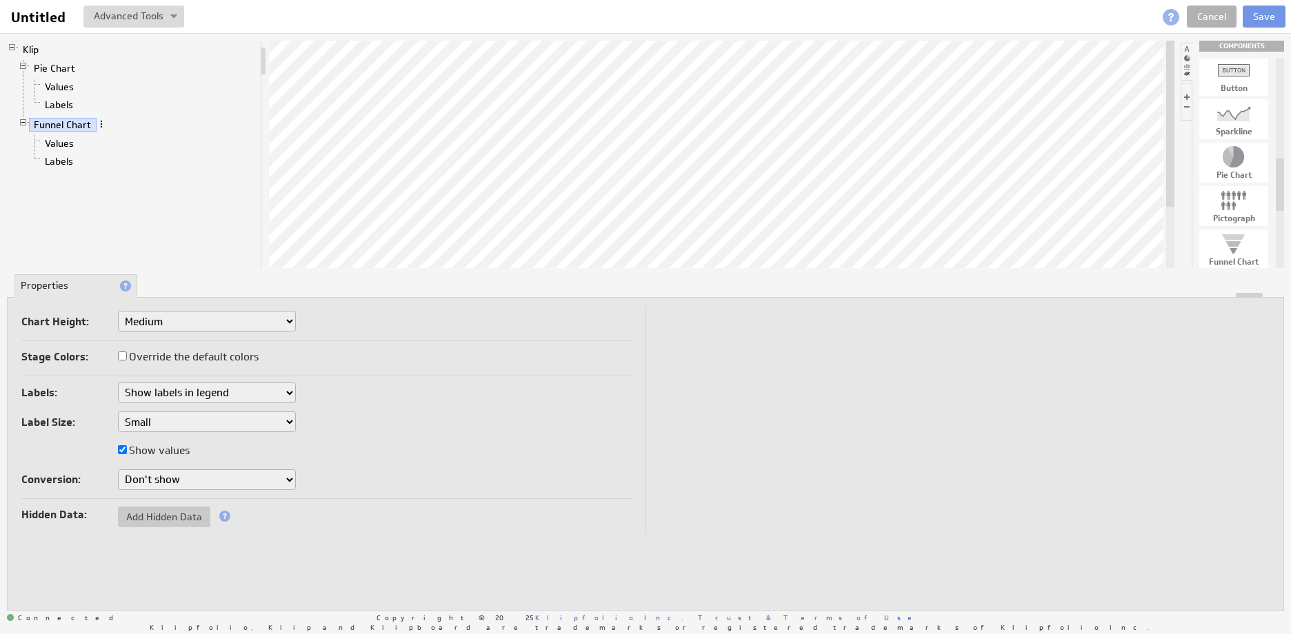
click at [101, 124] on span at bounding box center [102, 124] width 10 height 10
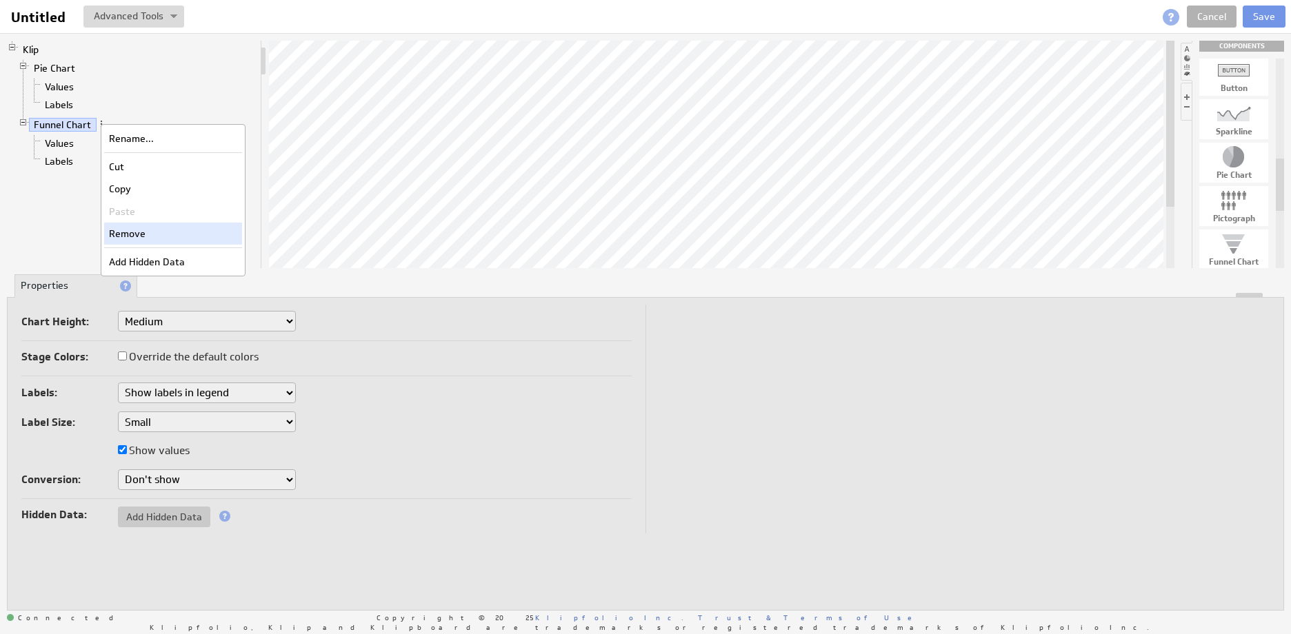
click at [121, 234] on div "Remove" at bounding box center [173, 234] width 138 height 22
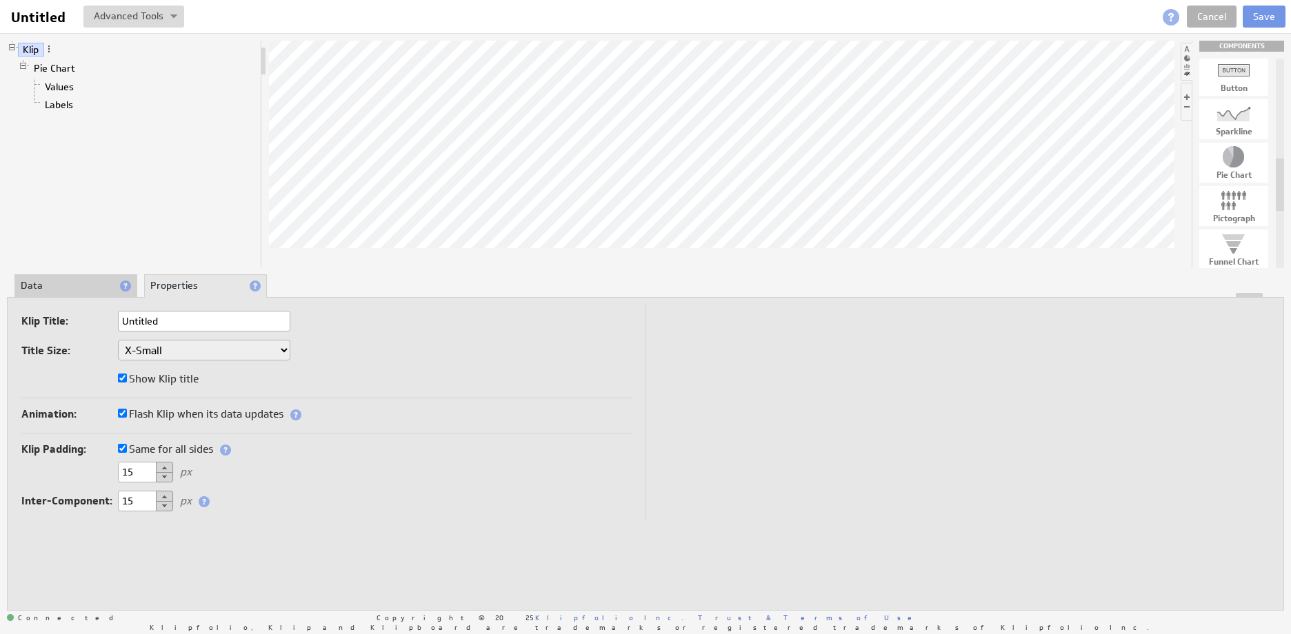
click at [41, 291] on li "Data" at bounding box center [75, 285] width 123 height 23
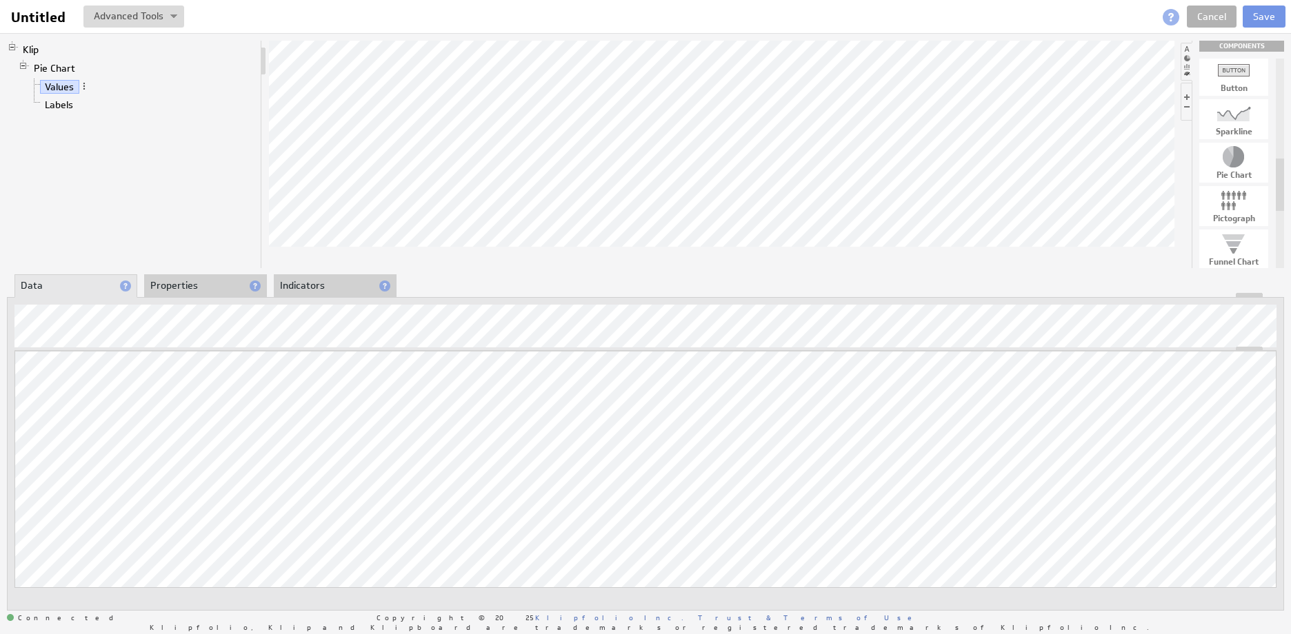
click at [702, 179] on div "Klip Pie Chart Values Labels COMPONENTS Table Bar/Line Chart Gauge Value Pair L…" at bounding box center [645, 325] width 1291 height 585
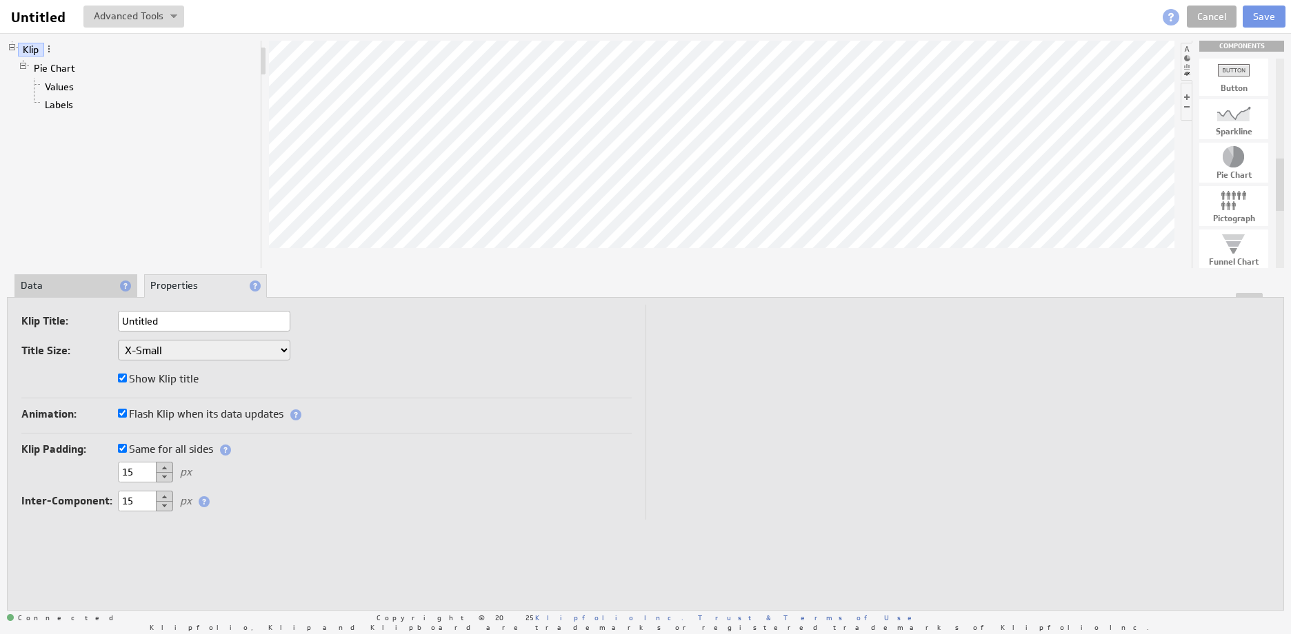
click at [41, 289] on li "Data" at bounding box center [75, 285] width 123 height 23
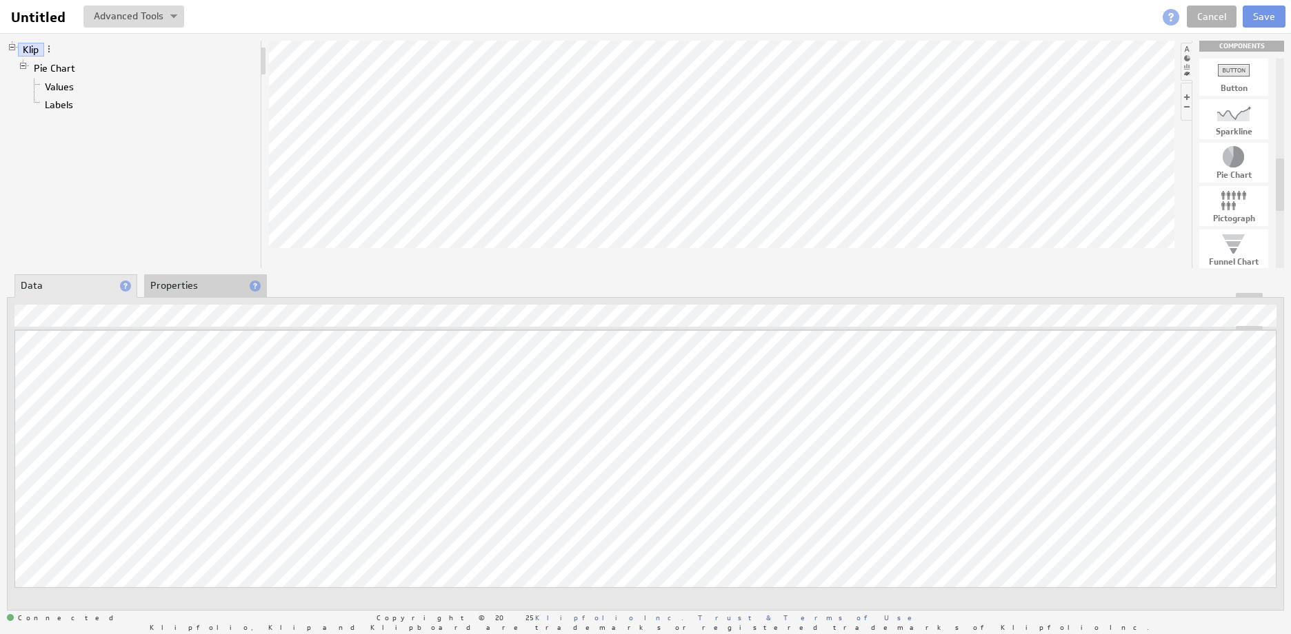
click at [201, 286] on li "Properties" at bounding box center [205, 285] width 123 height 23
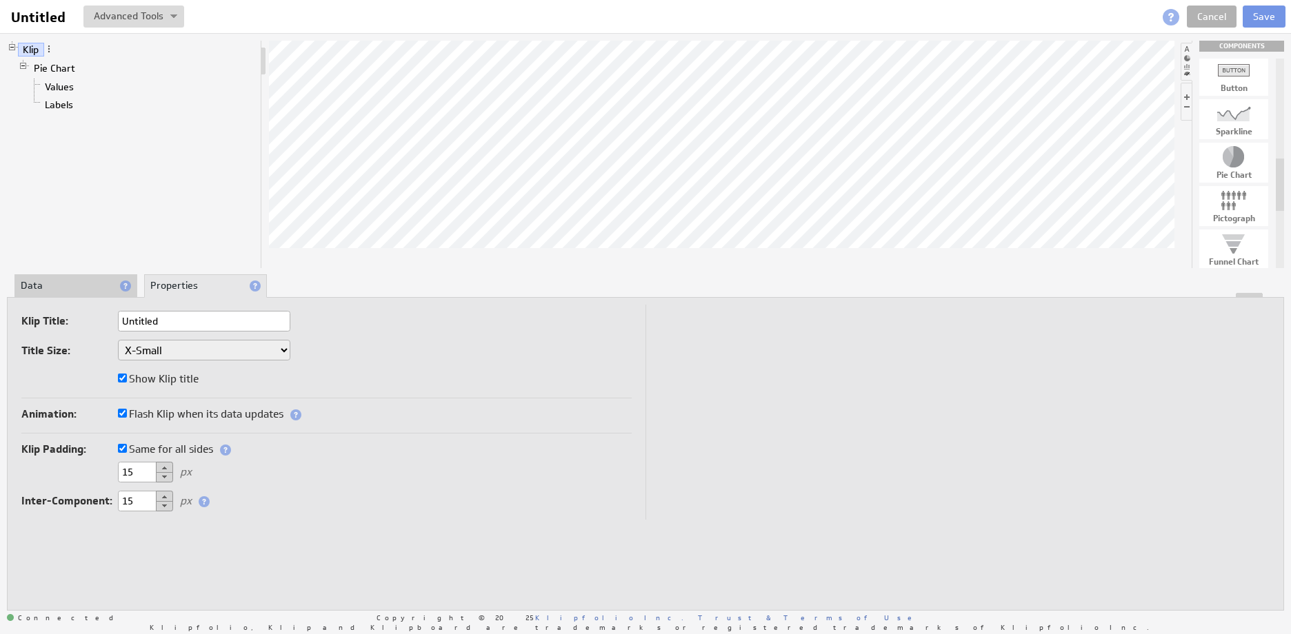
type input "F"
click at [125, 321] on input "Jobs" at bounding box center [204, 321] width 172 height 21
click at [183, 326] on input "Finally Jobs" at bounding box center [204, 321] width 172 height 21
type input "Status of Finally Jobs"
click at [85, 282] on li "Data" at bounding box center [75, 285] width 123 height 23
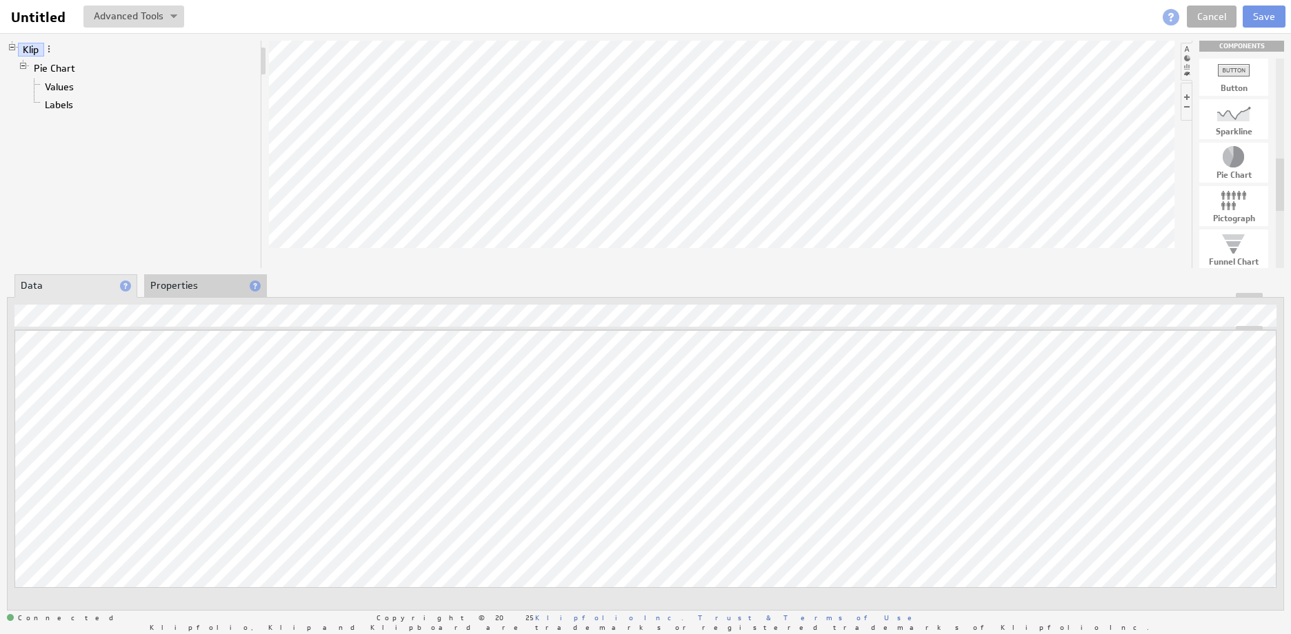
click at [77, 292] on li "Data" at bounding box center [75, 285] width 123 height 23
click at [309, 294] on div at bounding box center [646, 295] width 1276 height 5
click at [304, 284] on li "Indicators" at bounding box center [335, 285] width 123 height 23
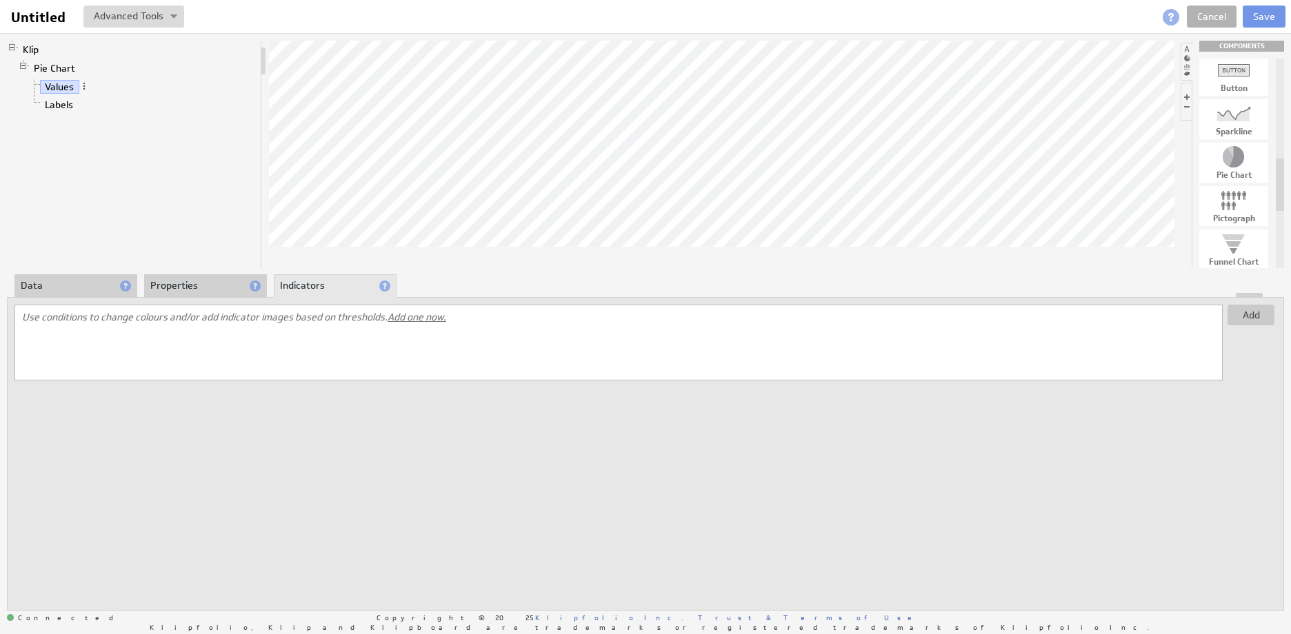
click at [81, 296] on div at bounding box center [646, 295] width 1276 height 5
click at [70, 287] on li "Data" at bounding box center [75, 285] width 123 height 23
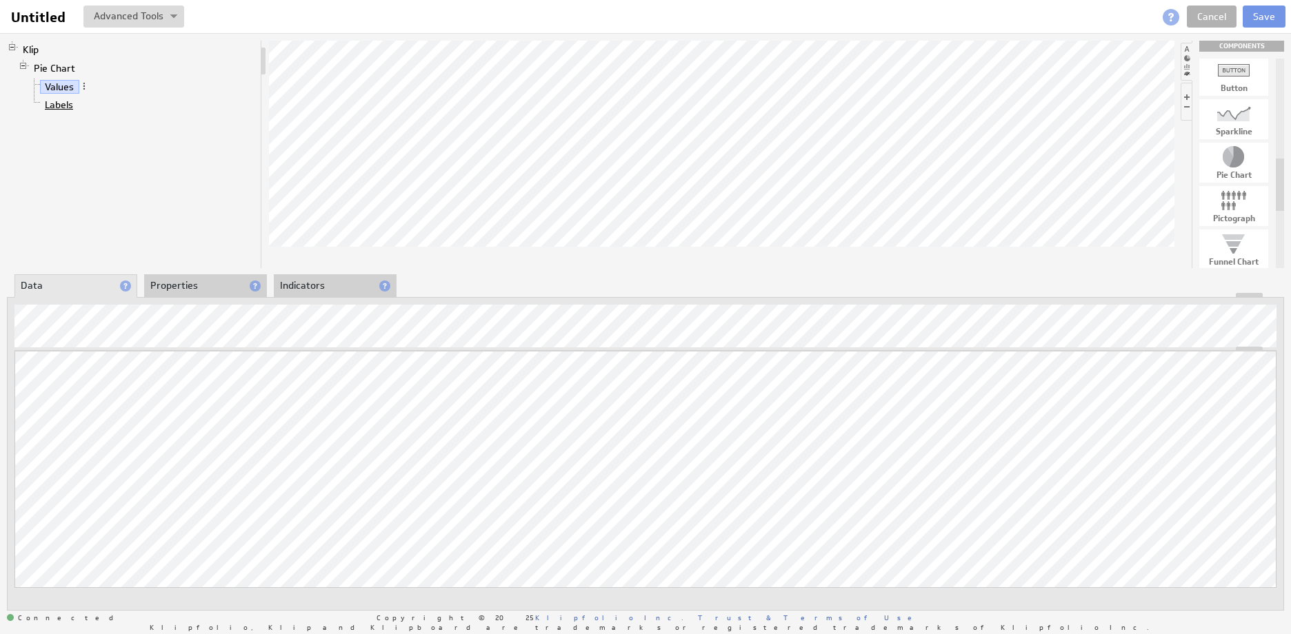
click at [58, 100] on link "Labels" at bounding box center [59, 105] width 39 height 14
click at [70, 106] on link "Labels" at bounding box center [59, 105] width 39 height 14
click at [1269, 21] on button "Save" at bounding box center [1264, 17] width 43 height 22
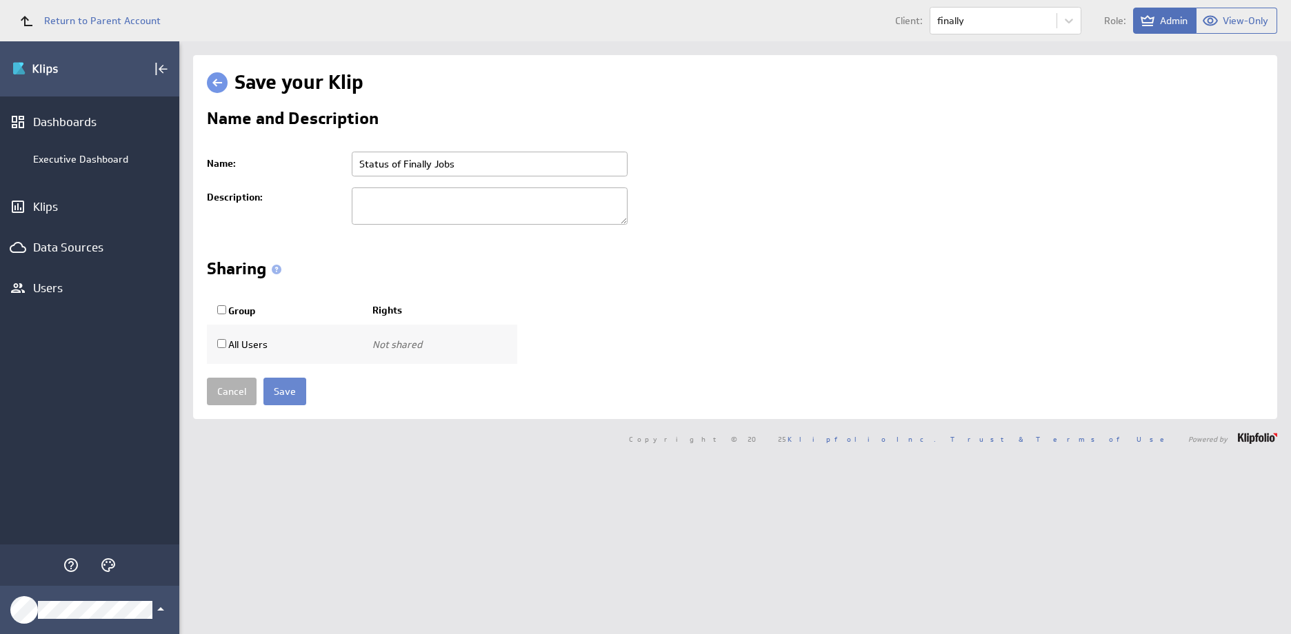
click at [292, 387] on input "Save" at bounding box center [284, 392] width 43 height 28
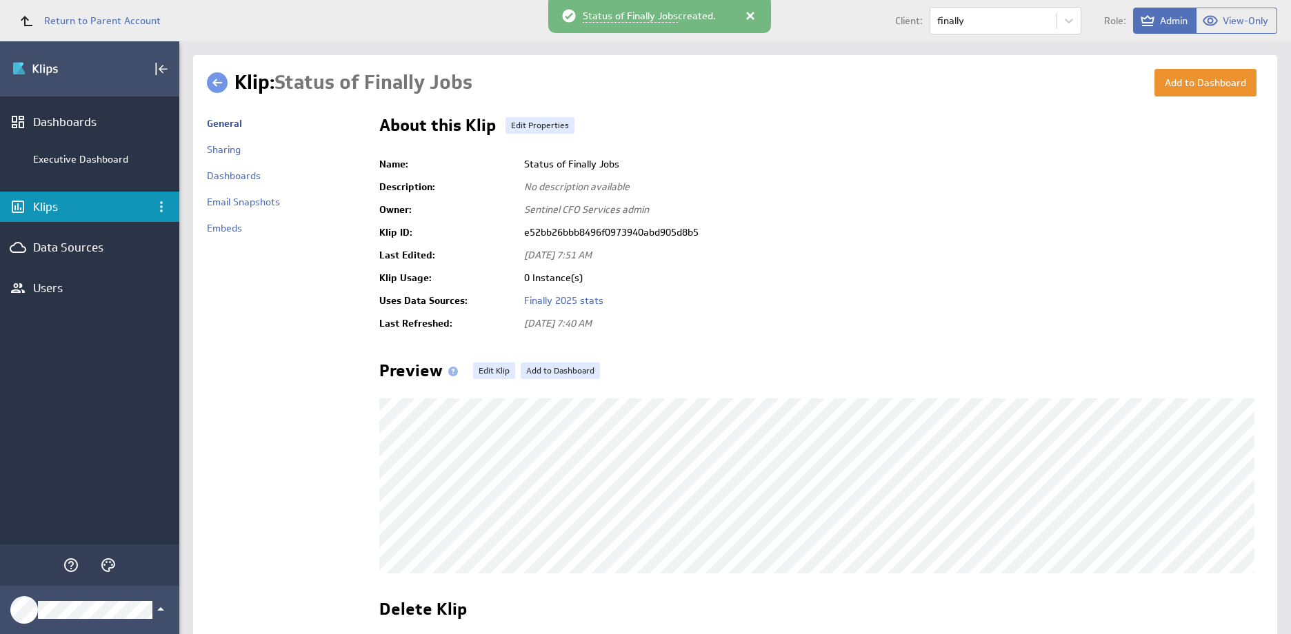
scroll to position [115, 0]
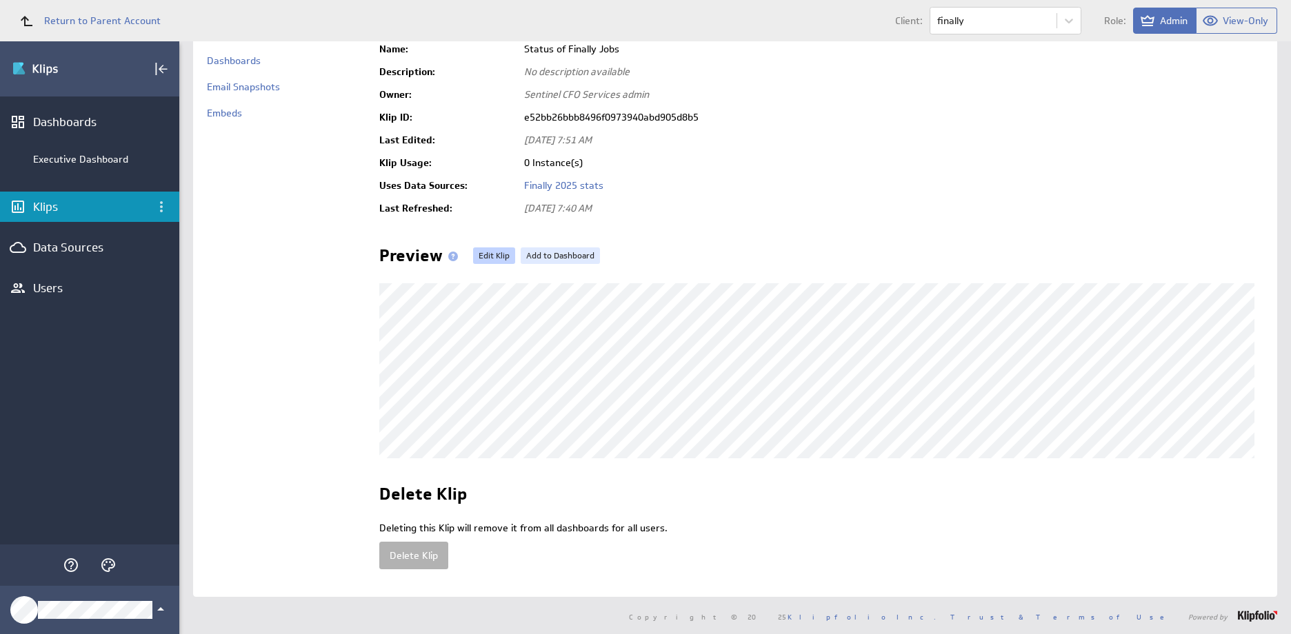
click at [478, 253] on link "Edit Klip" at bounding box center [494, 256] width 42 height 17
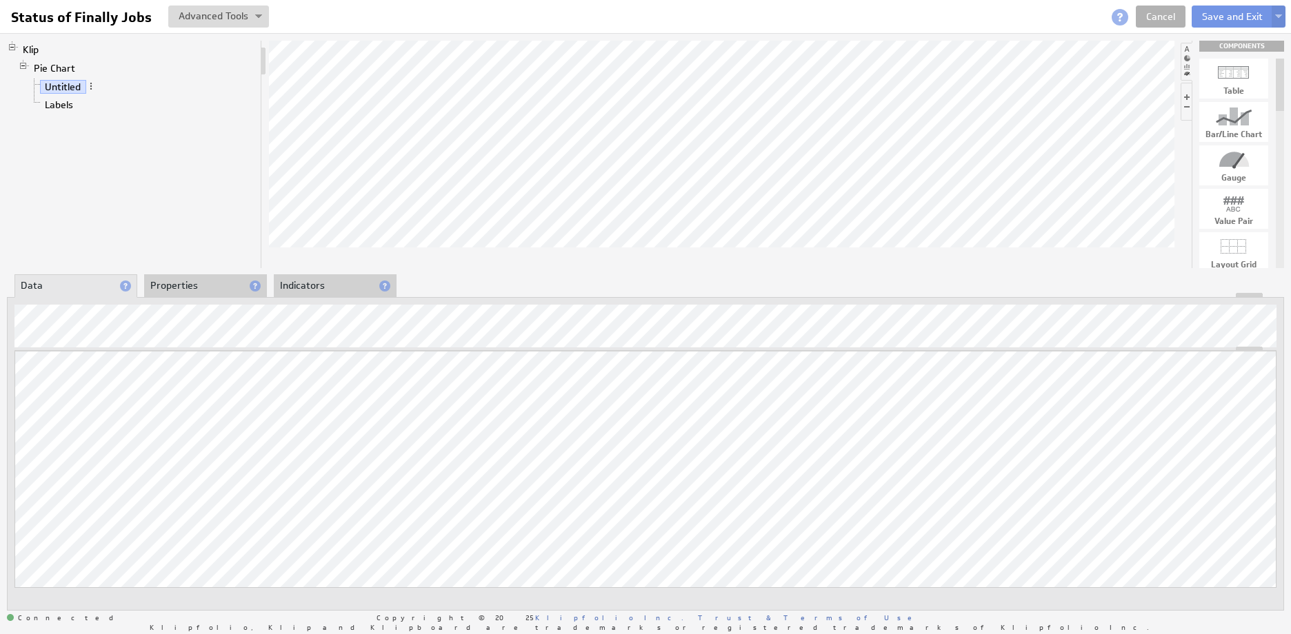
click at [58, 94] on li "Untitled" at bounding box center [142, 87] width 226 height 18
click at [61, 103] on link "Labels" at bounding box center [59, 105] width 39 height 14
click at [202, 290] on li "Properties" at bounding box center [205, 285] width 123 height 23
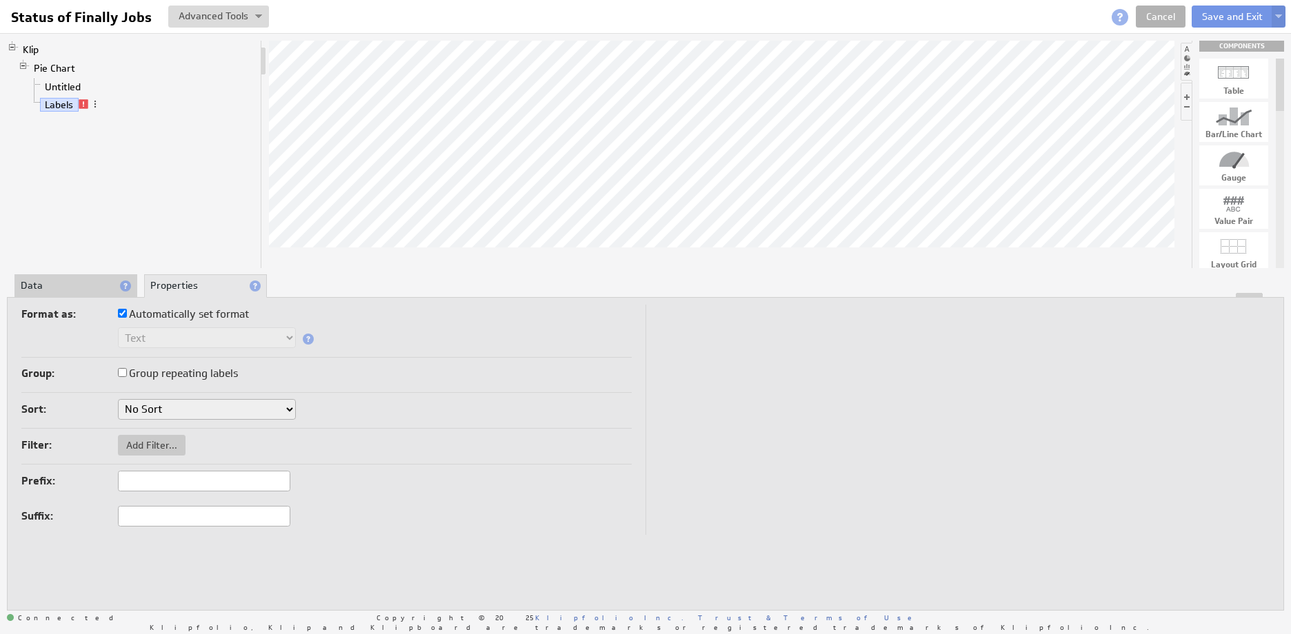
click at [64, 283] on li "Data" at bounding box center [75, 285] width 123 height 23
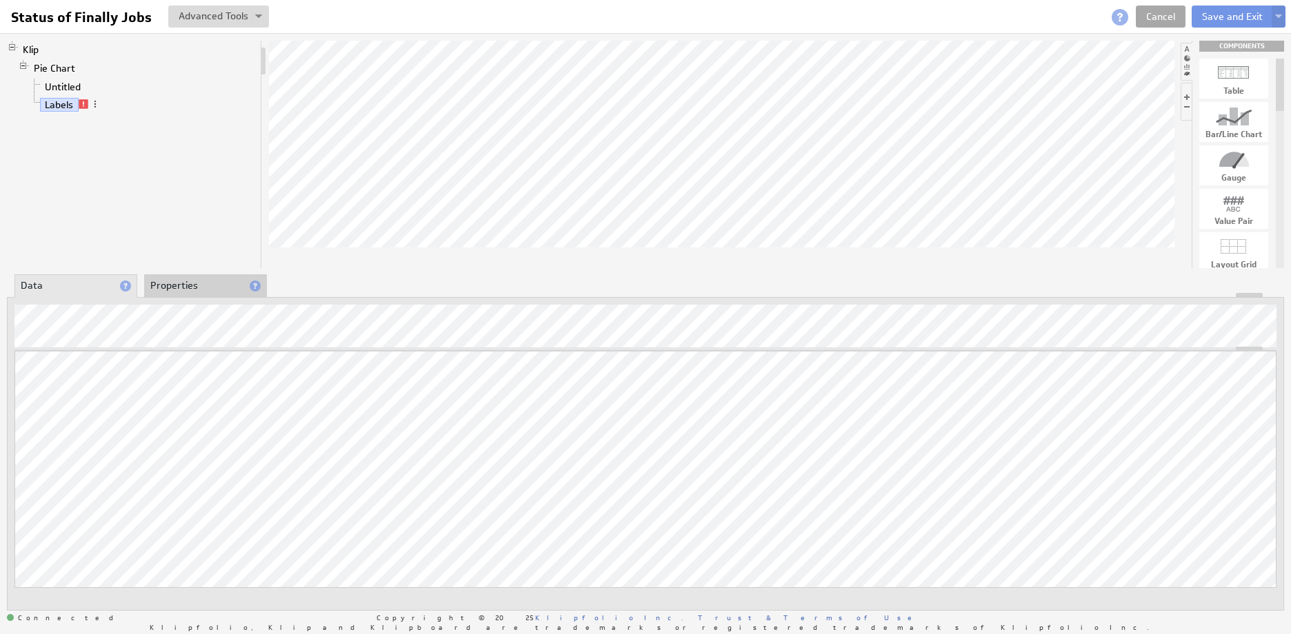
click at [1157, 17] on link "Cancel" at bounding box center [1161, 17] width 50 height 22
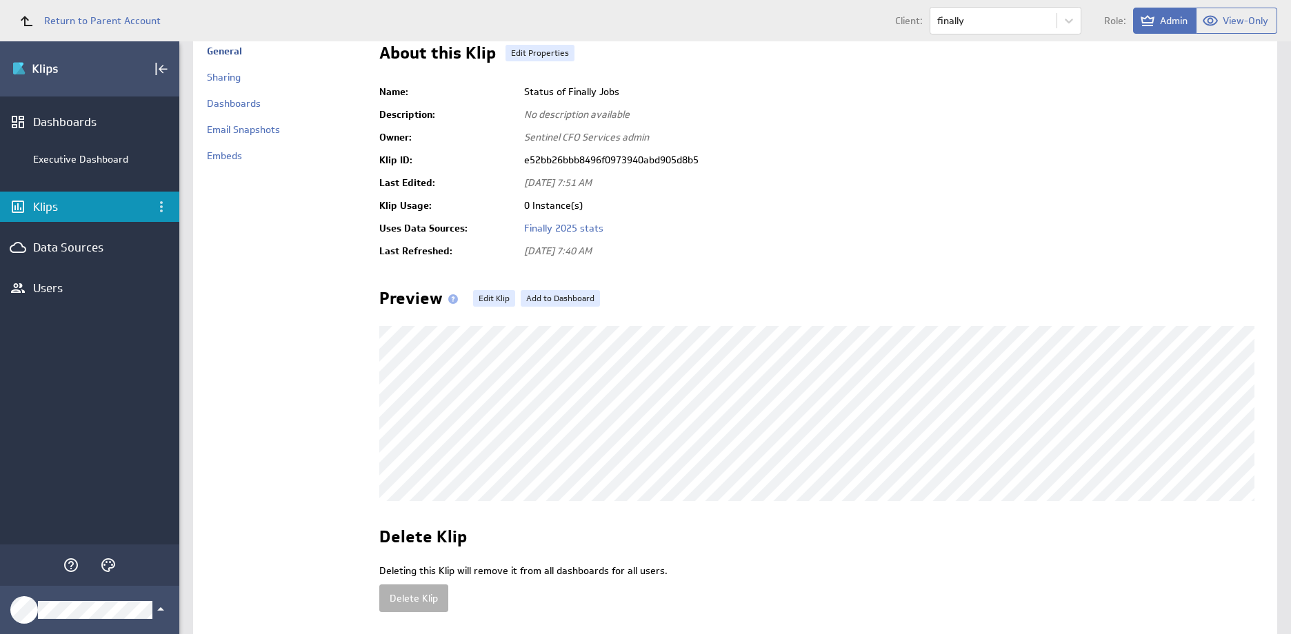
scroll to position [115, 0]
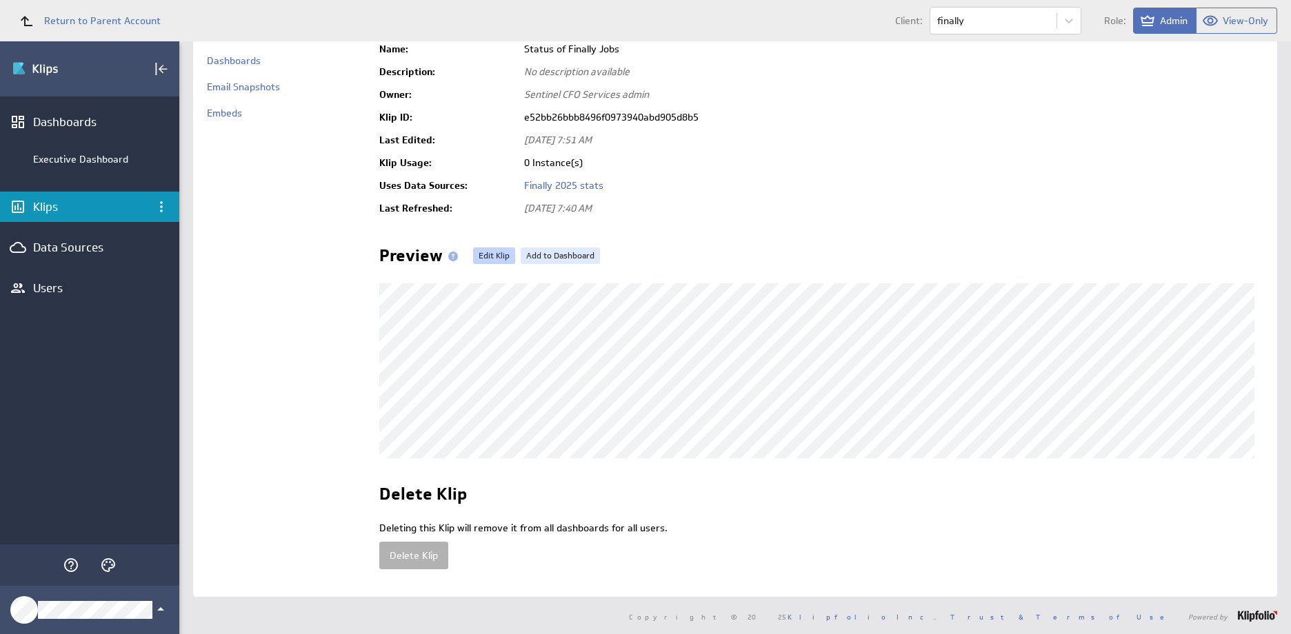
click at [493, 255] on link "Edit Klip" at bounding box center [494, 256] width 42 height 17
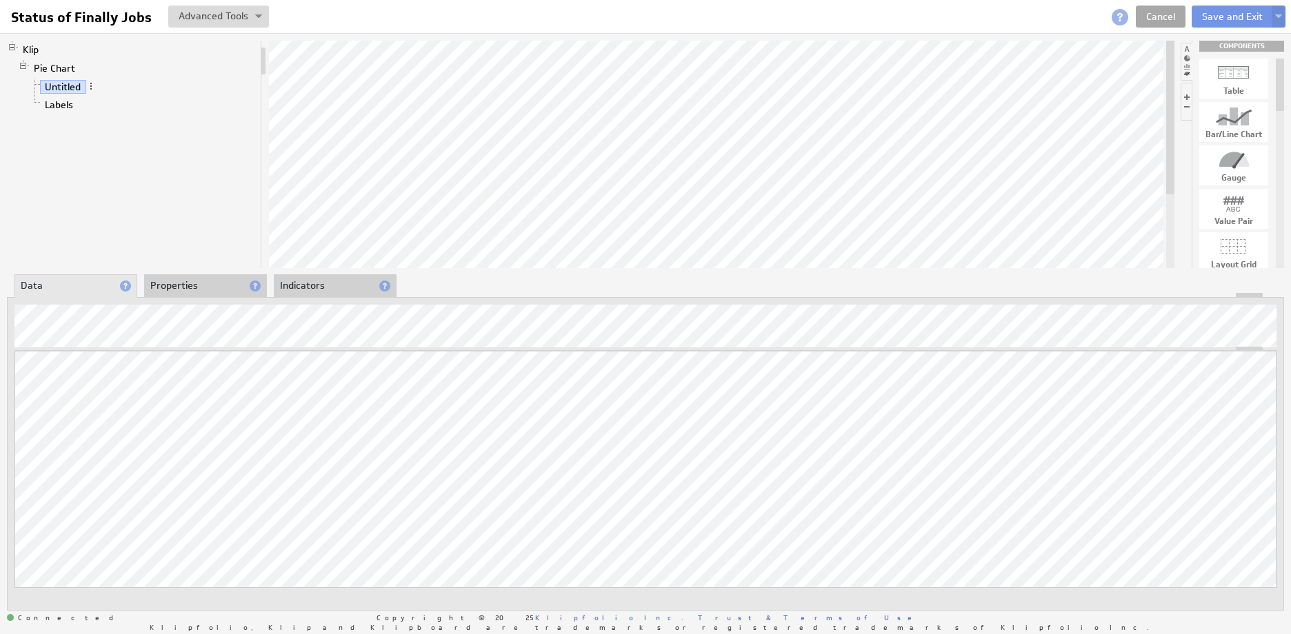
click at [1159, 17] on link "Cancel" at bounding box center [1161, 17] width 50 height 22
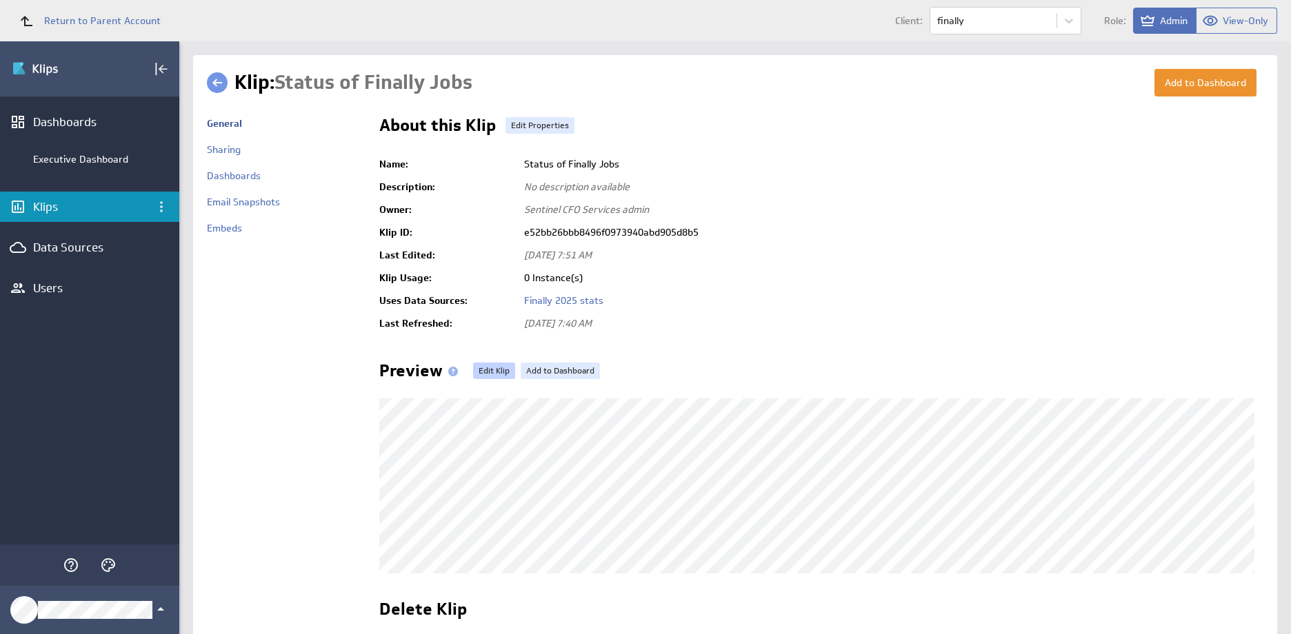
click at [497, 368] on link "Edit Klip" at bounding box center [494, 371] width 42 height 17
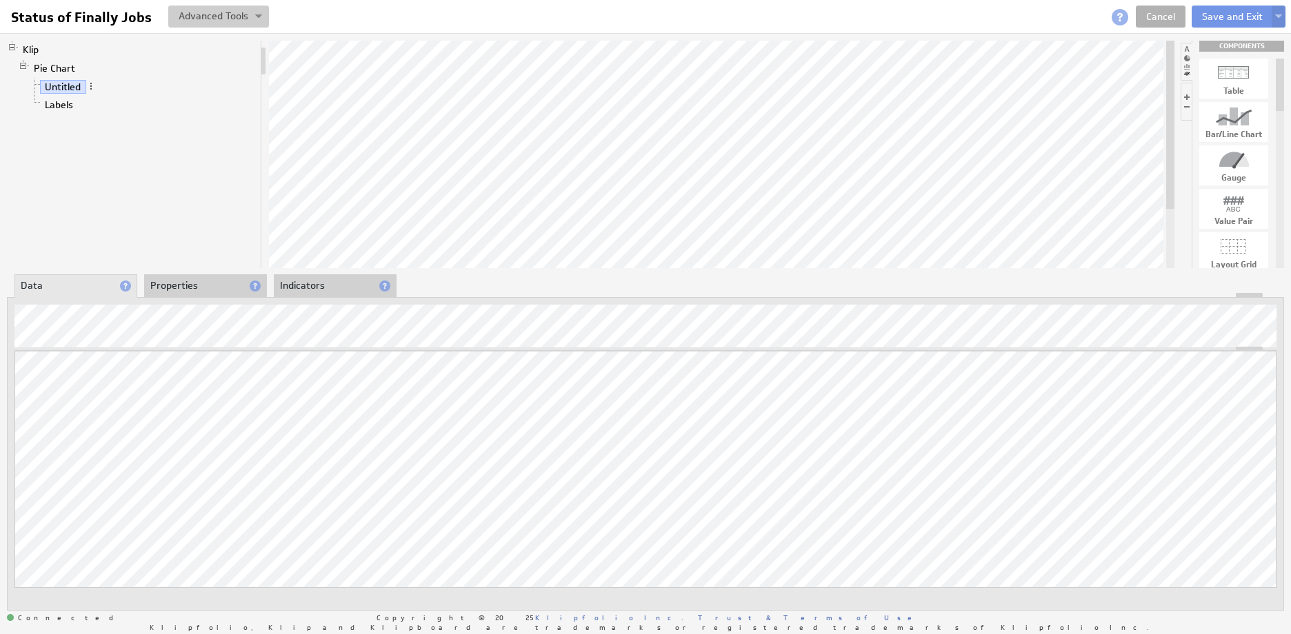
click at [189, 15] on button at bounding box center [218, 17] width 101 height 22
click at [190, 292] on li "Properties" at bounding box center [205, 285] width 123 height 23
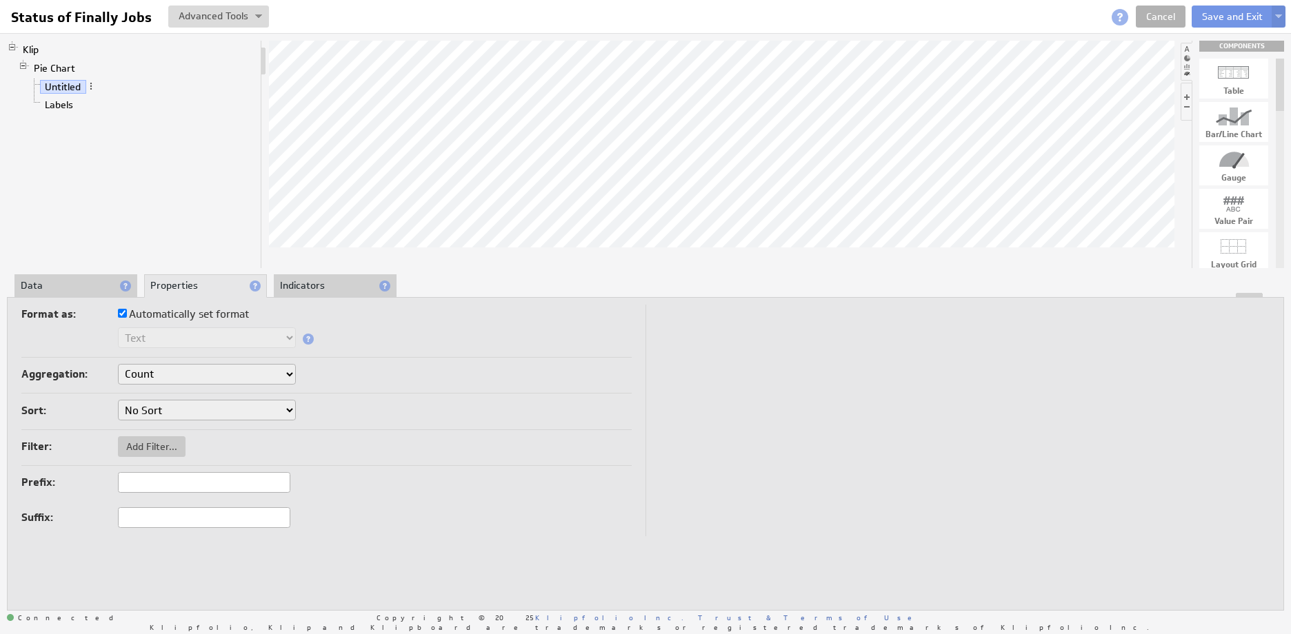
click at [37, 283] on li "Data" at bounding box center [75, 285] width 123 height 23
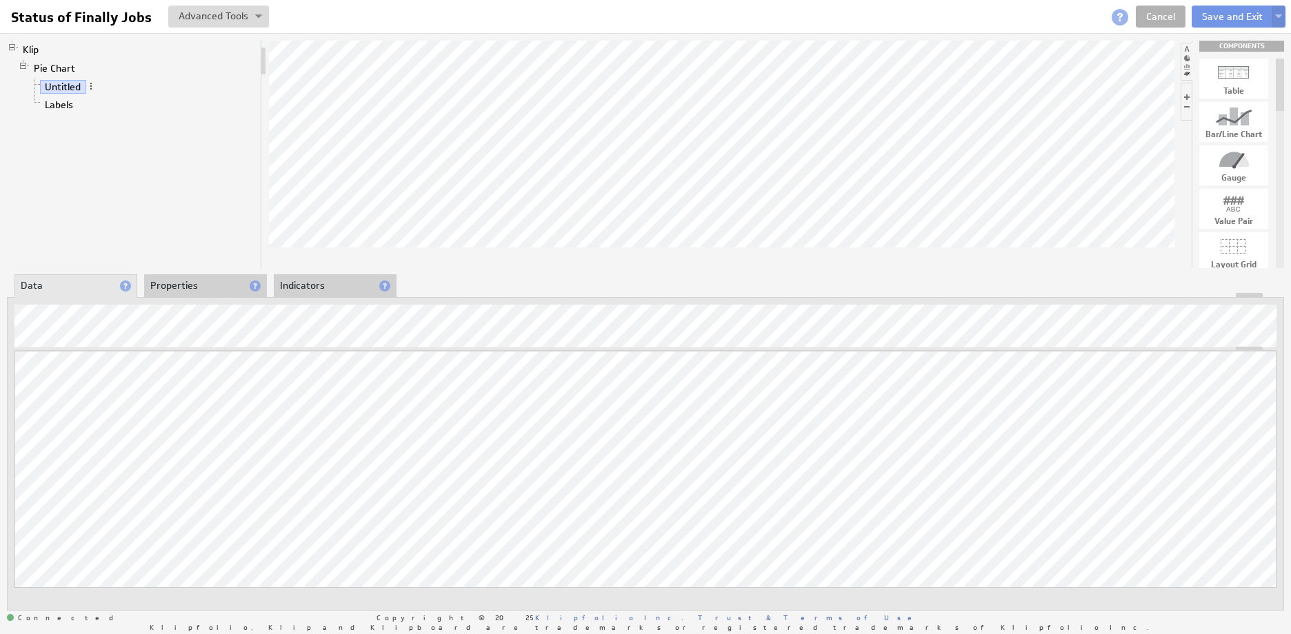
click at [1234, 120] on div at bounding box center [1233, 116] width 69 height 22
click at [1219, 14] on button "Save and Exit" at bounding box center [1231, 17] width 81 height 22
click at [1210, 22] on button "Save and Exit" at bounding box center [1231, 17] width 81 height 22
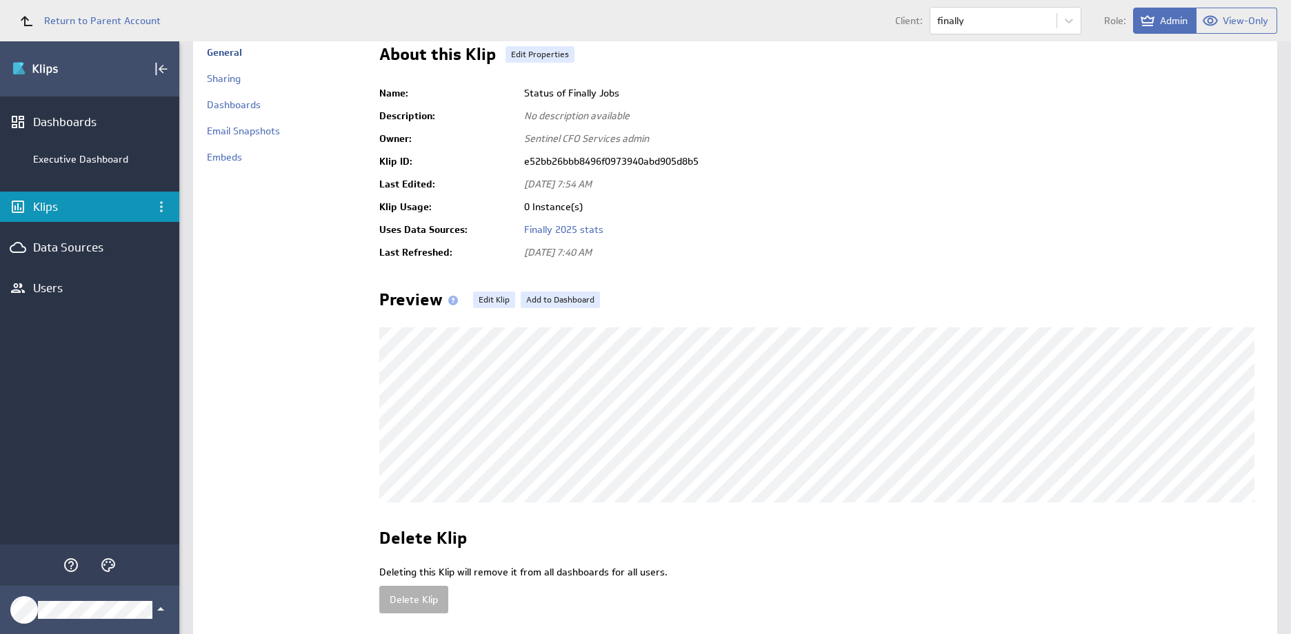
scroll to position [130, 0]
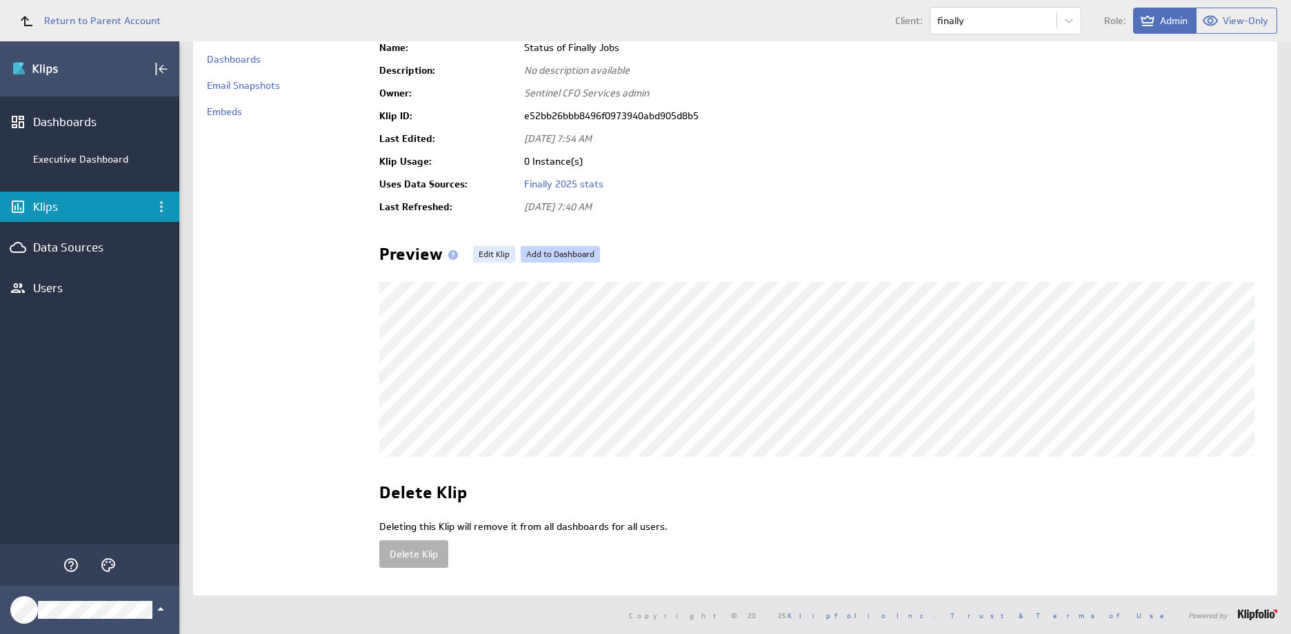
click at [547, 246] on link "Add to Dashboard" at bounding box center [560, 254] width 79 height 17
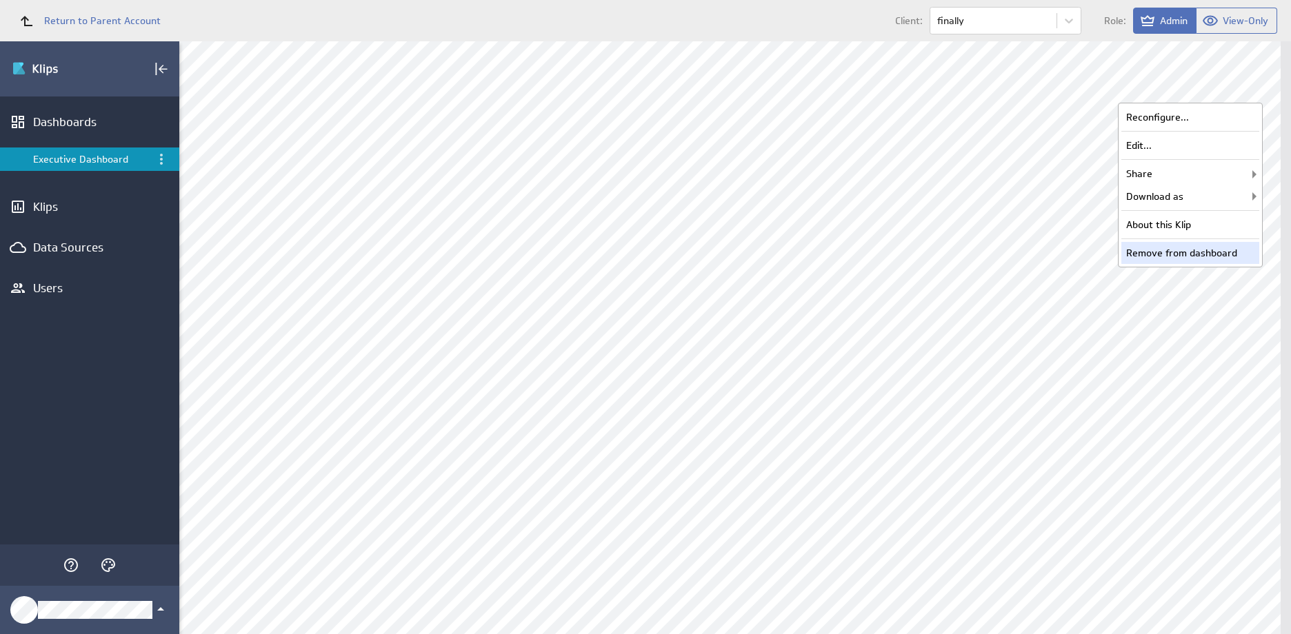
click at [1150, 258] on div "Remove from dashboard" at bounding box center [1190, 253] width 138 height 22
click at [1155, 145] on div "Edit..." at bounding box center [1190, 145] width 138 height 22
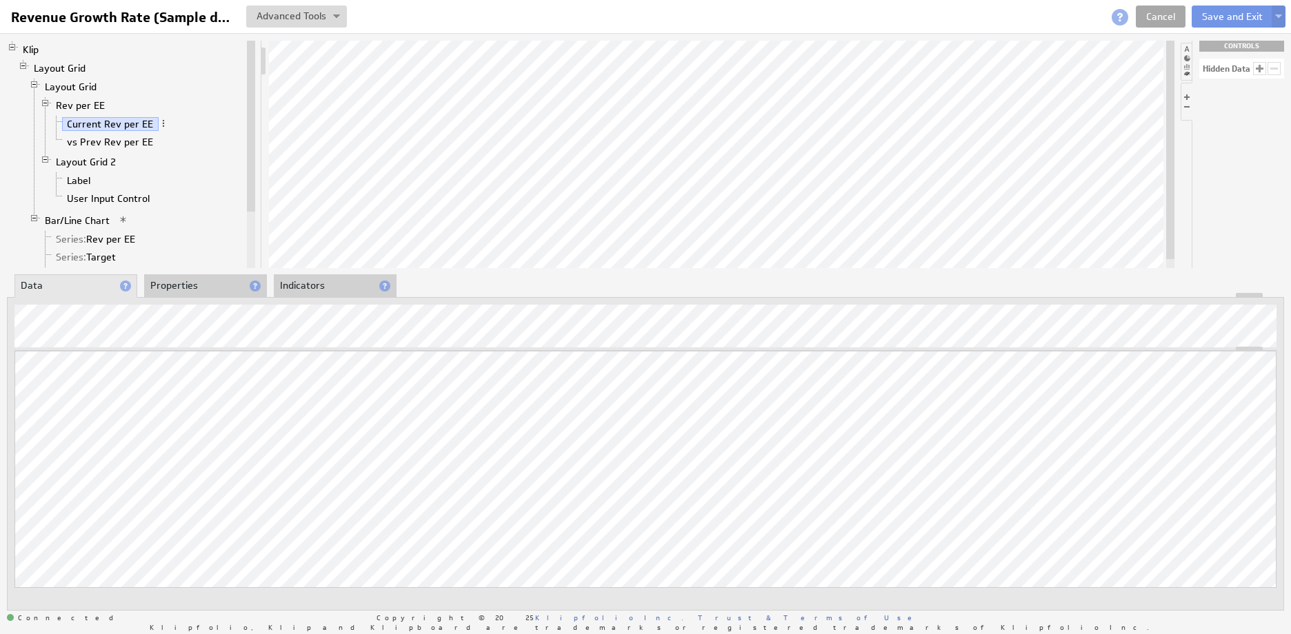
click at [1169, 17] on link "Cancel" at bounding box center [1161, 17] width 50 height 22
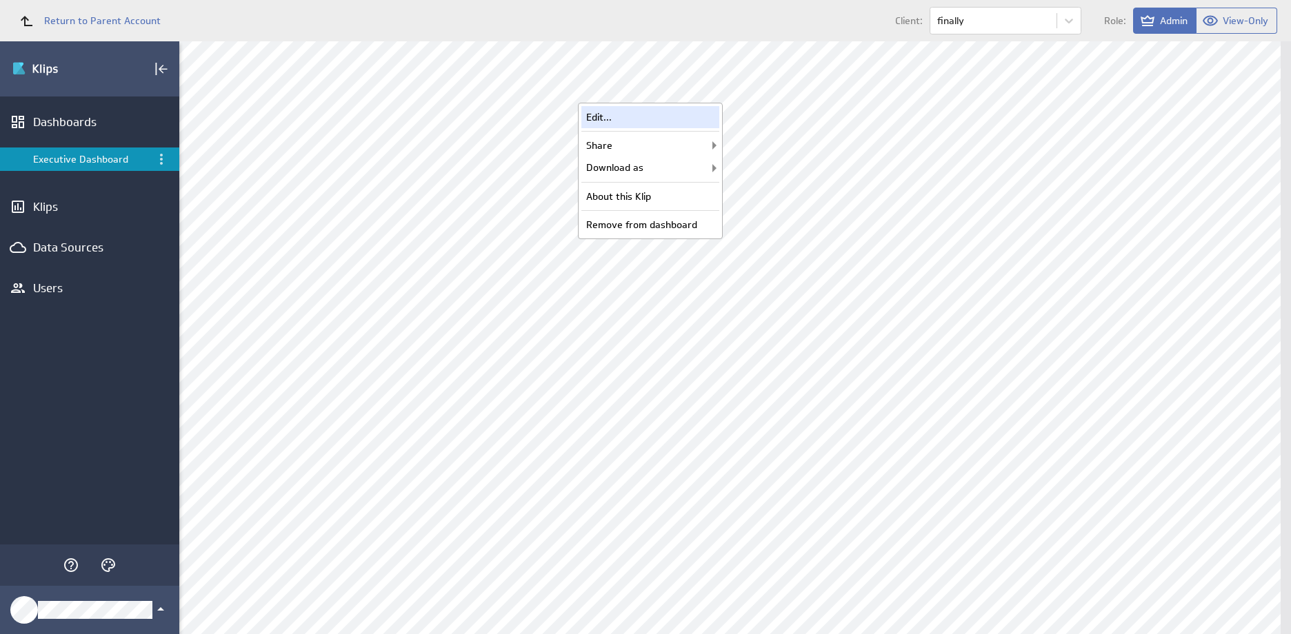
click at [636, 119] on div "Edit..." at bounding box center [650, 117] width 138 height 22
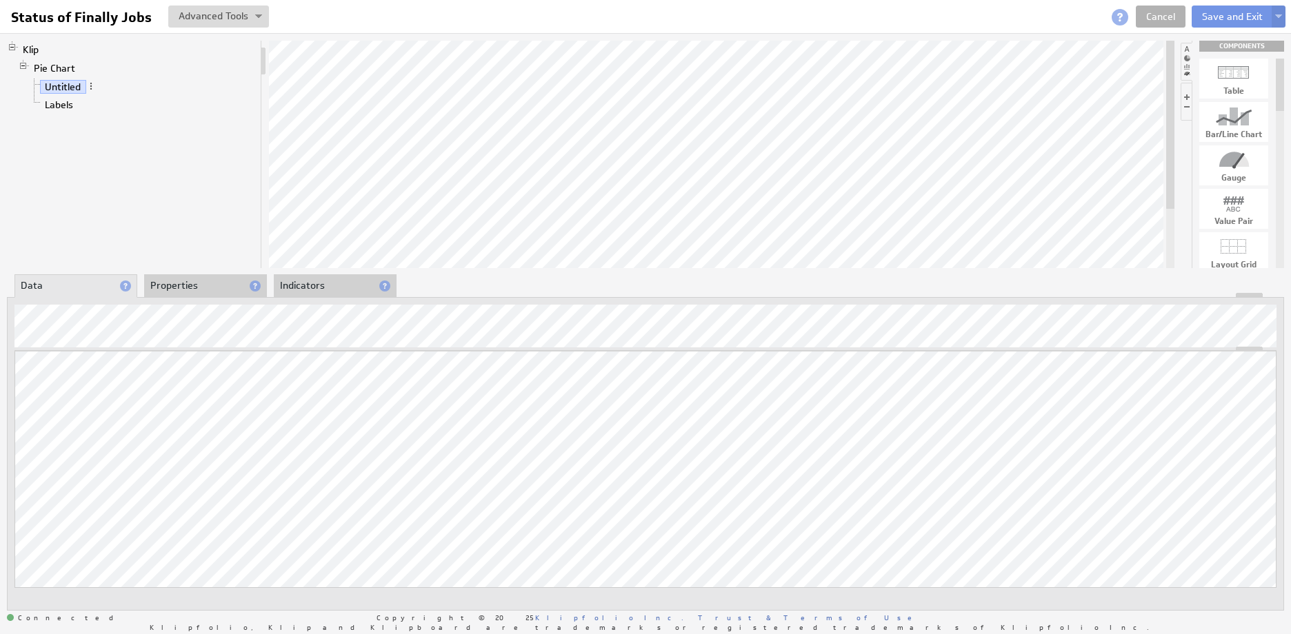
click at [201, 281] on li "Properties" at bounding box center [205, 285] width 123 height 23
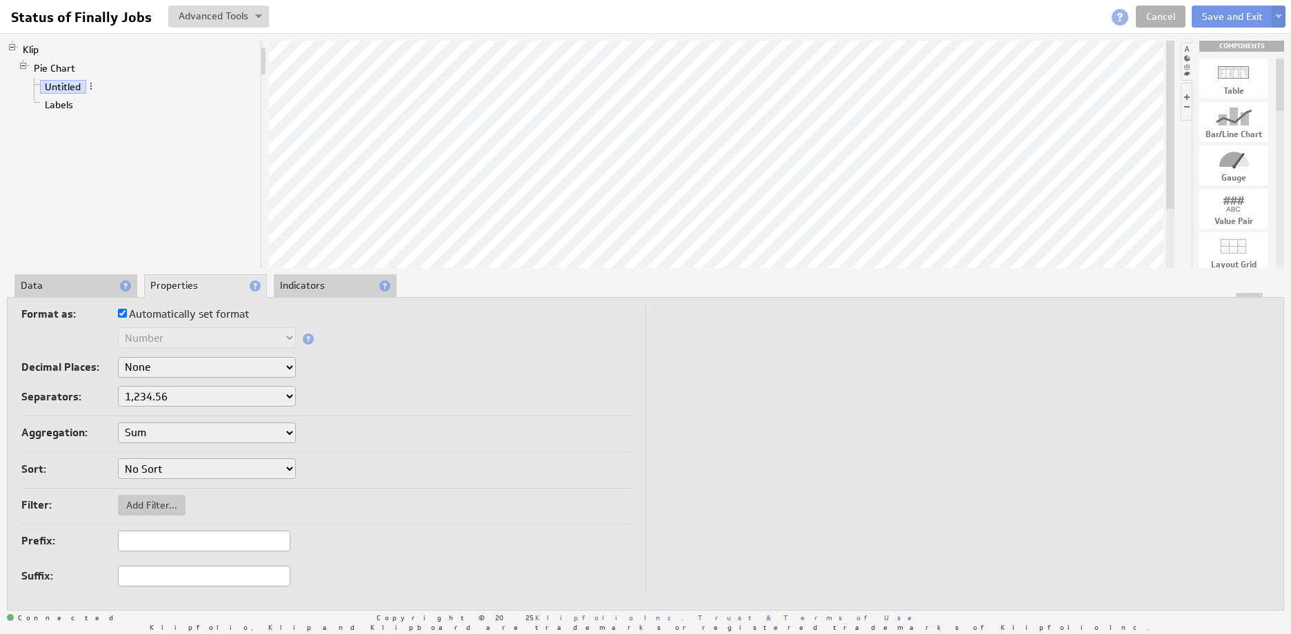
click at [213, 397] on select "1,234.56 1.234,56 1'234.56 1,234/56 1 234,56 1 234-56 1 234.56 1234.56" at bounding box center [207, 396] width 178 height 21
click at [57, 281] on li "Data" at bounding box center [75, 285] width 123 height 23
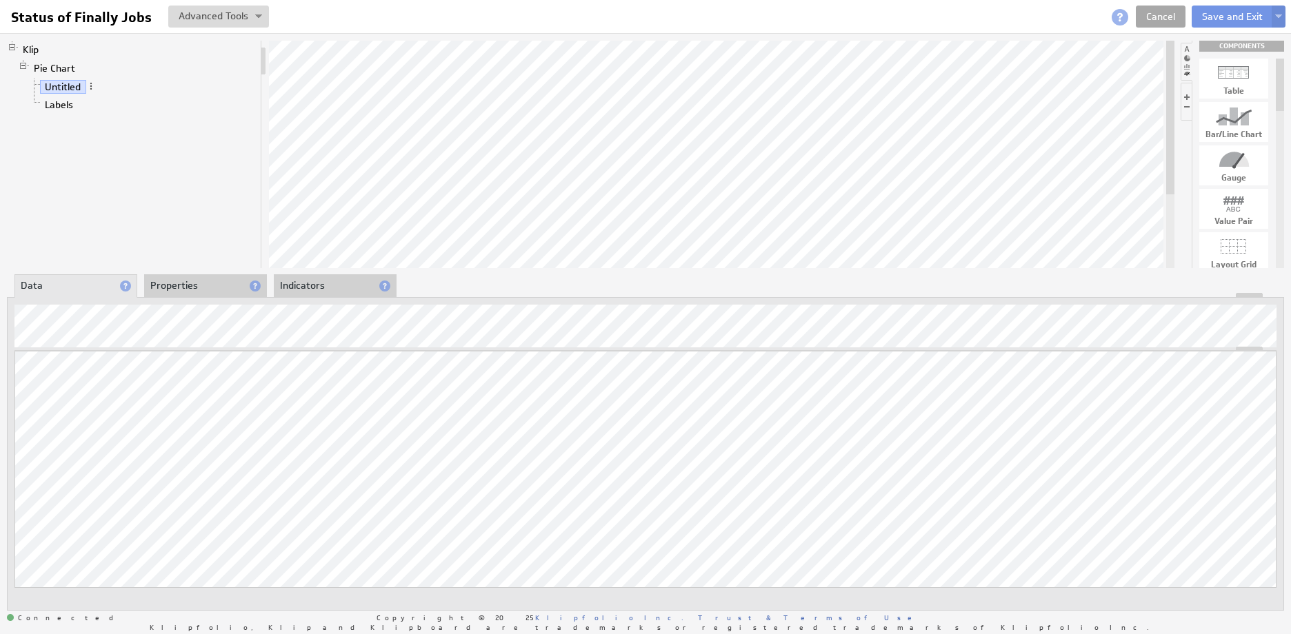
click at [1173, 13] on link "Cancel" at bounding box center [1161, 17] width 50 height 22
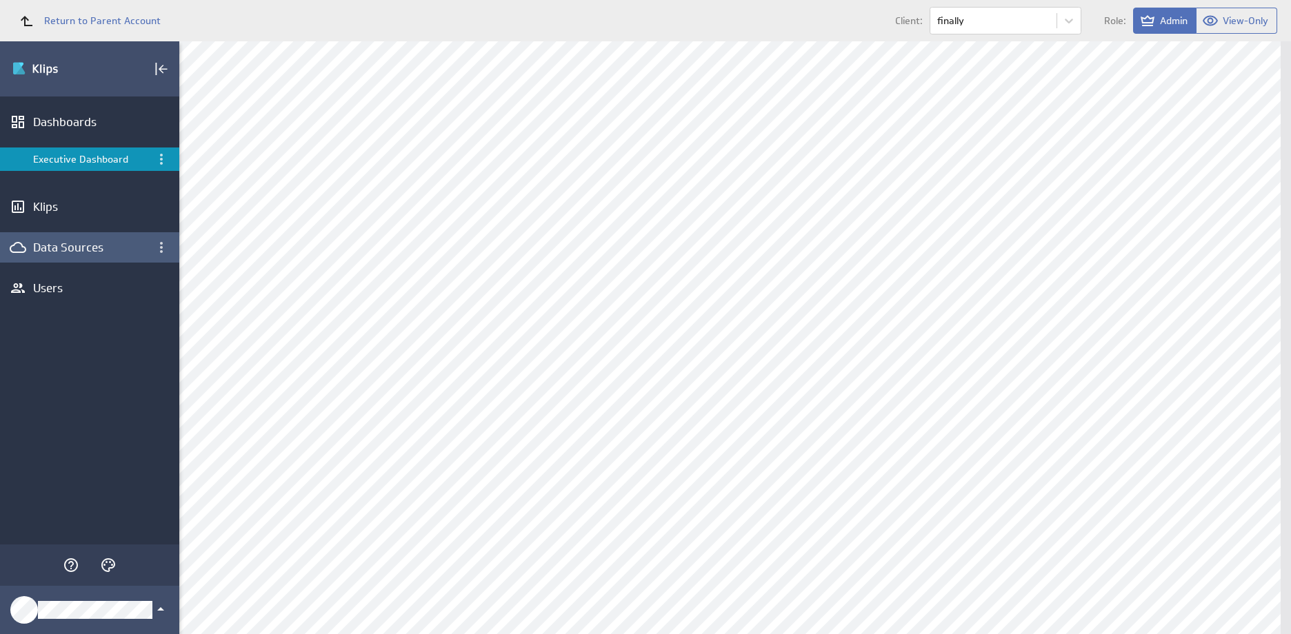
click at [55, 252] on div "Data Sources" at bounding box center [89, 247] width 113 height 15
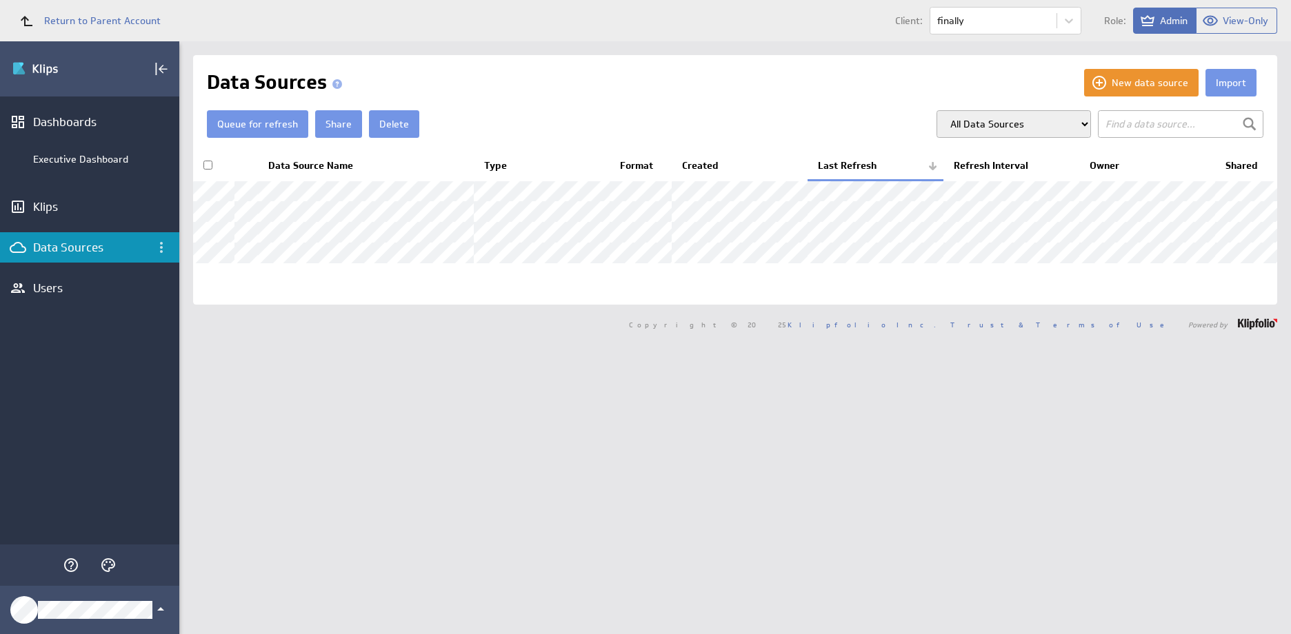
click at [1007, 170] on th "Refresh Interval" at bounding box center [1011, 166] width 136 height 29
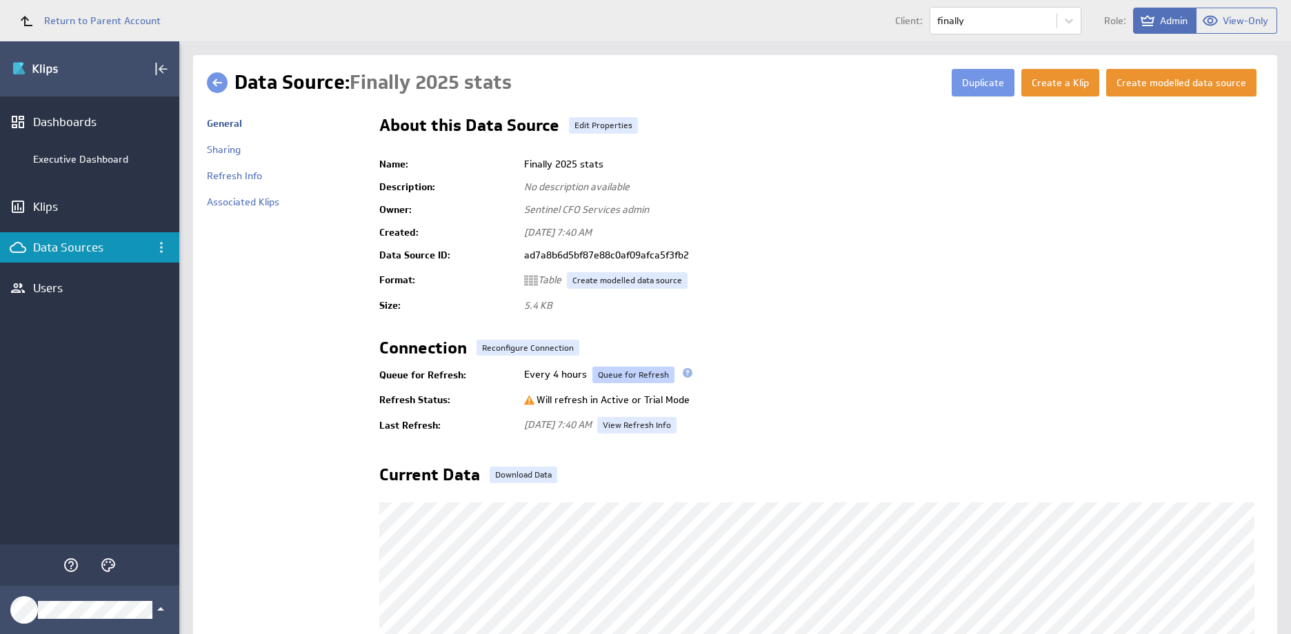
click at [627, 373] on link "Queue for Refresh" at bounding box center [633, 375] width 82 height 17
click at [50, 203] on div "Klips" at bounding box center [89, 206] width 113 height 15
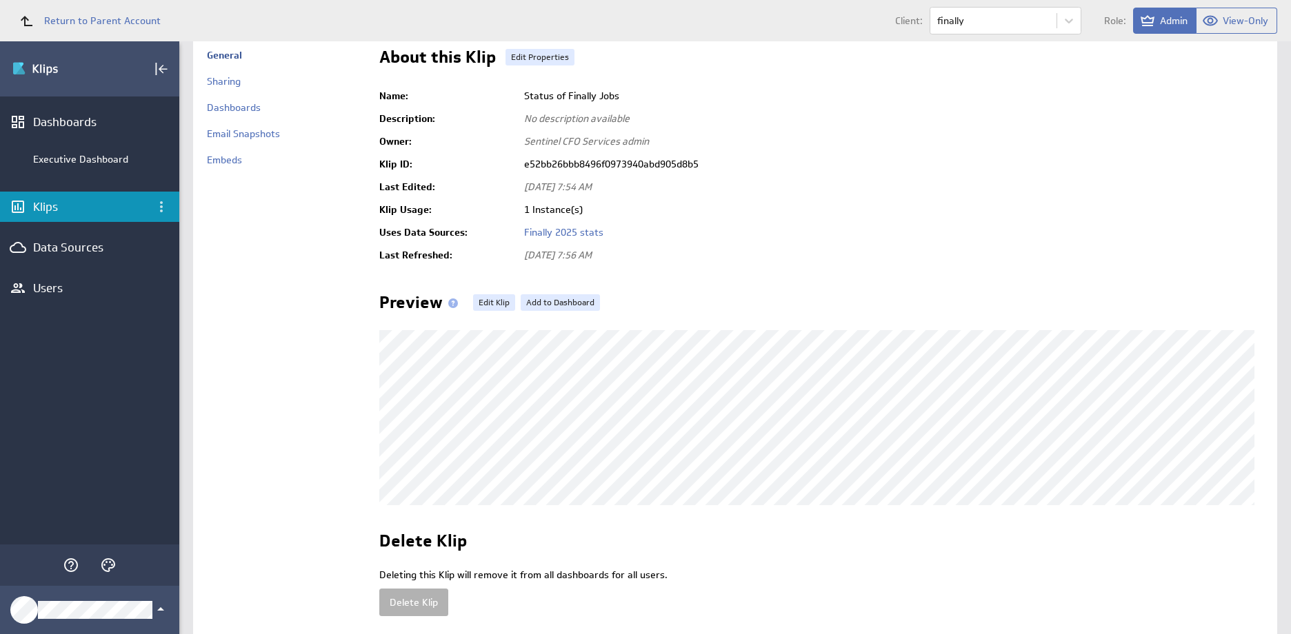
scroll to position [115, 0]
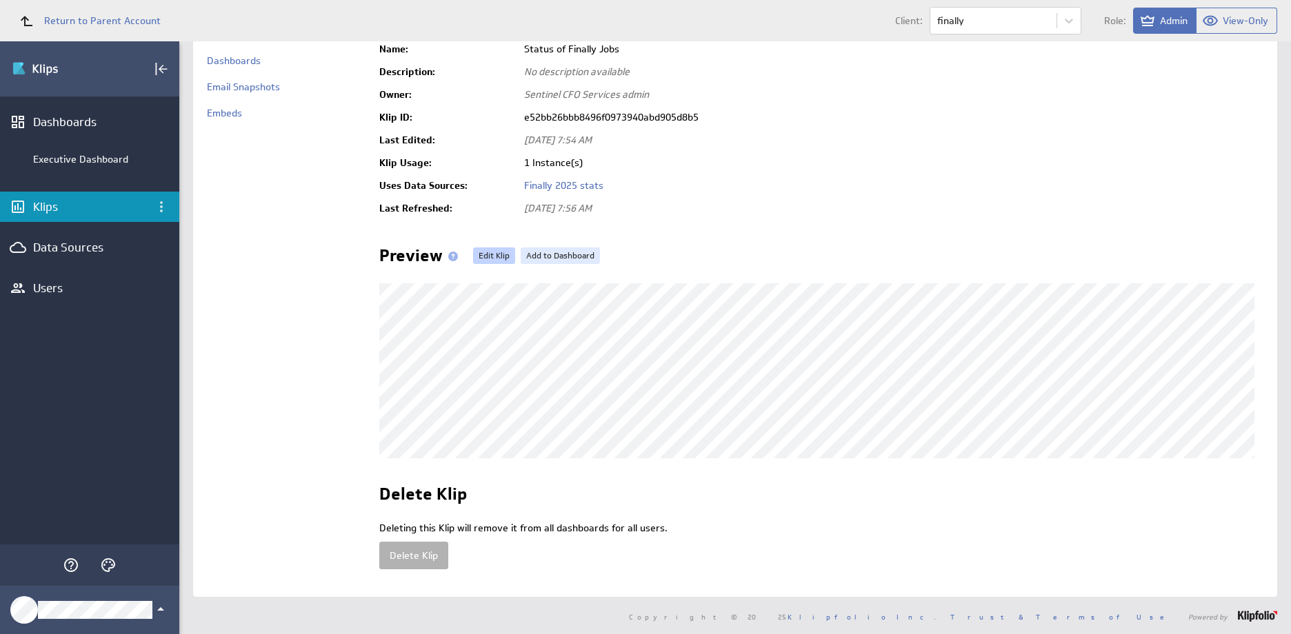
click at [487, 254] on link "Edit Klip" at bounding box center [494, 256] width 42 height 17
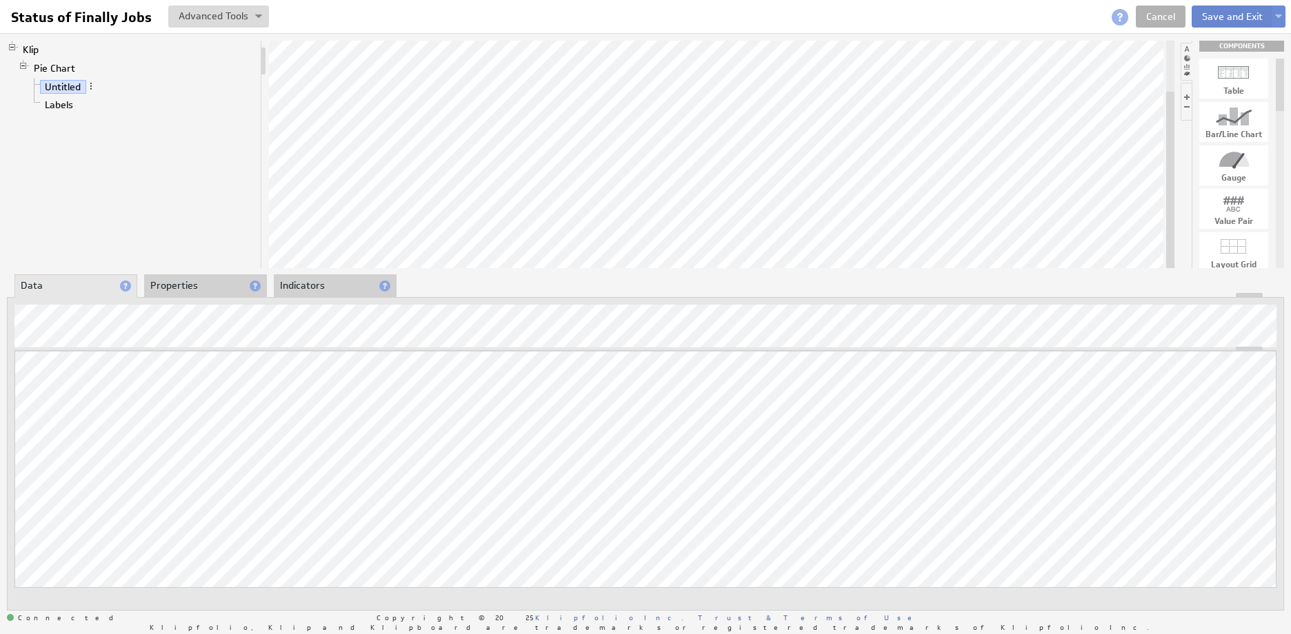
click at [1216, 24] on button "Save and Exit" at bounding box center [1231, 17] width 81 height 22
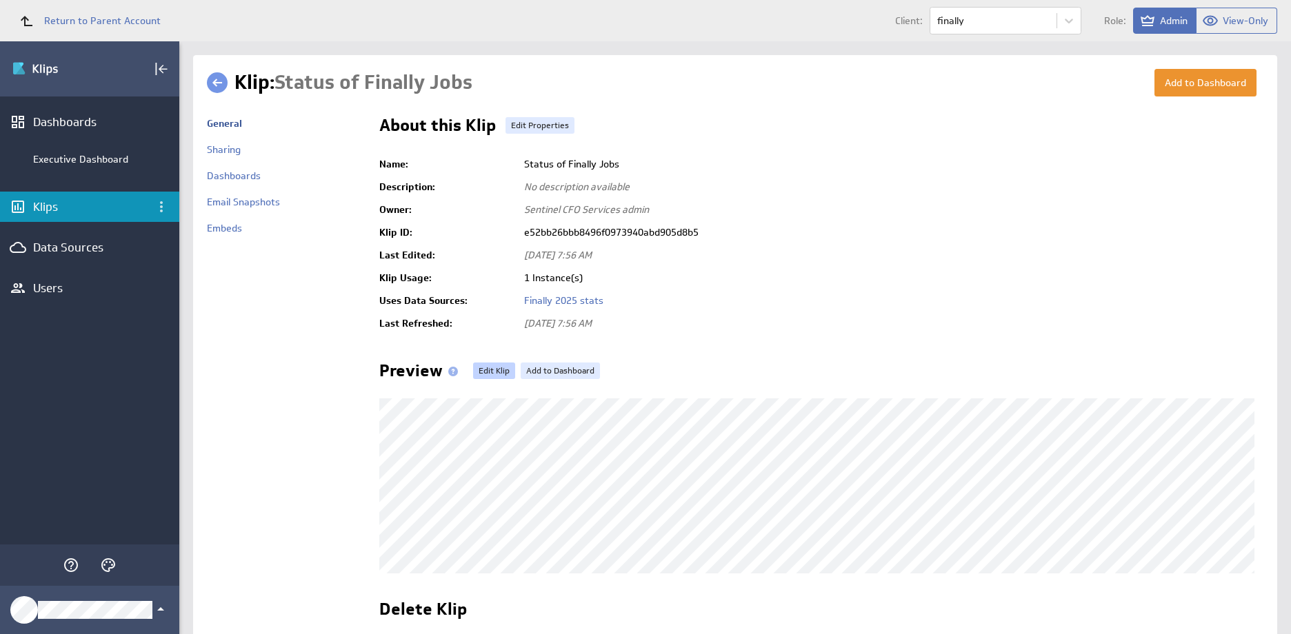
click at [490, 372] on link "Edit Klip" at bounding box center [494, 371] width 42 height 17
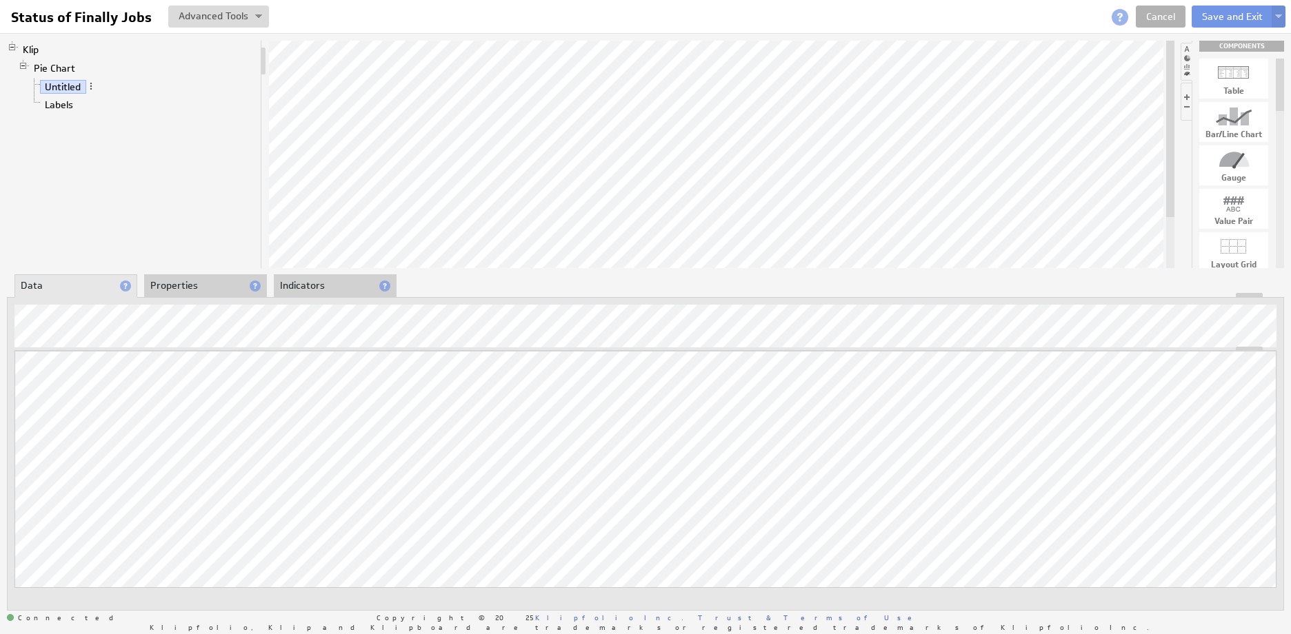
click at [188, 287] on li "Properties" at bounding box center [205, 285] width 123 height 23
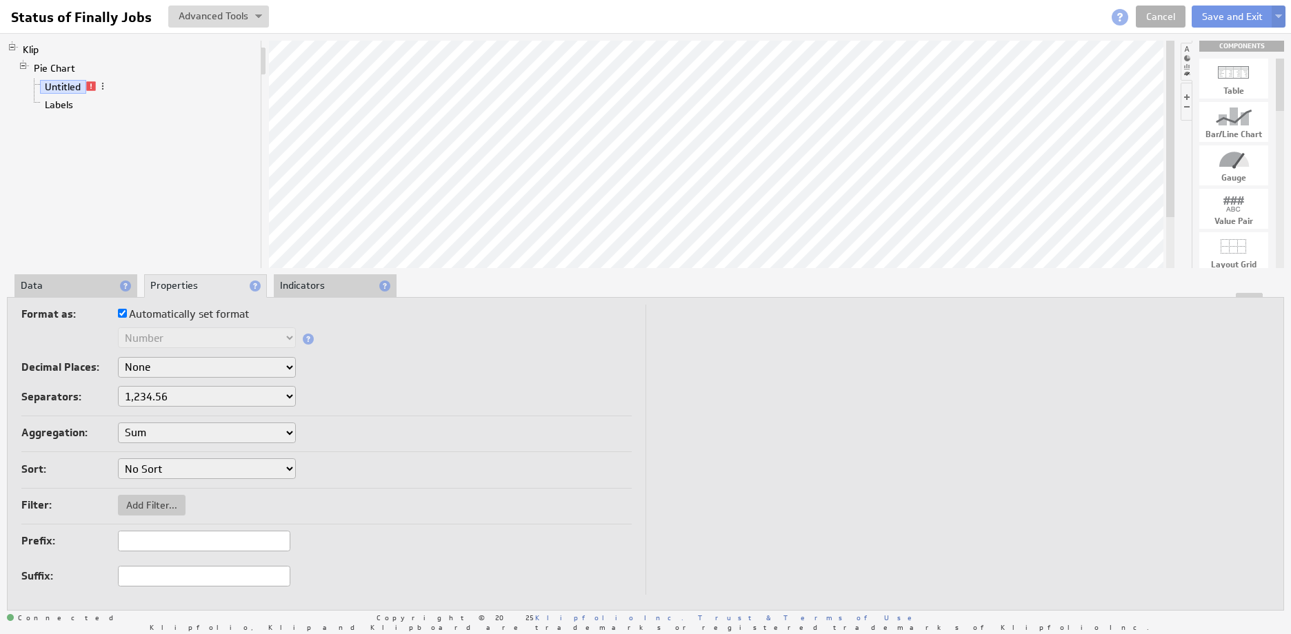
click at [66, 279] on li "Data" at bounding box center [75, 285] width 123 height 23
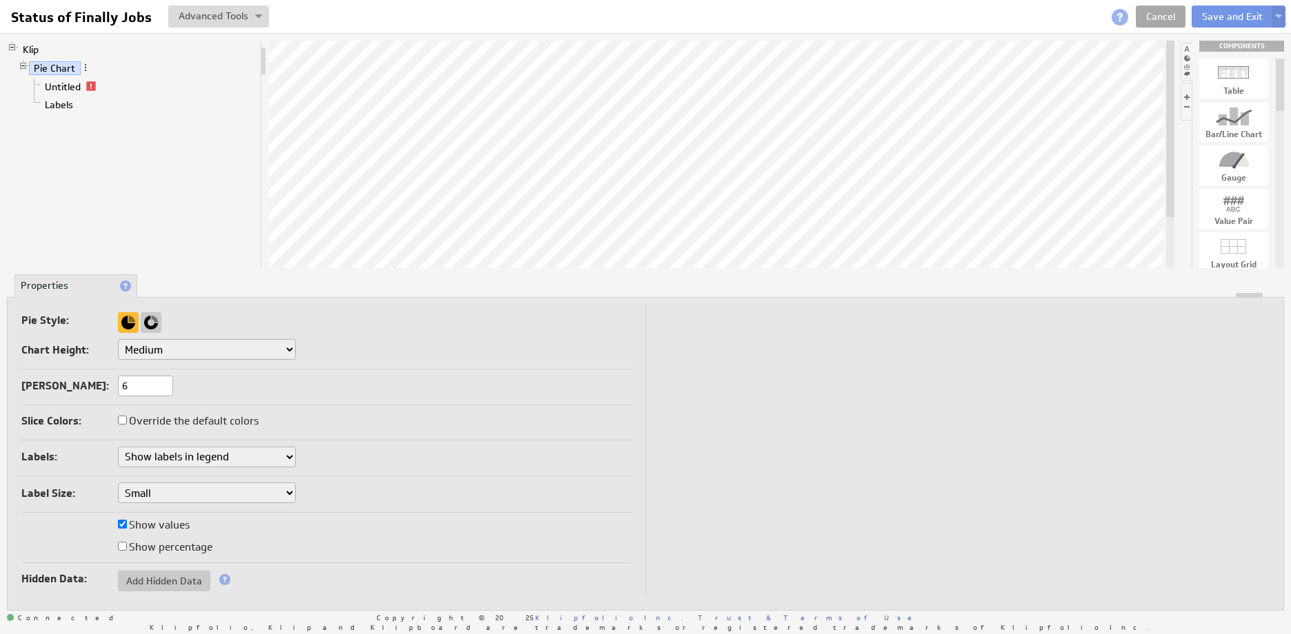
click at [1154, 9] on link "Cancel" at bounding box center [1161, 17] width 50 height 22
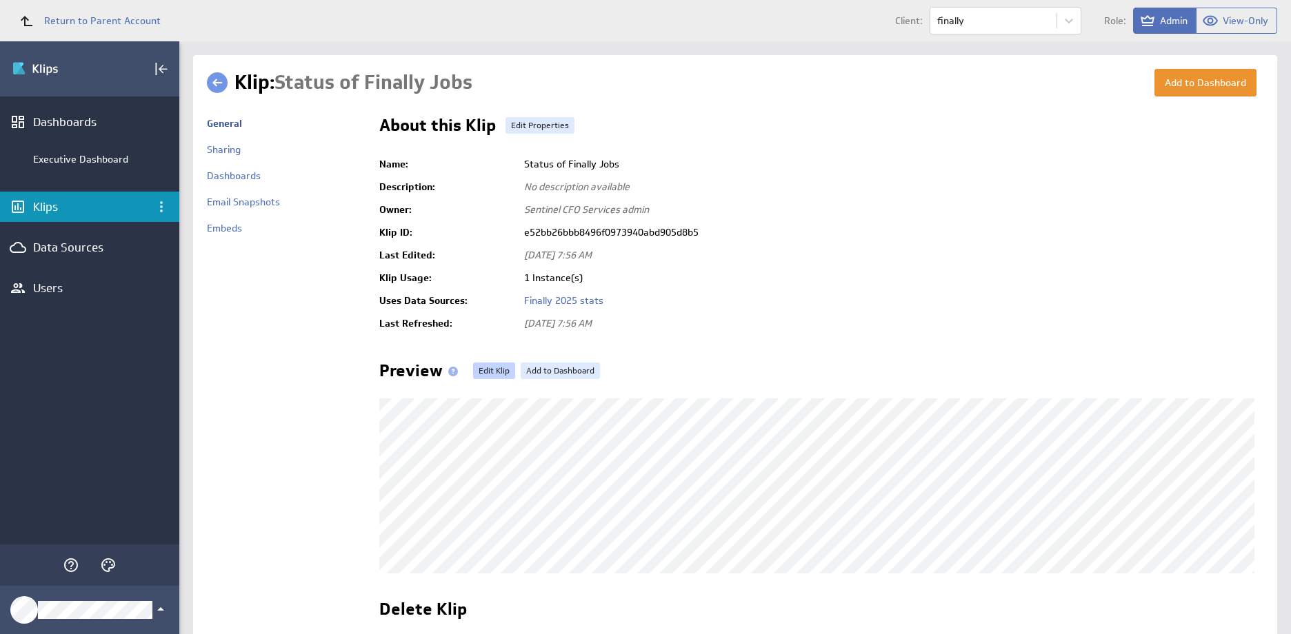
click at [487, 363] on link "Edit Klip" at bounding box center [494, 371] width 42 height 17
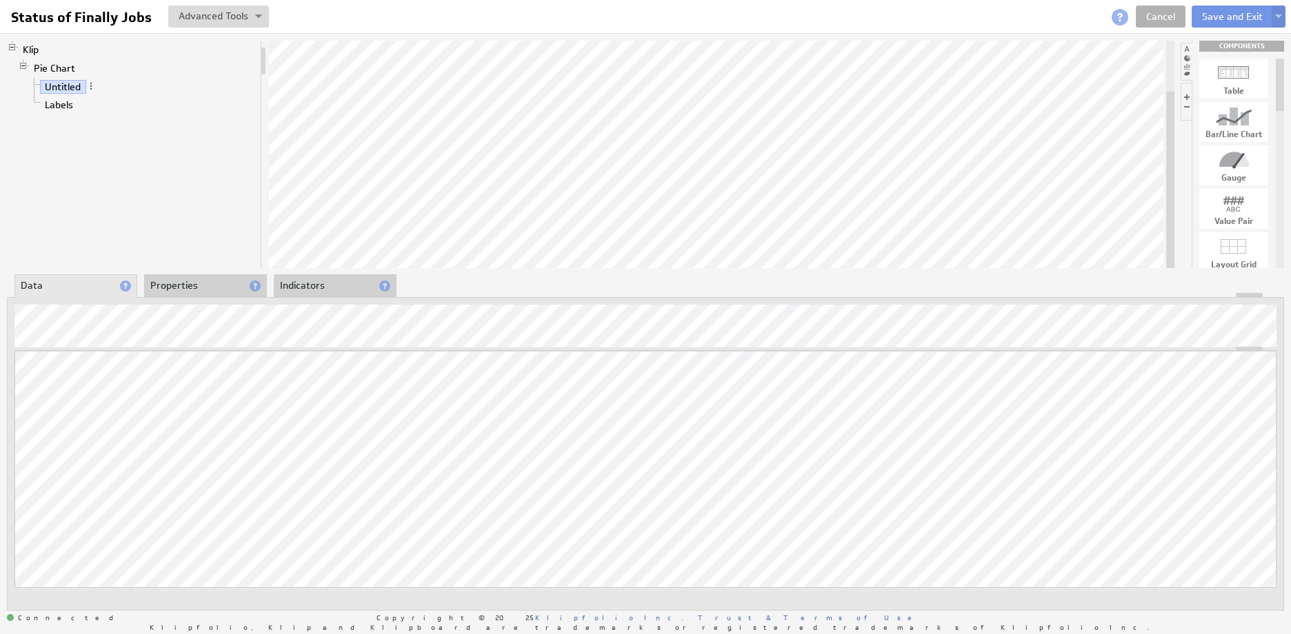
click at [889, 157] on div "Status of Finally Jobs Status of Finally Jobs View Klip Source Code Alt+U Creat…" at bounding box center [645, 309] width 1291 height 618
click at [1281, 16] on img at bounding box center [1278, 17] width 7 height 6
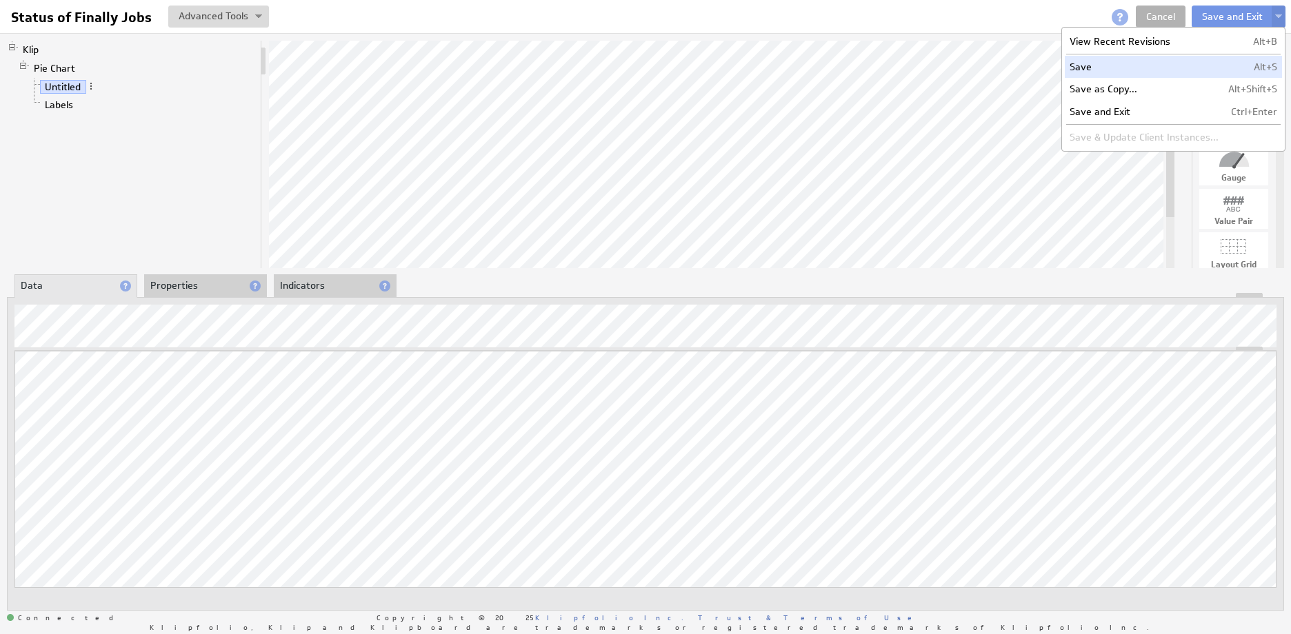
click at [1094, 69] on td "Save" at bounding box center [1144, 67] width 159 height 22
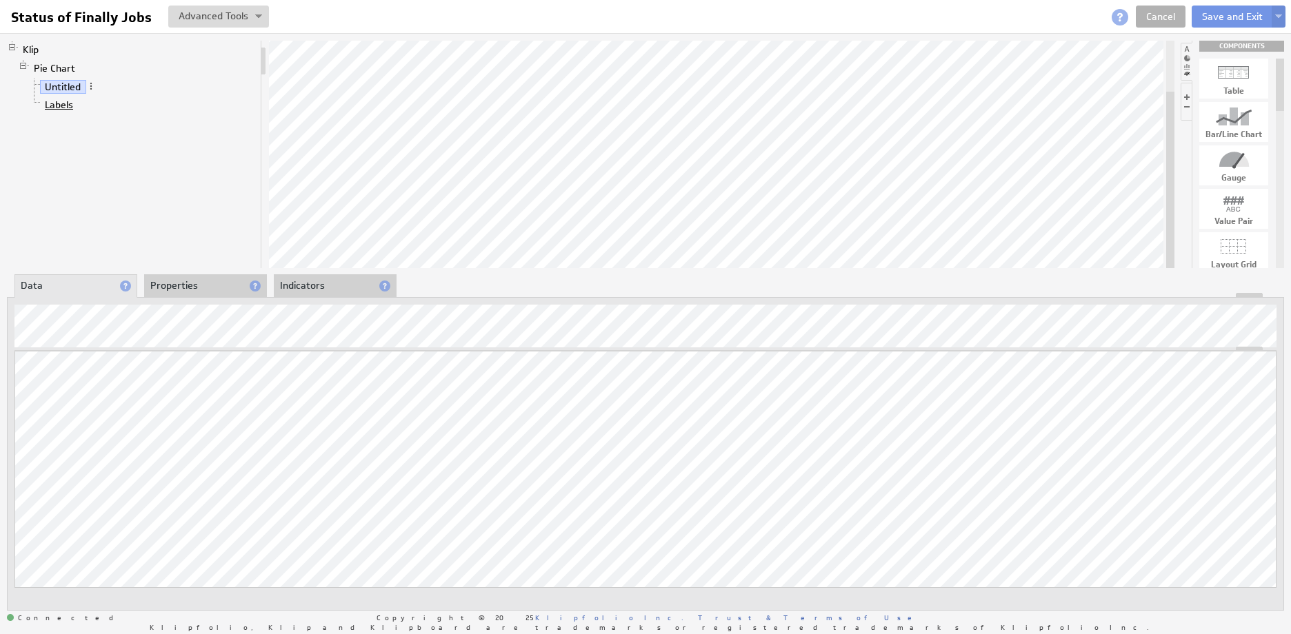
click at [61, 103] on link "Labels" at bounding box center [59, 105] width 39 height 14
click at [1280, 14] on img at bounding box center [1278, 17] width 7 height 6
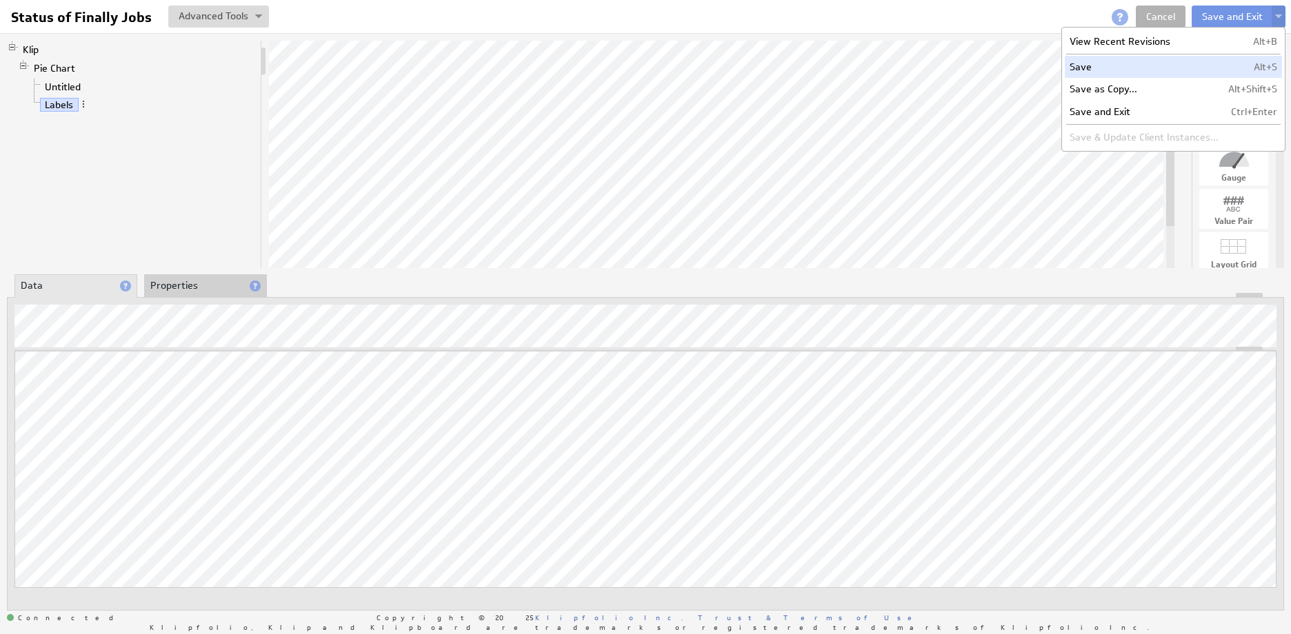
click at [1107, 68] on td "Save" at bounding box center [1144, 67] width 159 height 22
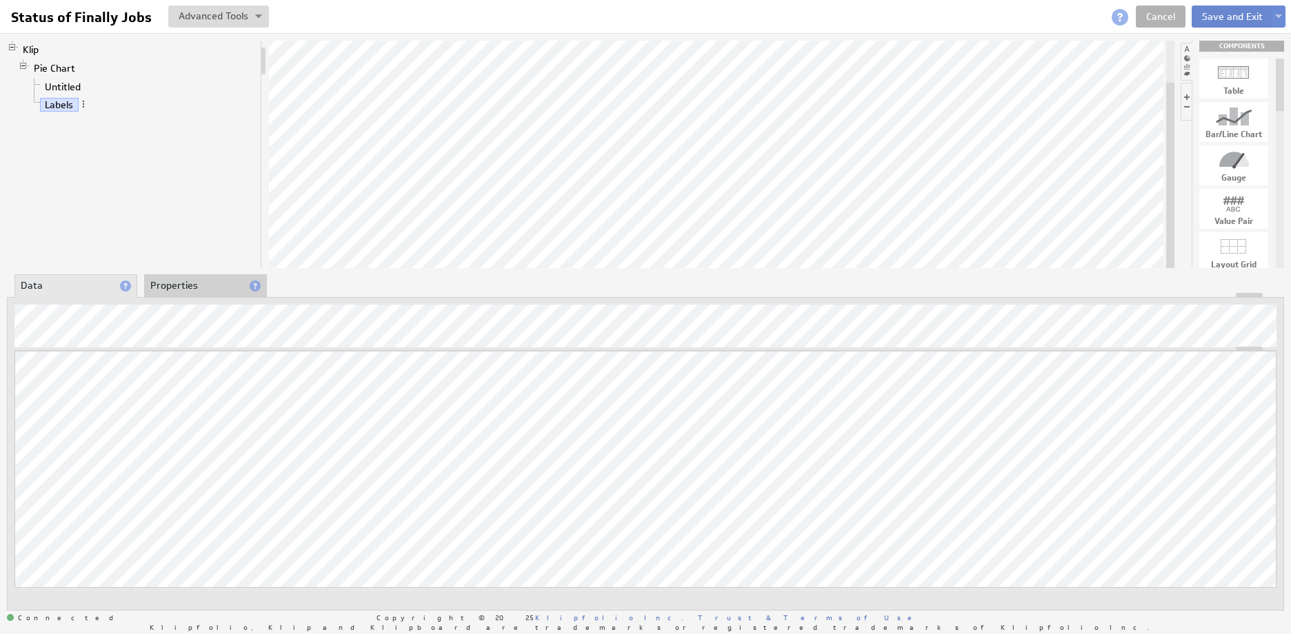
click at [1209, 15] on button "Save and Exit" at bounding box center [1231, 17] width 81 height 22
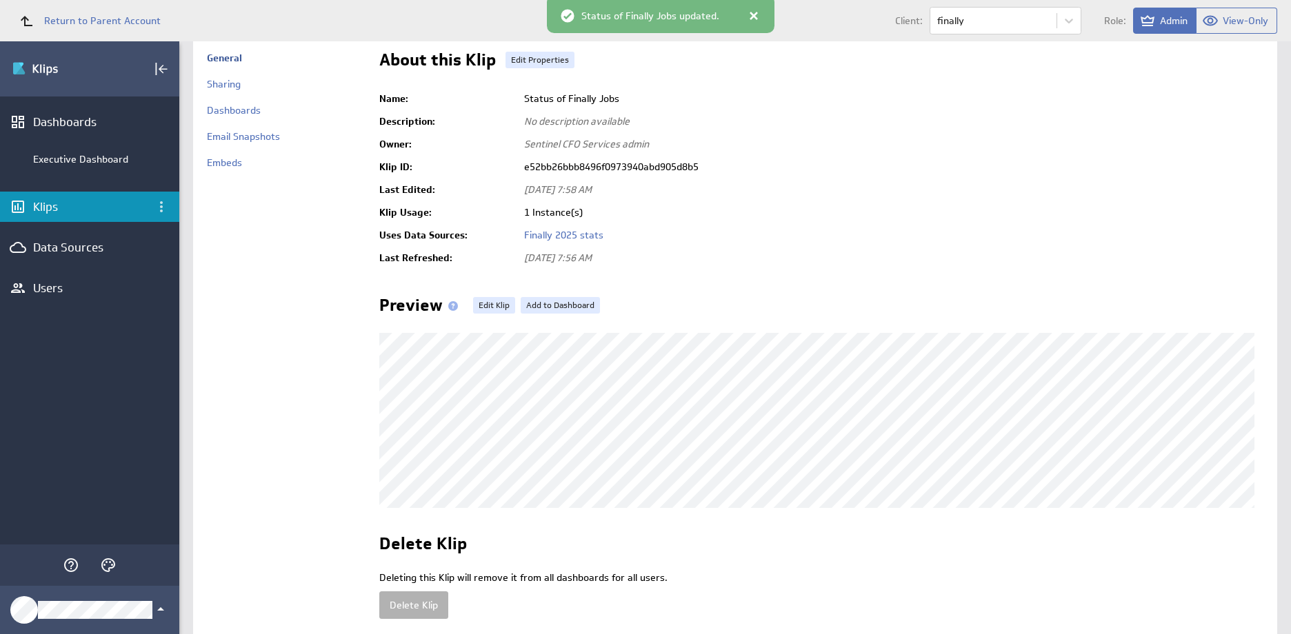
scroll to position [130, 0]
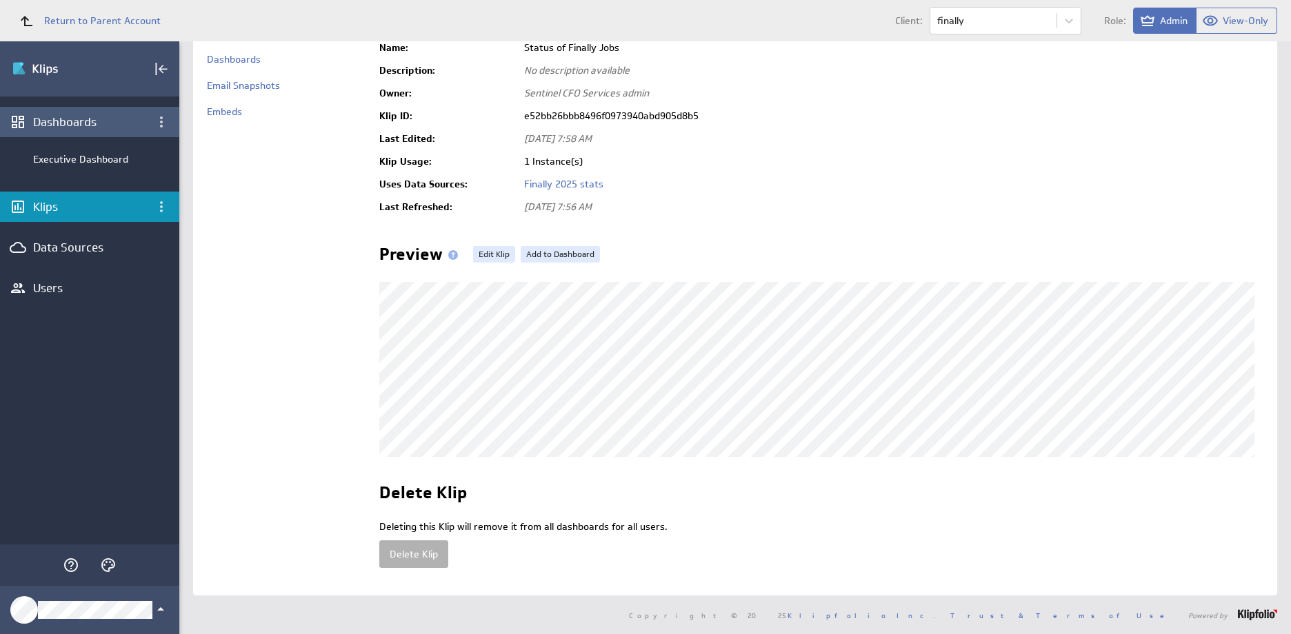
click at [59, 122] on div "Dashboards" at bounding box center [89, 121] width 113 height 15
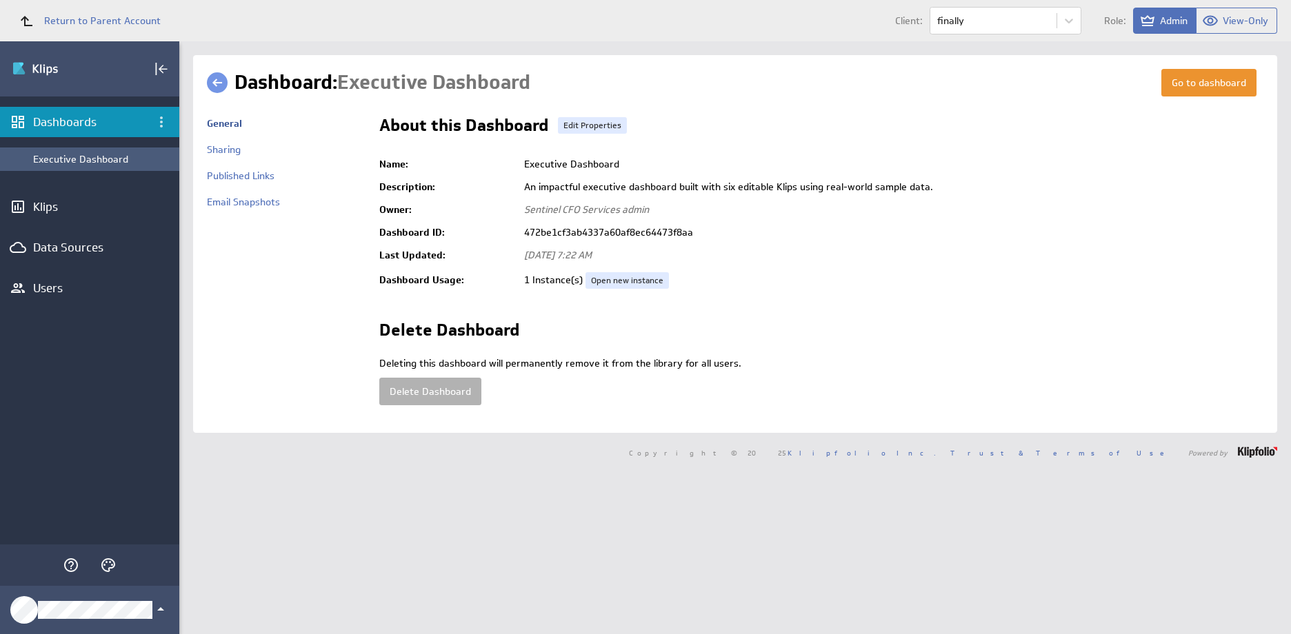
click at [92, 155] on div "Executive Dashboard" at bounding box center [102, 159] width 139 height 12
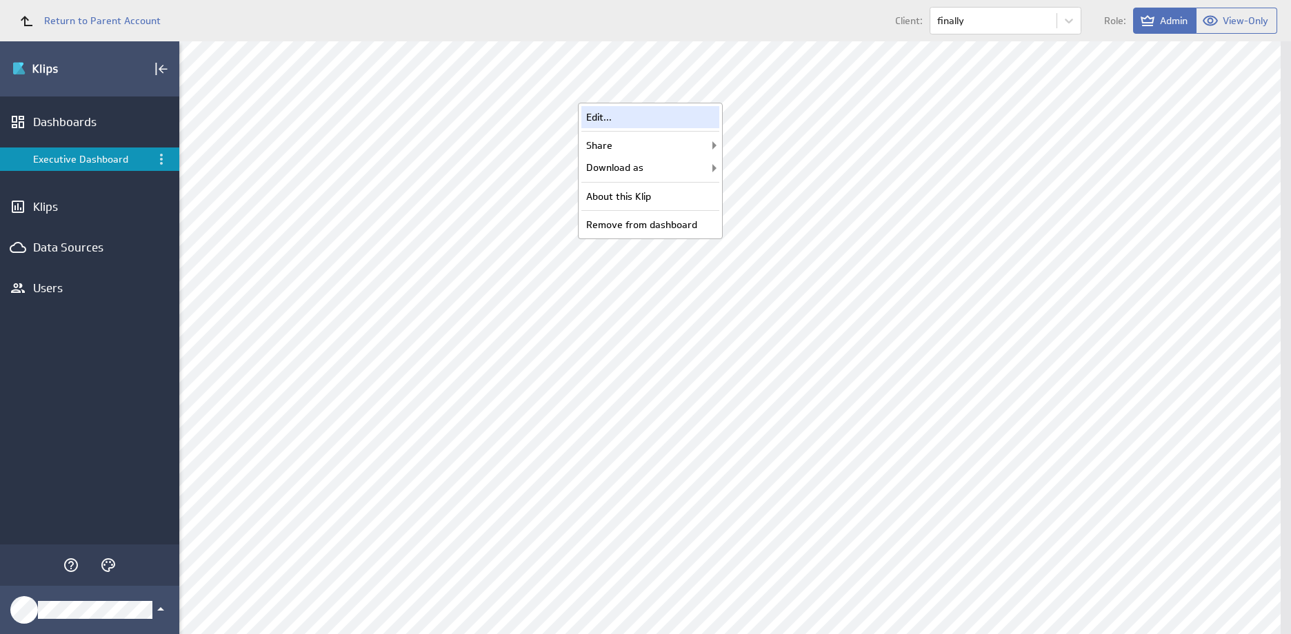
click at [616, 114] on div "Edit..." at bounding box center [650, 117] width 138 height 22
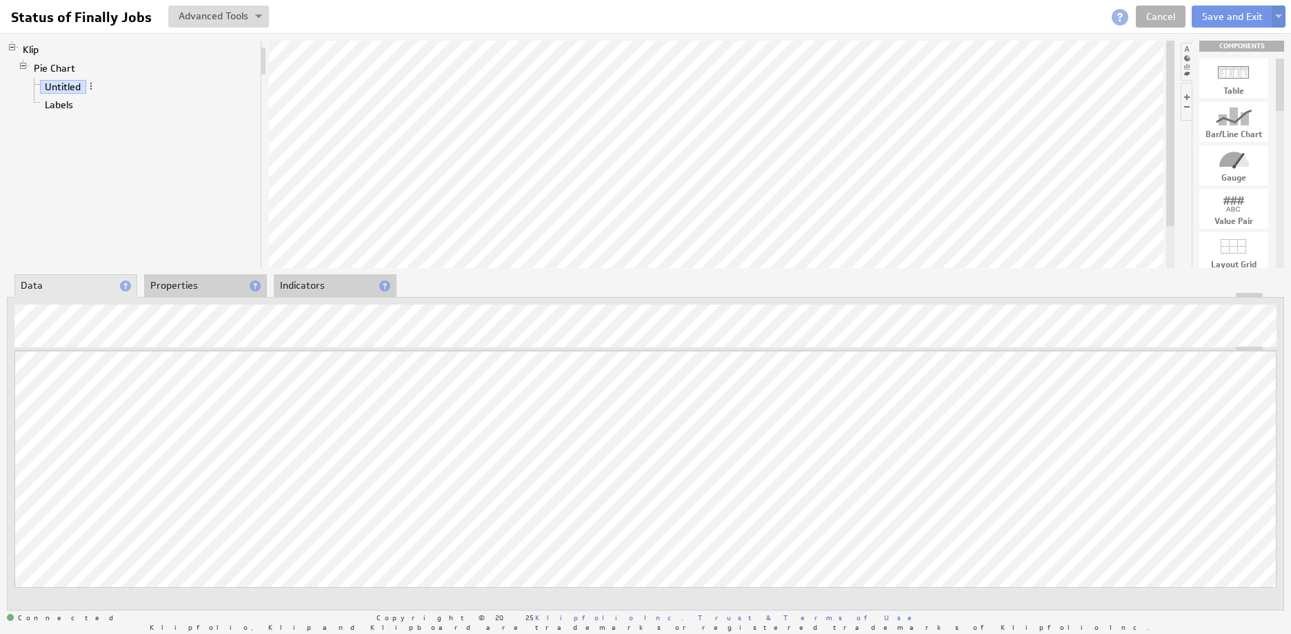
click at [194, 290] on li "Properties" at bounding box center [205, 285] width 123 height 23
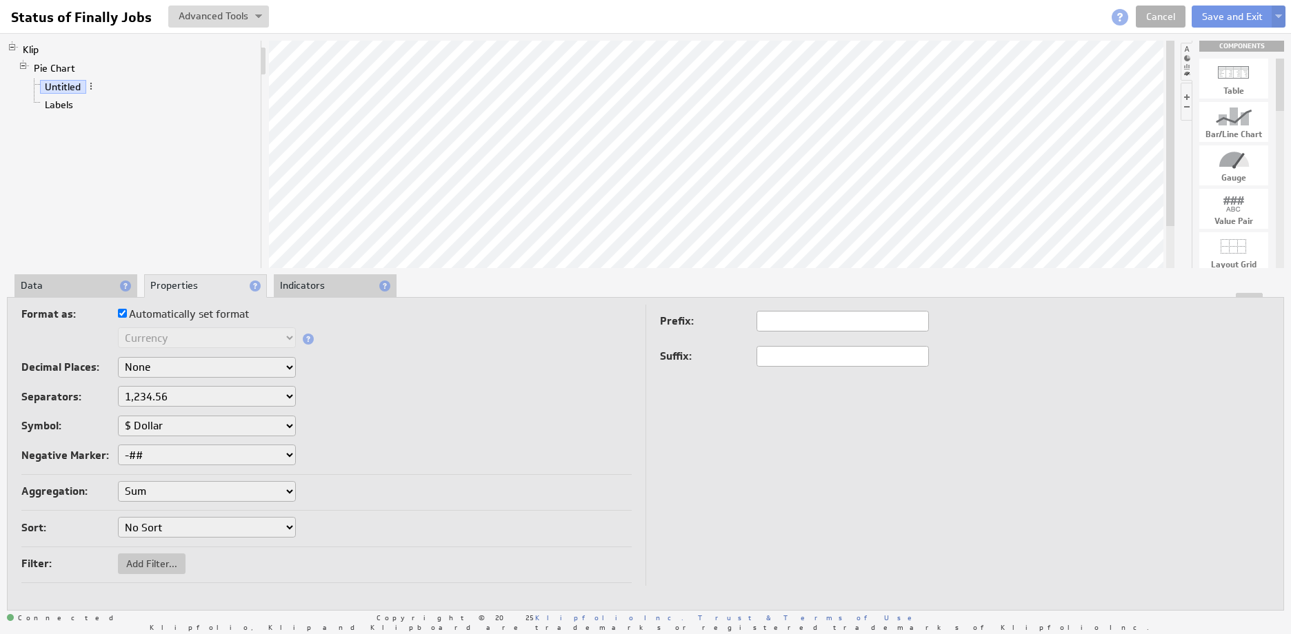
click at [310, 286] on li "Indicators" at bounding box center [335, 285] width 123 height 23
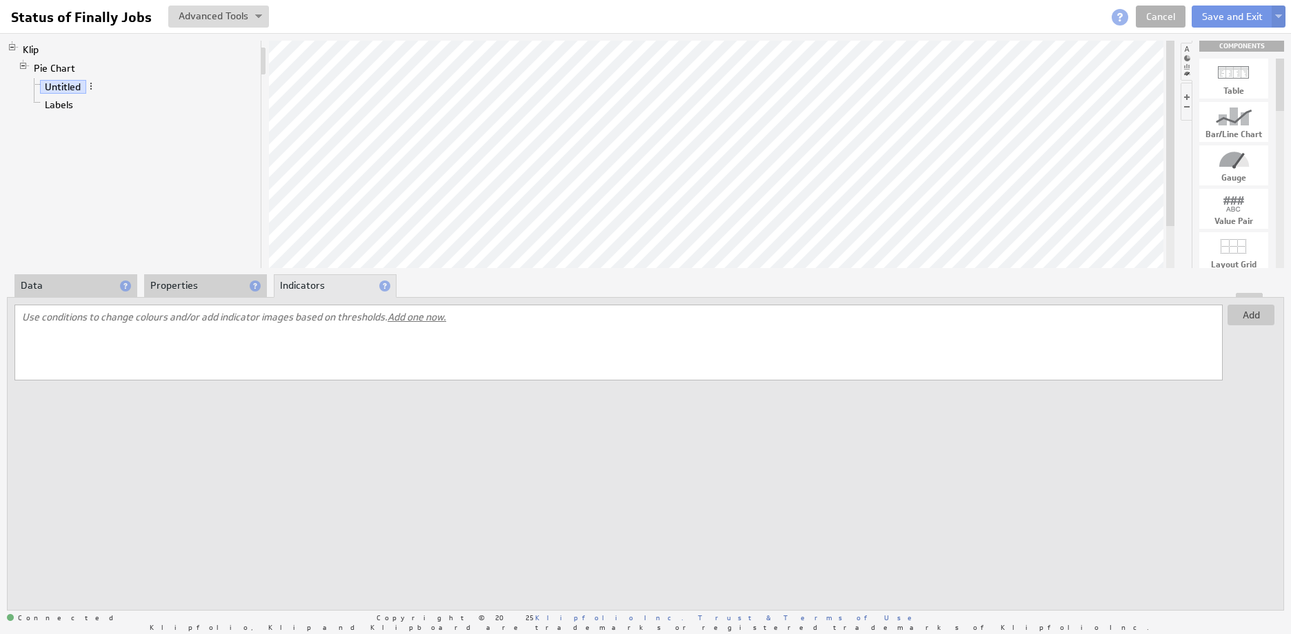
click at [63, 285] on li "Data" at bounding box center [75, 285] width 123 height 23
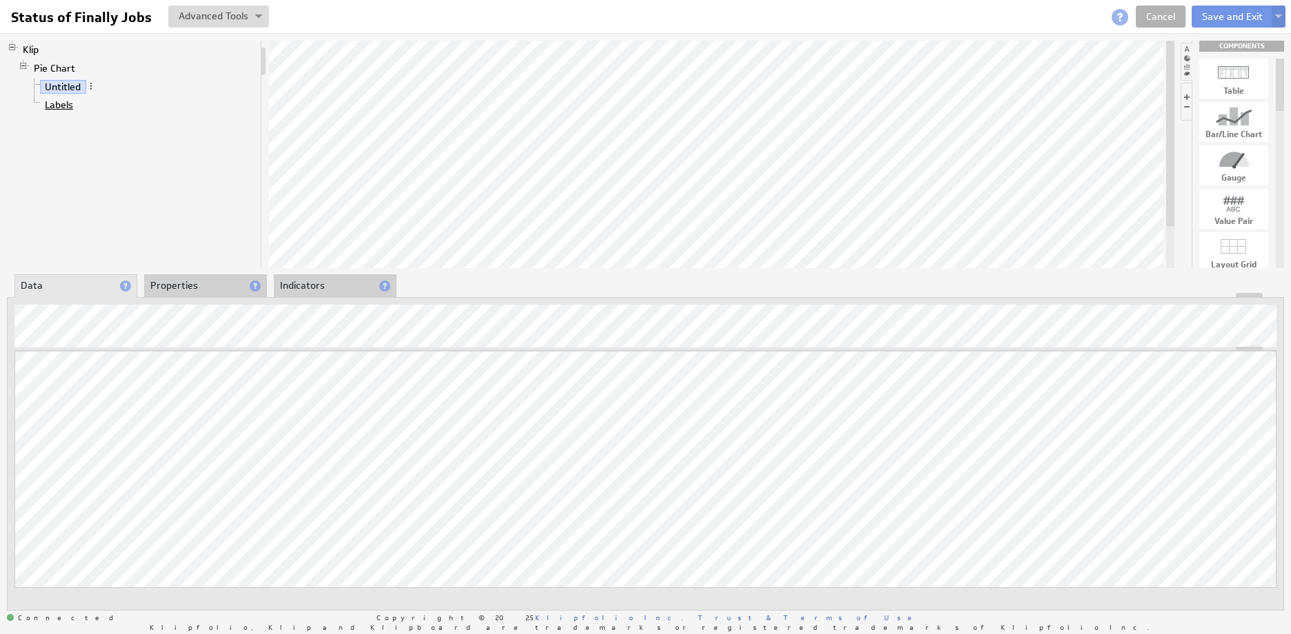
click at [66, 101] on link "Labels" at bounding box center [59, 105] width 39 height 14
click at [1156, 14] on link "Cancel" at bounding box center [1161, 17] width 50 height 22
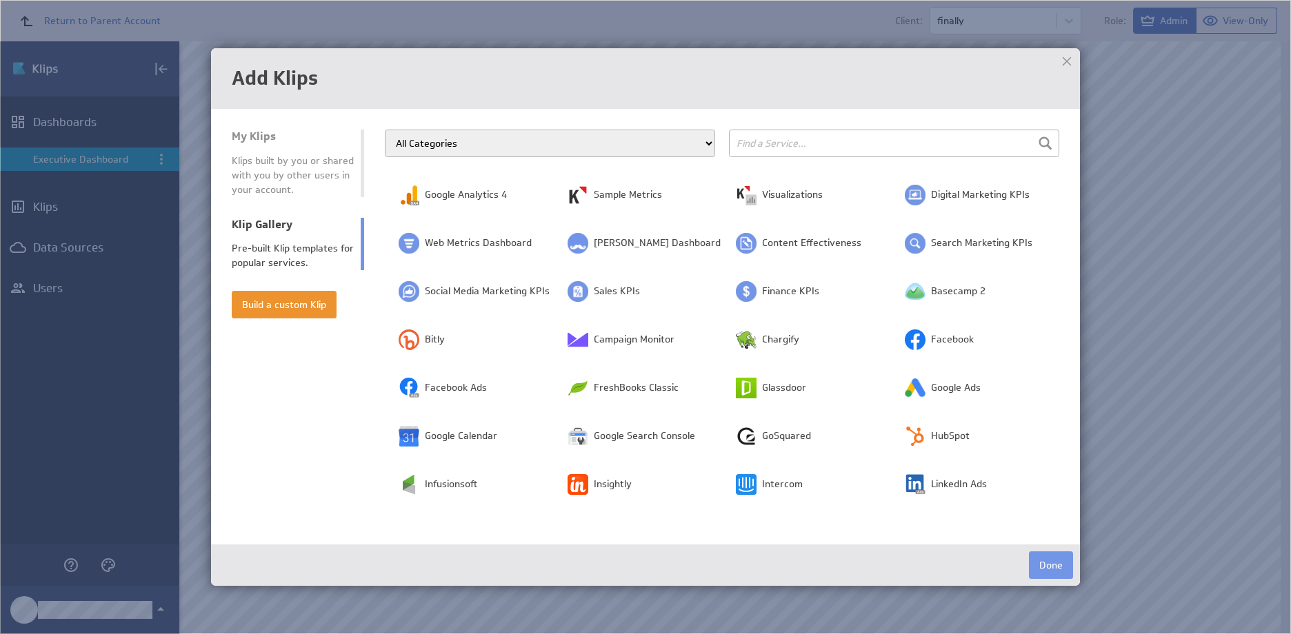
click at [505, 142] on select "All Categories Advertising Cloud Storage Customer Support Dashboard Gallery Dat…" at bounding box center [550, 144] width 330 height 28
select select "all"
click at [1066, 59] on div at bounding box center [1066, 61] width 21 height 21
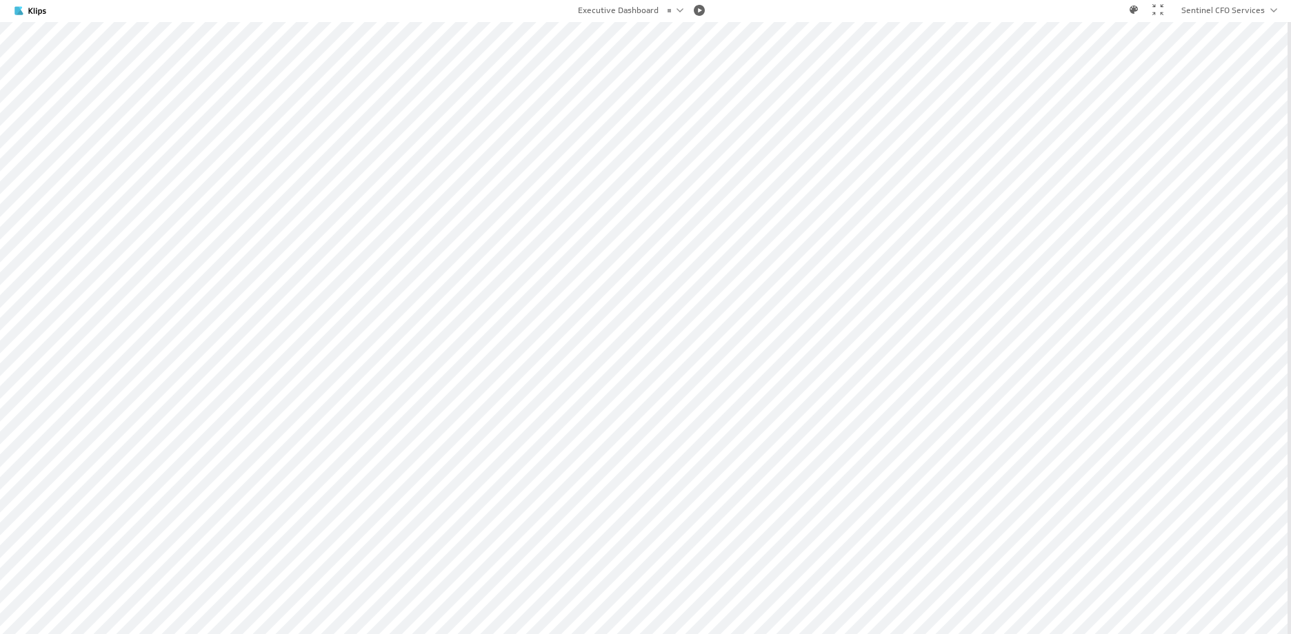
click at [1154, 9] on div at bounding box center [1157, 9] width 11 height 11
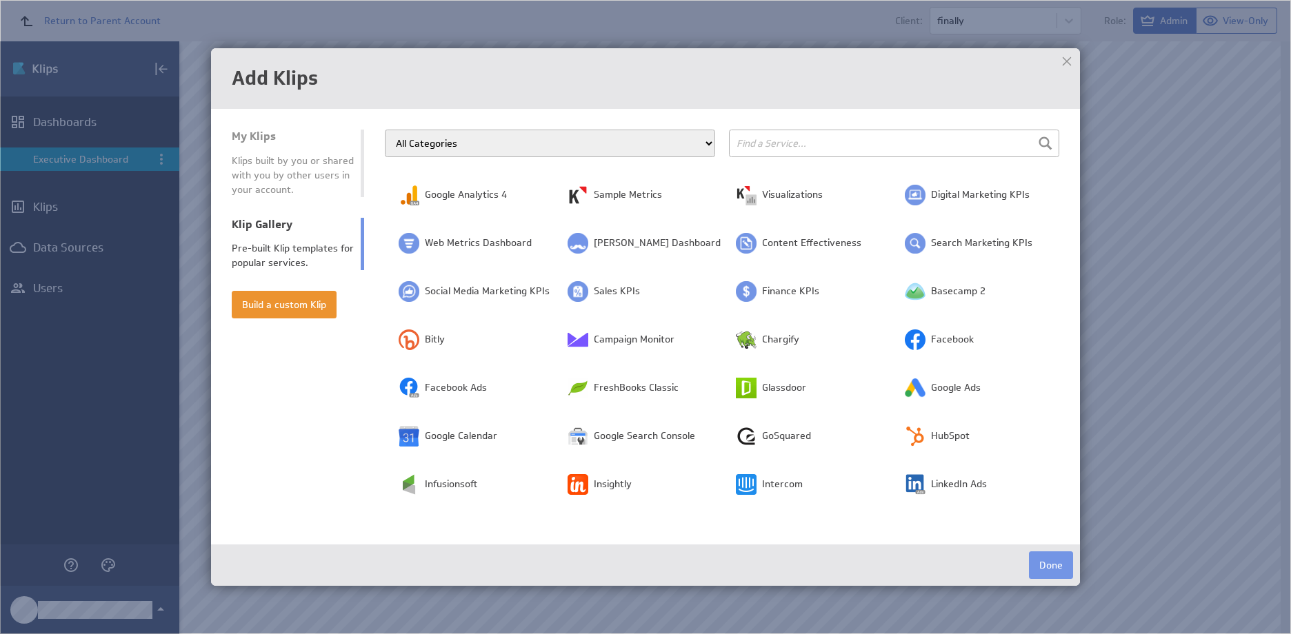
click at [461, 147] on select "All Categories Advertising Cloud Storage Customer Support Dashboard Gallery Dat…" at bounding box center [550, 144] width 330 height 28
click at [414, 112] on div "Add Klips My Klips Klips built by you or shared with you by other users in your…" at bounding box center [645, 317] width 869 height 538
click at [1067, 61] on div at bounding box center [1066, 61] width 21 height 21
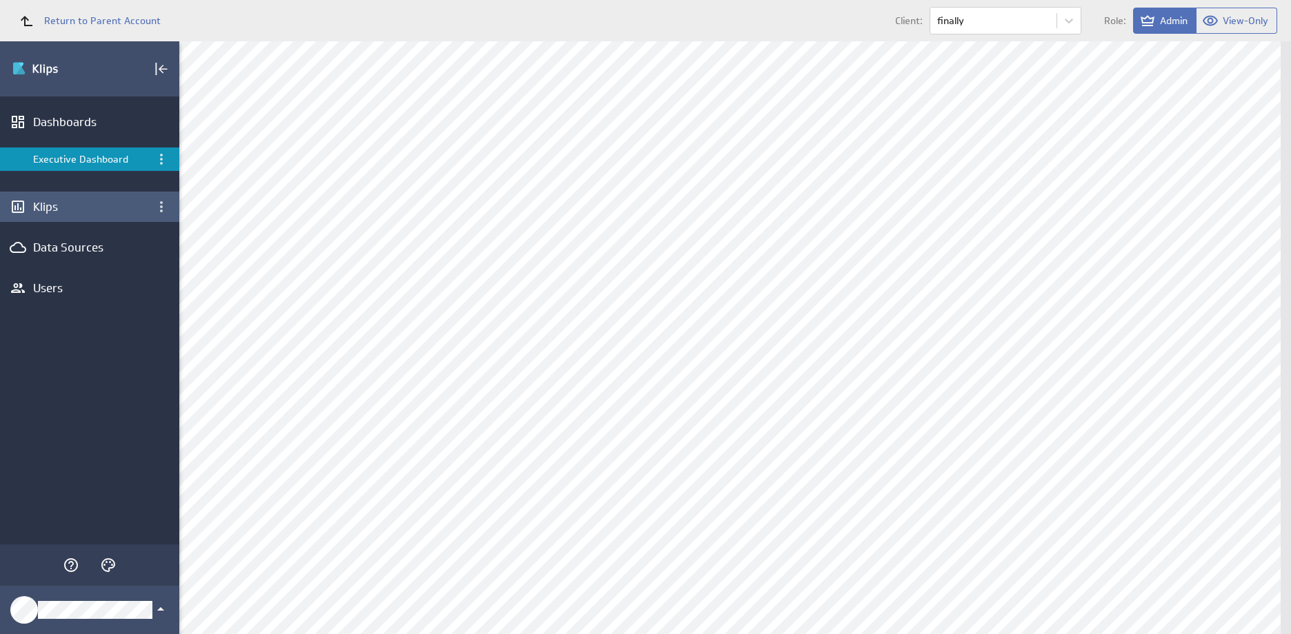
click at [50, 206] on div "Klips" at bounding box center [89, 206] width 113 height 15
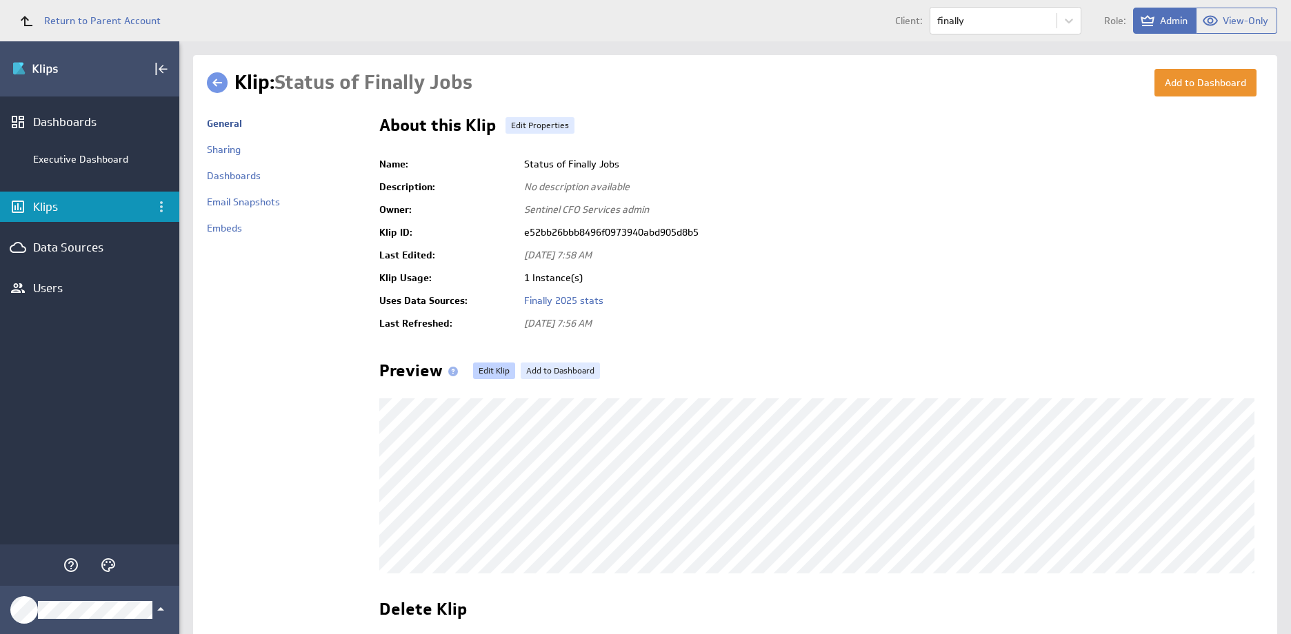
click at [479, 364] on link "Edit Klip" at bounding box center [494, 371] width 42 height 17
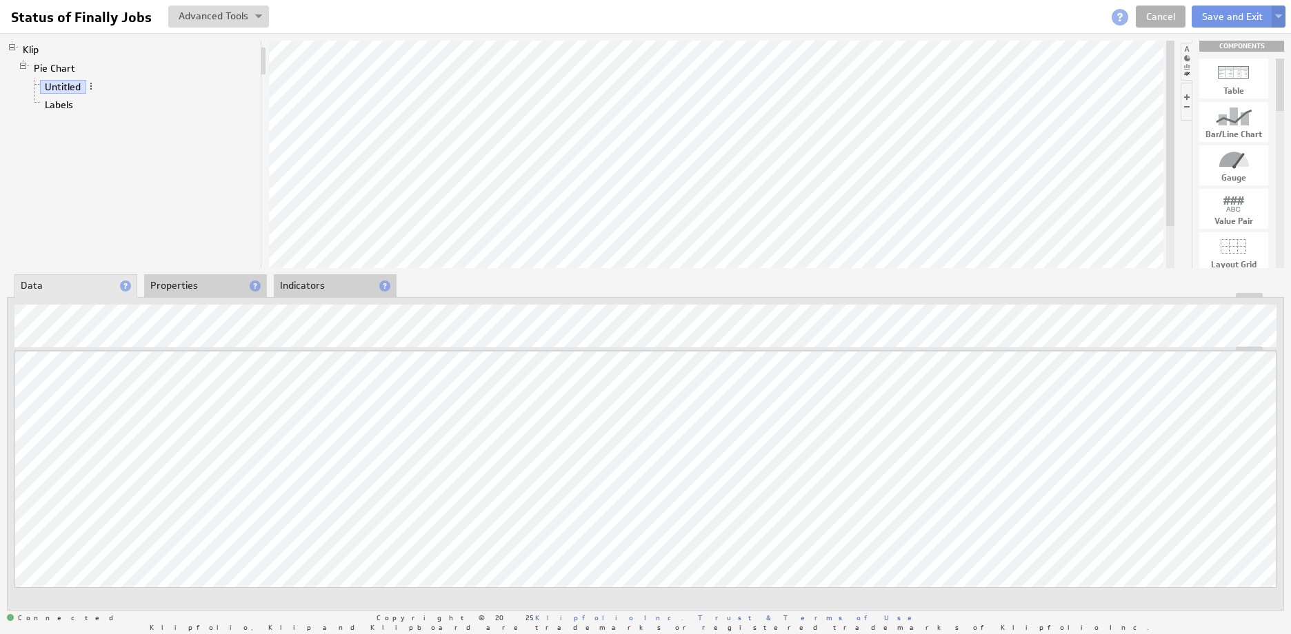
click at [1276, 15] on img at bounding box center [1278, 17] width 7 height 6
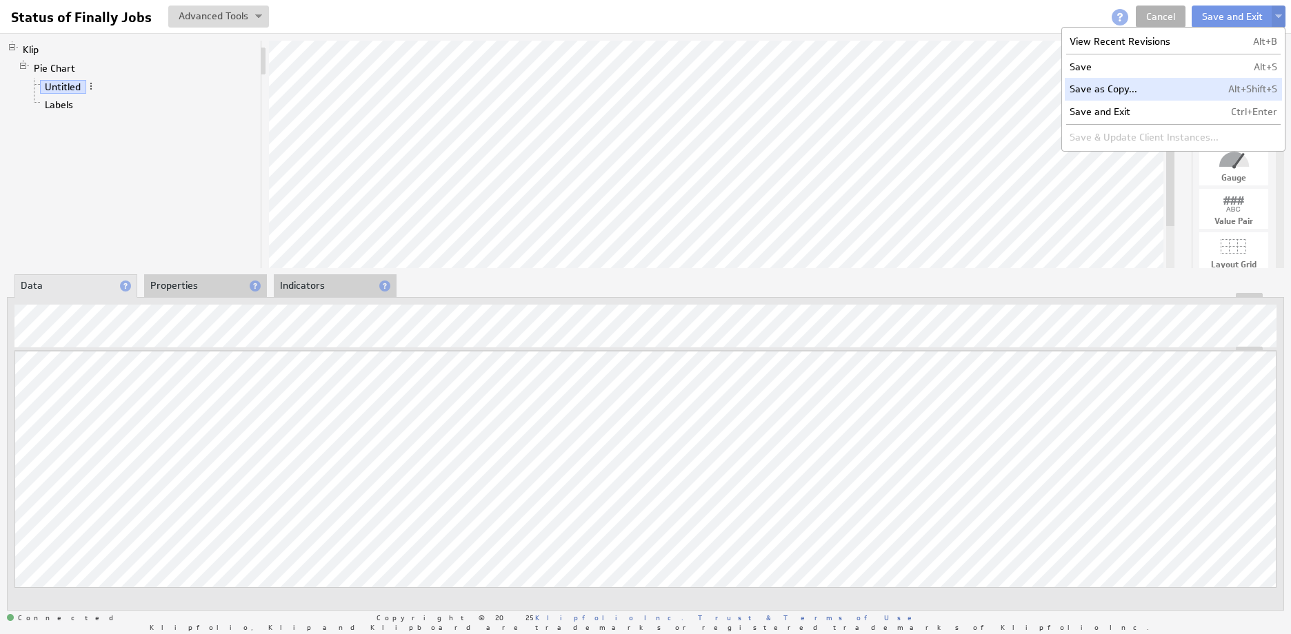
click at [1129, 88] on td "Save as Copy..." at bounding box center [1144, 89] width 159 height 22
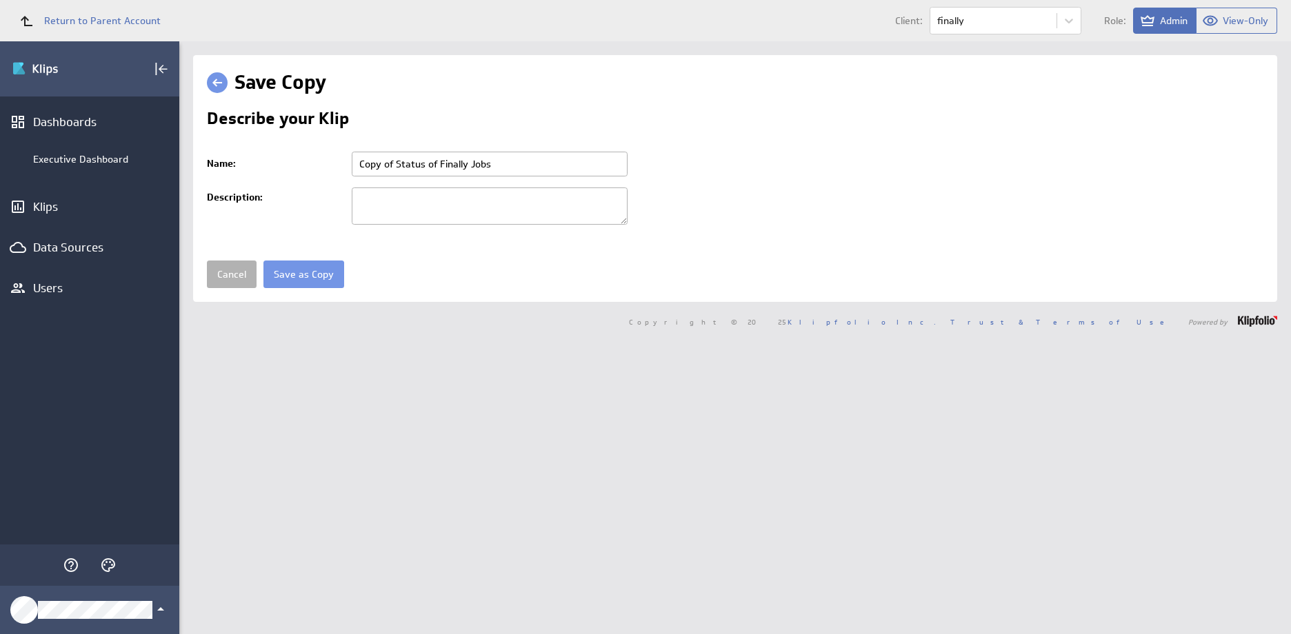
drag, startPoint x: 396, startPoint y: 161, endPoint x: 294, endPoint y: 151, distance: 102.6
click at [294, 150] on tr "Name: Copy of Status of Finally Jobs Please enter a valid name" at bounding box center [735, 164] width 1056 height 36
click at [277, 277] on input "Save as Copy" at bounding box center [303, 275] width 81 height 28
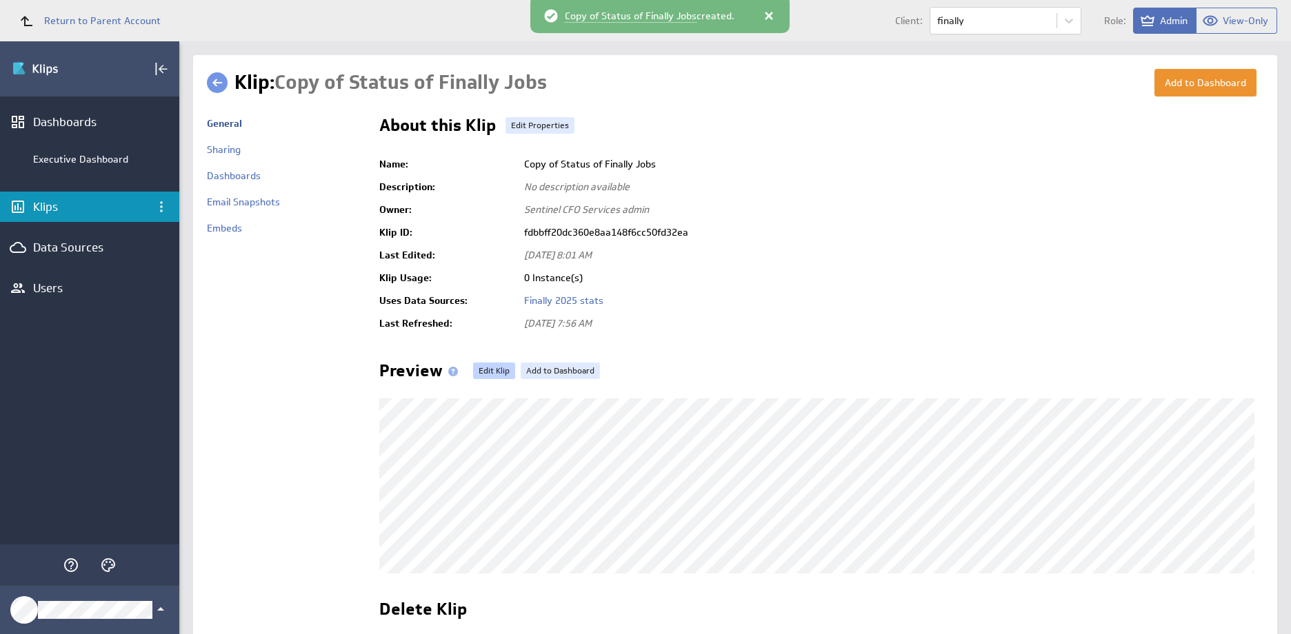
click at [487, 368] on link "Edit Klip" at bounding box center [494, 371] width 42 height 17
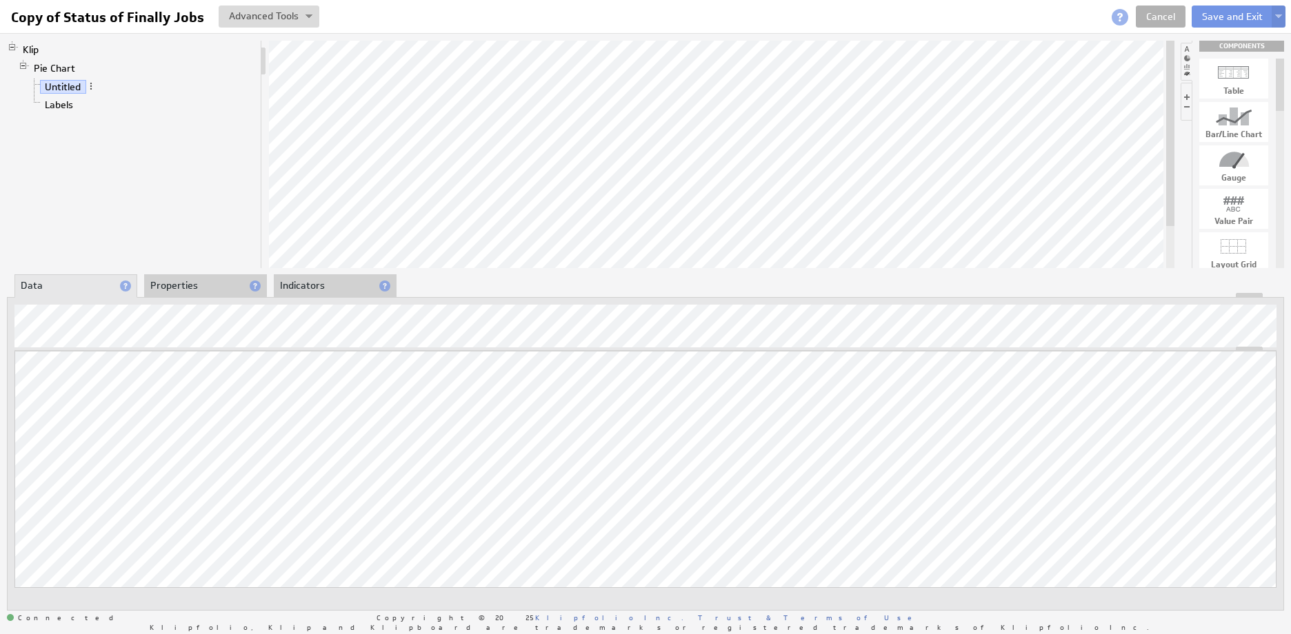
click at [185, 285] on li "Properties" at bounding box center [205, 285] width 123 height 23
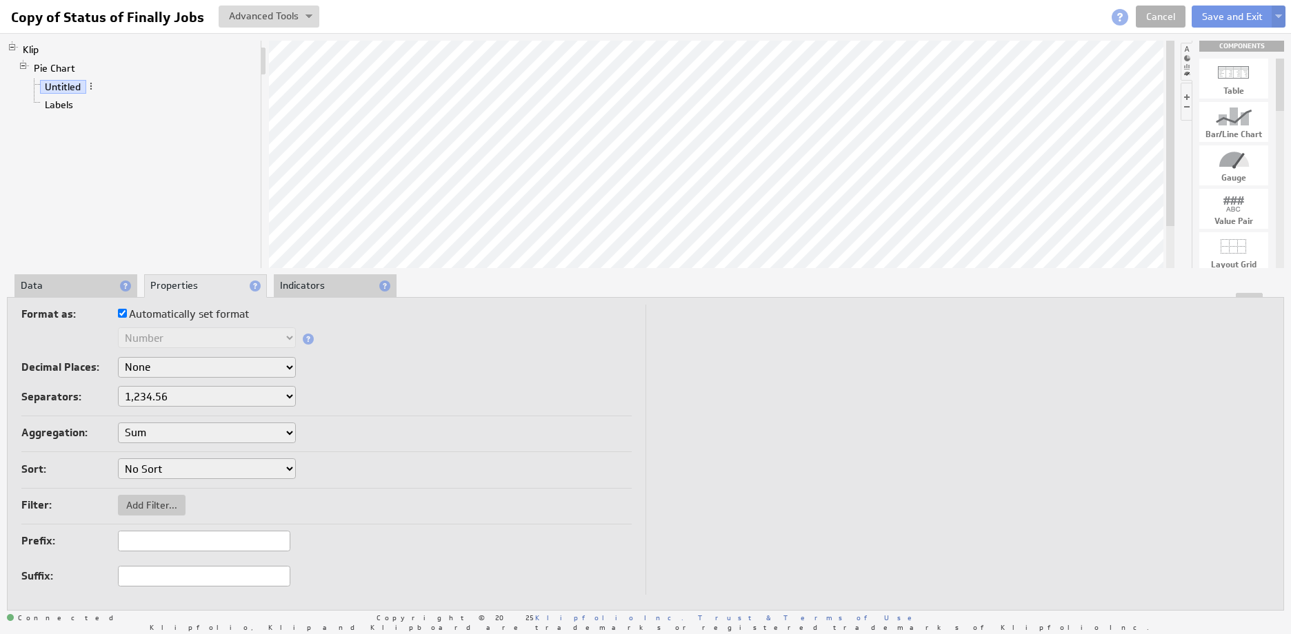
click at [203, 436] on select "Sum Average Median Min Max First Last Count Count Distinct" at bounding box center [207, 433] width 178 height 21
click at [170, 431] on select "Sum Average Median Min Max First Last Count Count Distinct" at bounding box center [207, 433] width 178 height 21
click at [161, 474] on select "No Sort Lowest to Highest Highest to Lowest" at bounding box center [207, 469] width 178 height 21
click at [162, 434] on select "Sum Average Median Min Max First Last Count Count Distinct" at bounding box center [207, 433] width 178 height 21
drag, startPoint x: 1240, startPoint y: 225, endPoint x: 807, endPoint y: 94, distance: 452.4
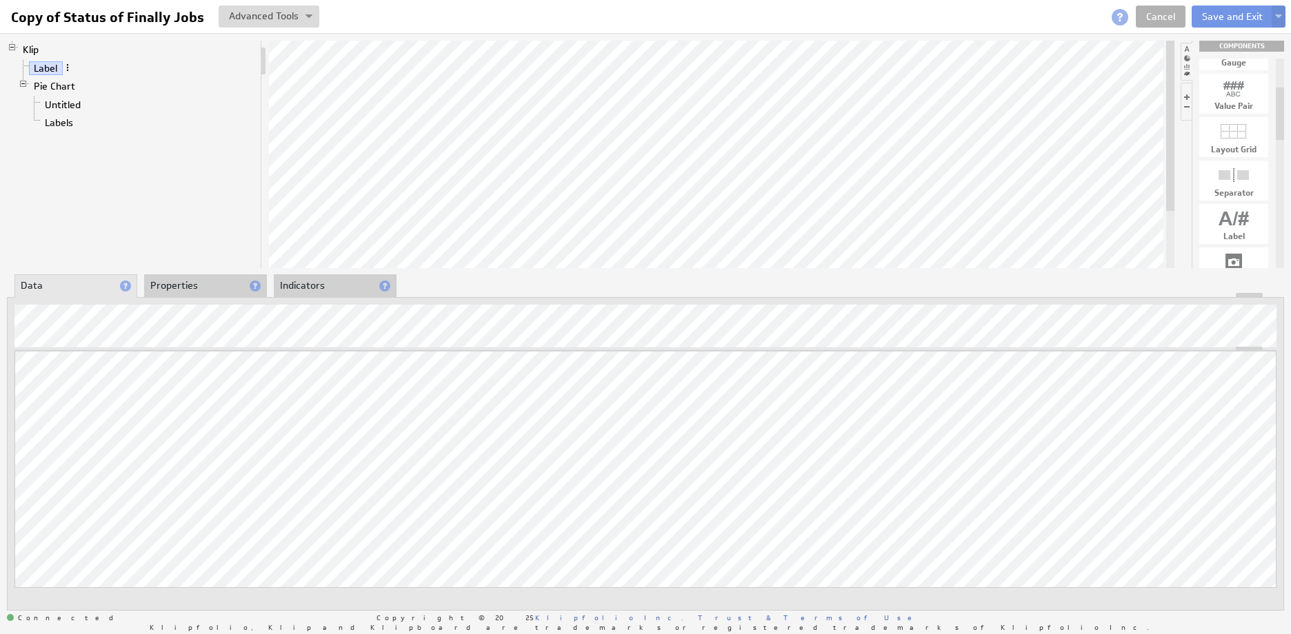
click at [71, 66] on span at bounding box center [68, 68] width 10 height 10
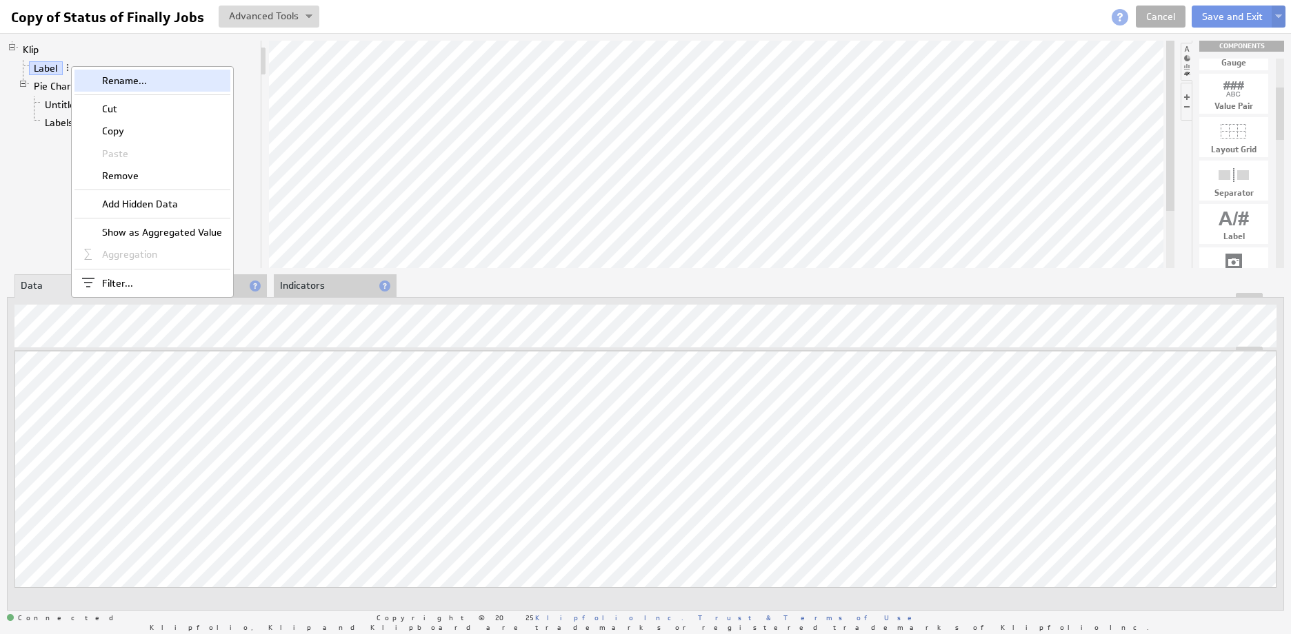
click at [97, 81] on div "Rename..." at bounding box center [152, 81] width 156 height 22
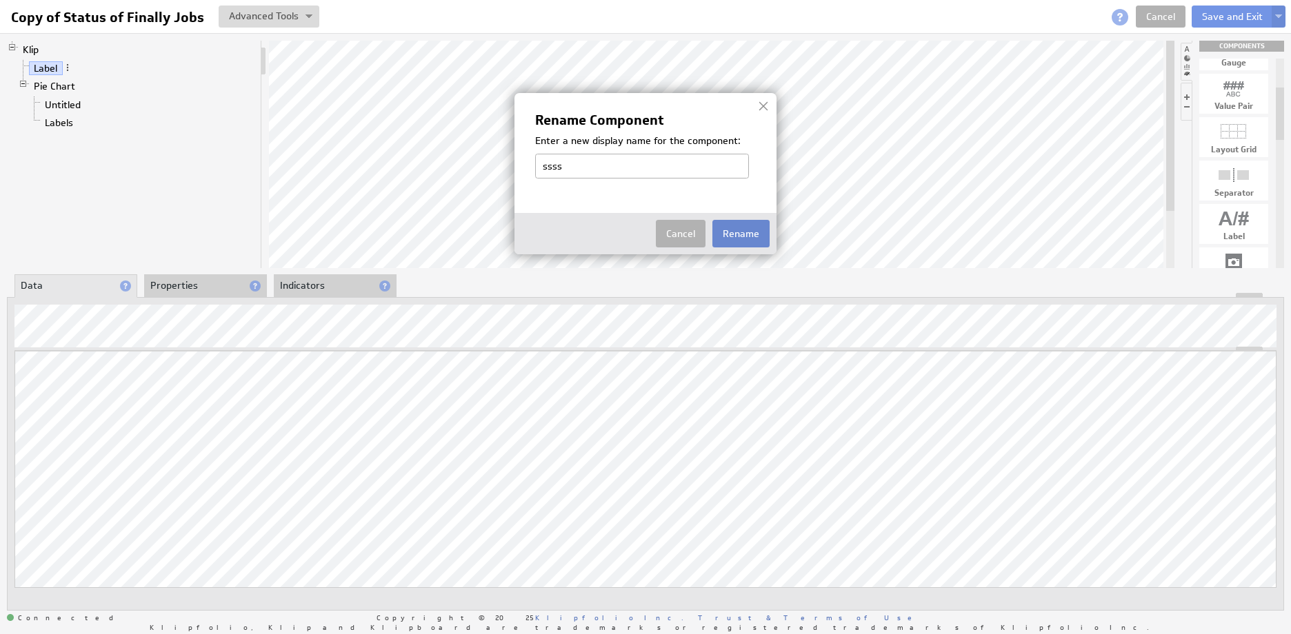
type input "ssss"
click at [731, 234] on button "Rename" at bounding box center [740, 234] width 57 height 28
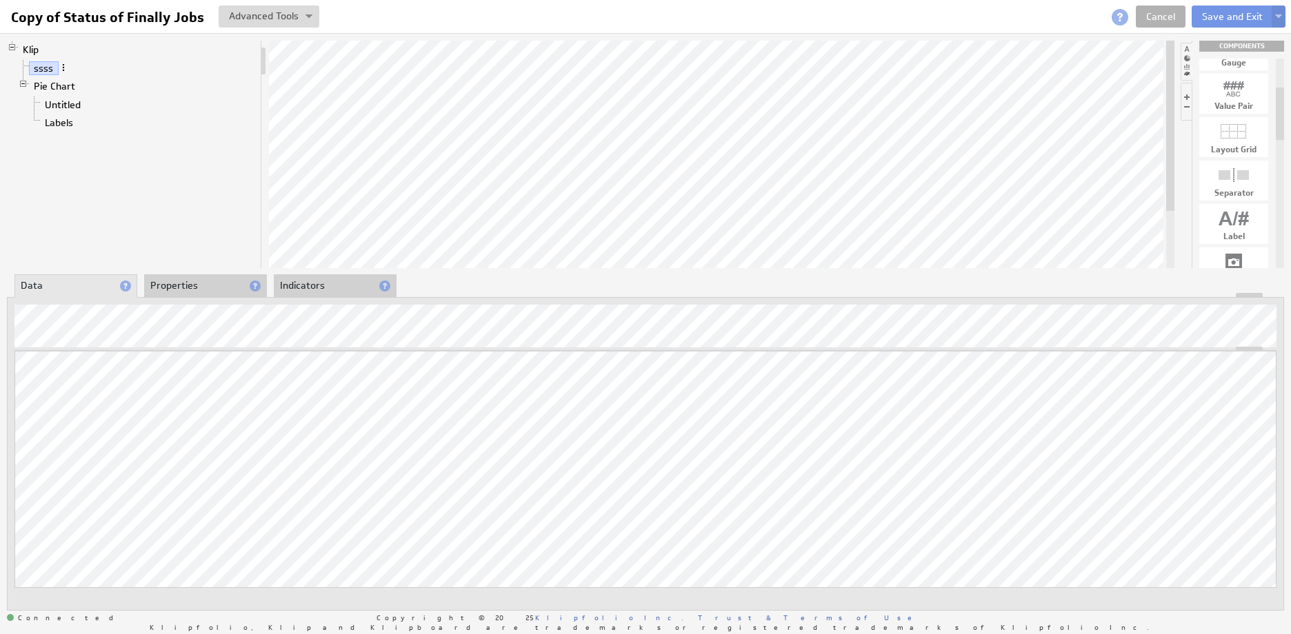
click at [63, 68] on span at bounding box center [64, 68] width 10 height 10
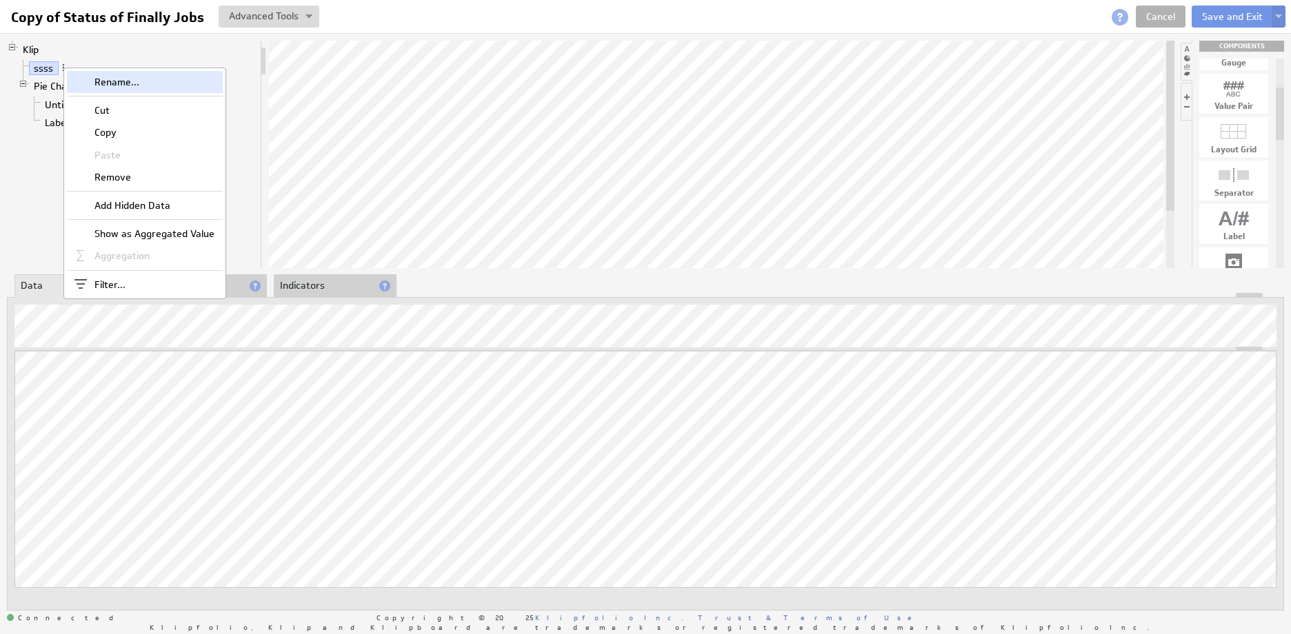
click at [92, 83] on div "Rename..." at bounding box center [145, 82] width 156 height 22
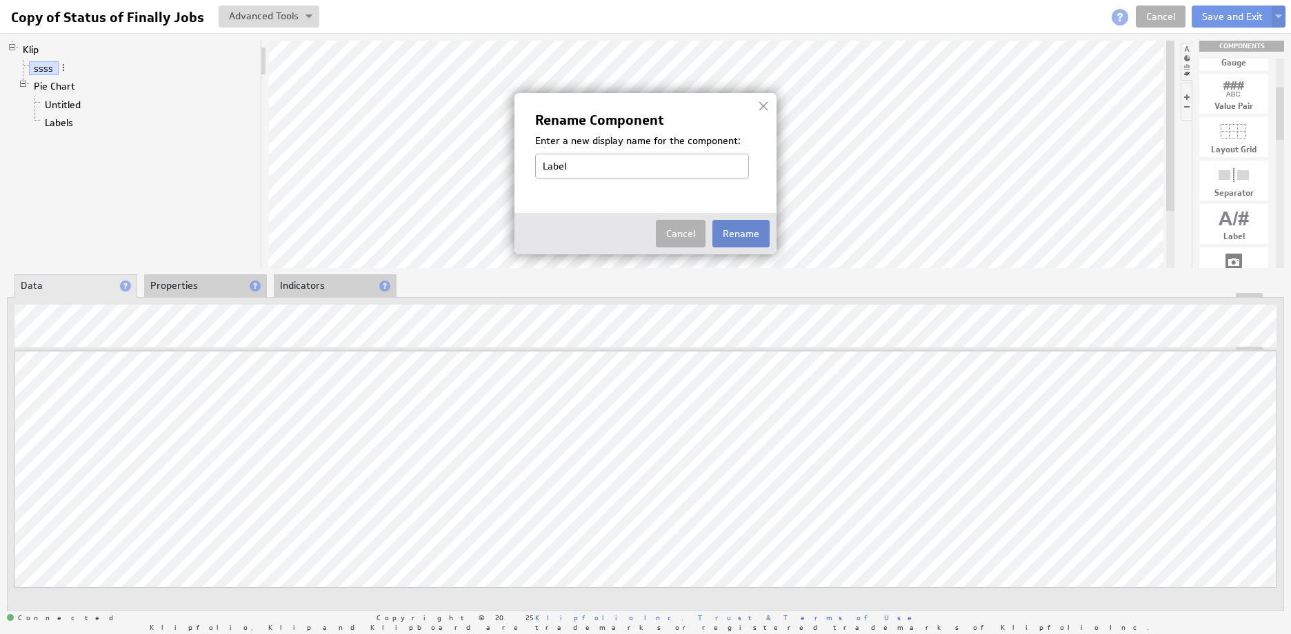
type input "Label"
click at [753, 247] on button "Rename" at bounding box center [740, 234] width 57 height 28
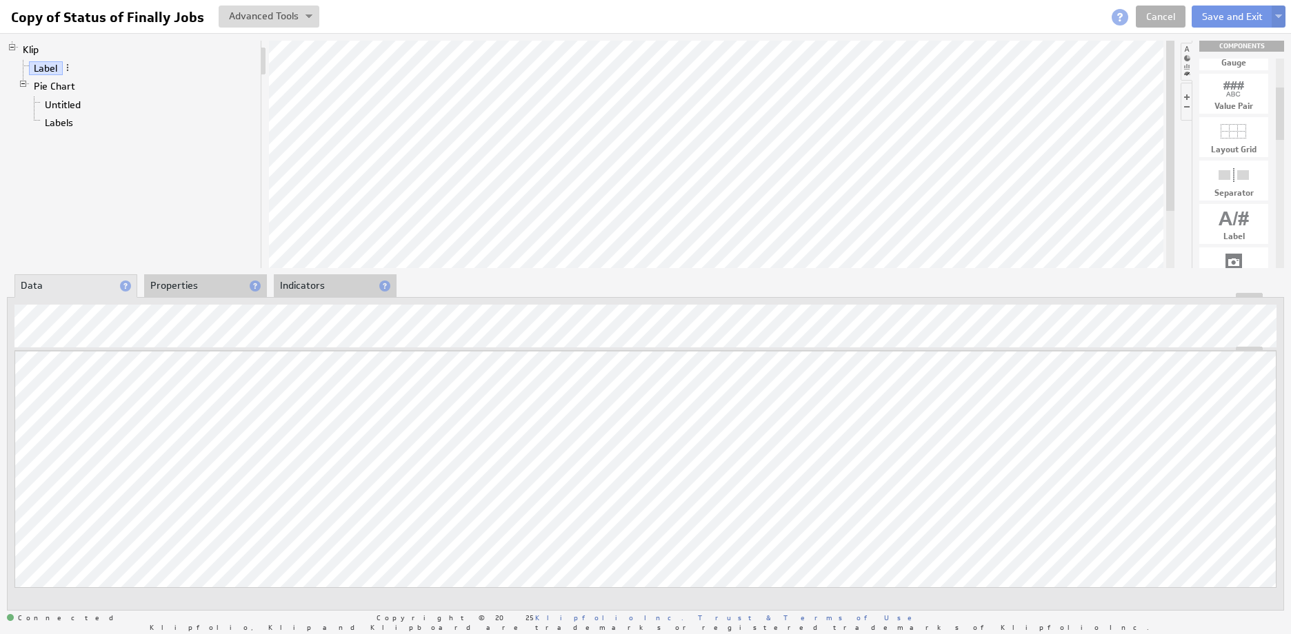
click at [1244, 181] on div at bounding box center [1233, 175] width 69 height 22
click at [53, 102] on link "Untitled" at bounding box center [63, 105] width 46 height 14
click at [62, 123] on link "Labels" at bounding box center [59, 123] width 39 height 14
click at [49, 69] on link "Label" at bounding box center [46, 68] width 34 height 14
click at [68, 68] on span at bounding box center [68, 68] width 10 height 10
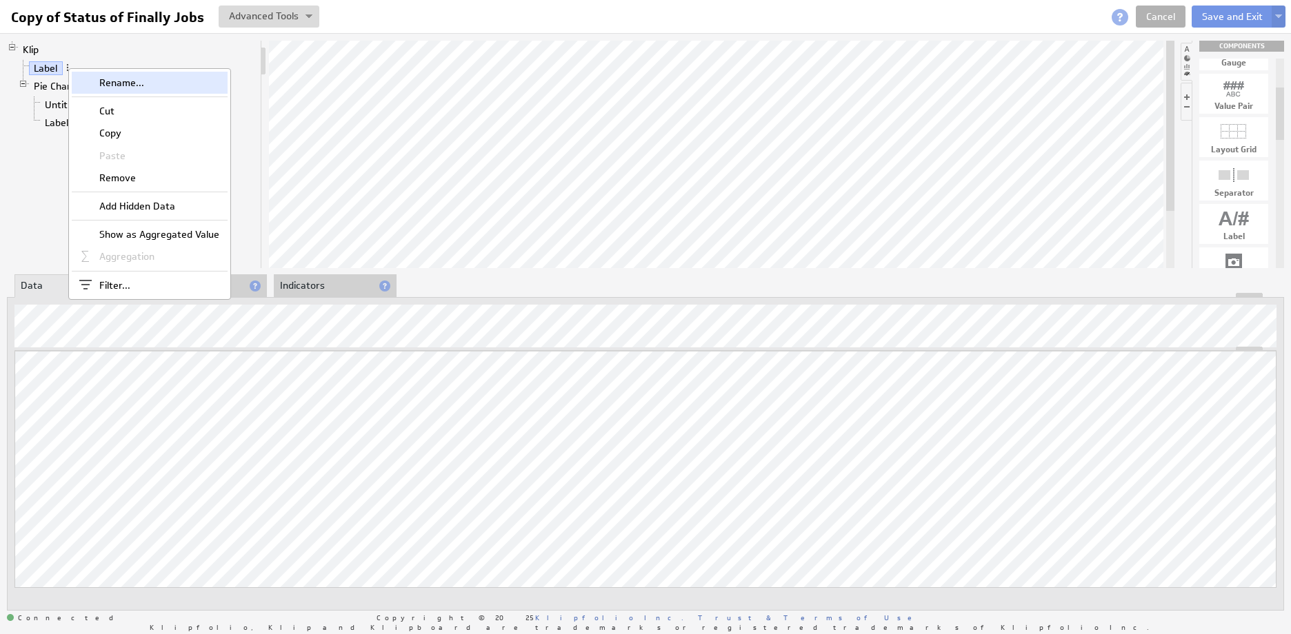
click at [100, 80] on div "Rename..." at bounding box center [150, 83] width 156 height 22
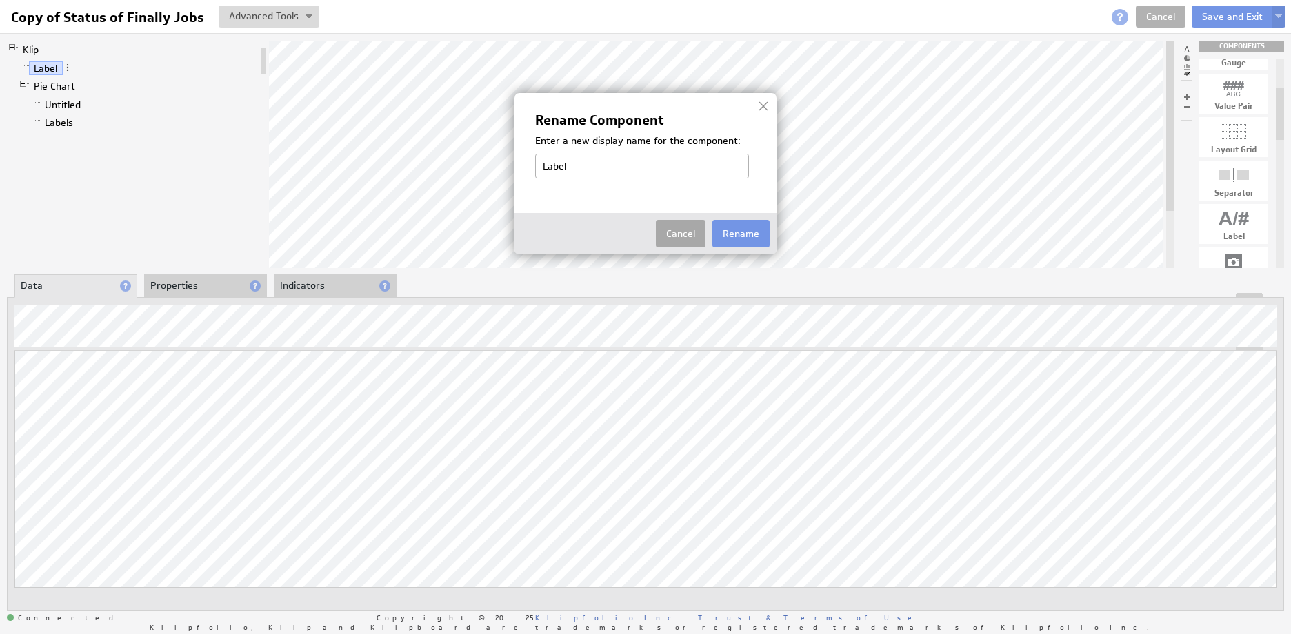
click at [675, 241] on button "Cancel" at bounding box center [681, 234] width 50 height 28
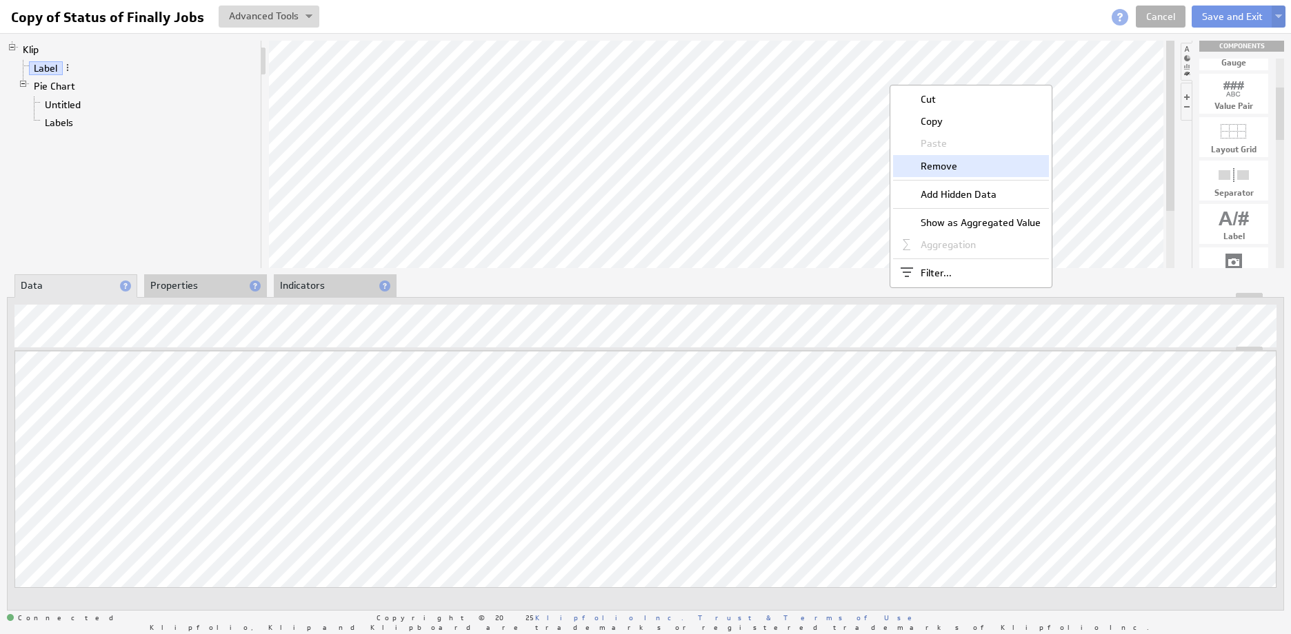
click at [935, 168] on div "Remove" at bounding box center [971, 166] width 156 height 22
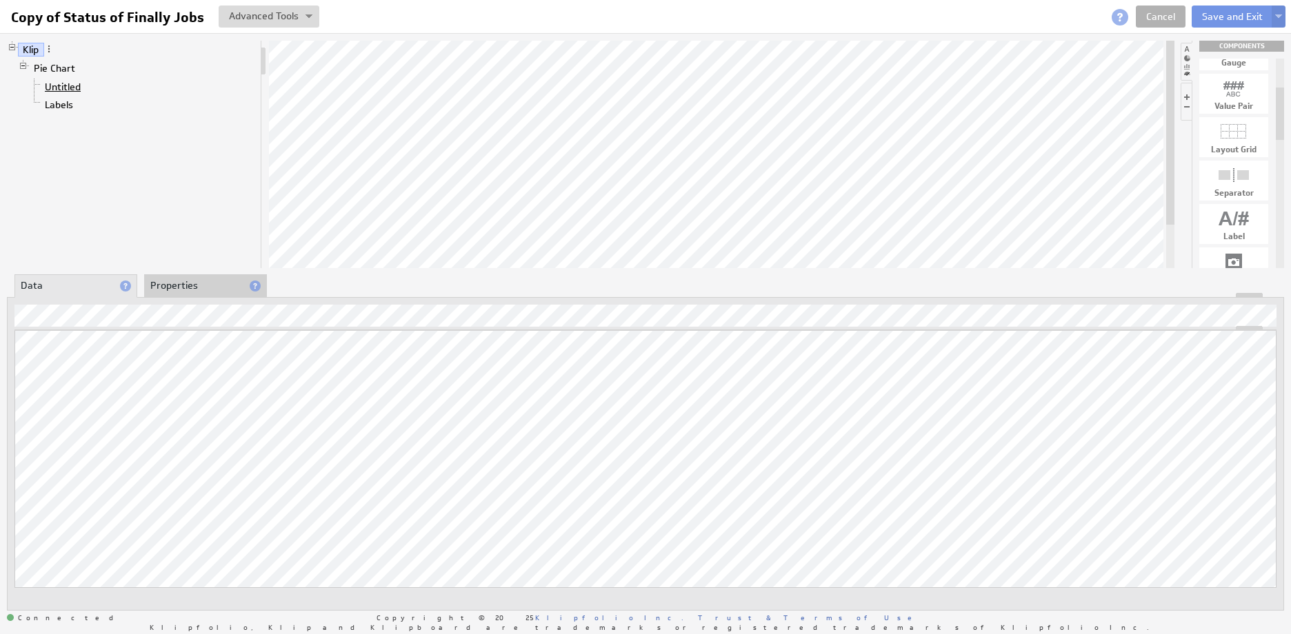
click at [65, 86] on link "Untitled" at bounding box center [63, 87] width 46 height 14
click at [67, 283] on li "Data" at bounding box center [75, 285] width 123 height 23
click at [173, 288] on li "Properties" at bounding box center [205, 285] width 123 height 23
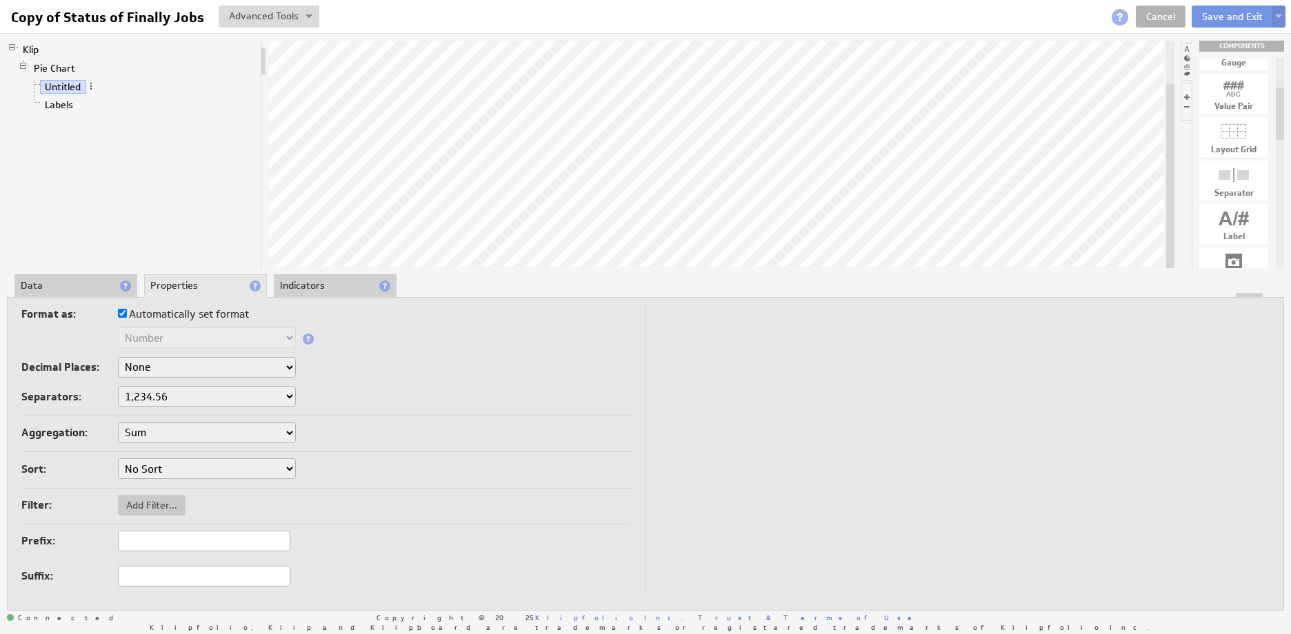
click at [172, 288] on li "Properties" at bounding box center [205, 285] width 123 height 23
click at [323, 284] on li "Indicators" at bounding box center [335, 285] width 123 height 23
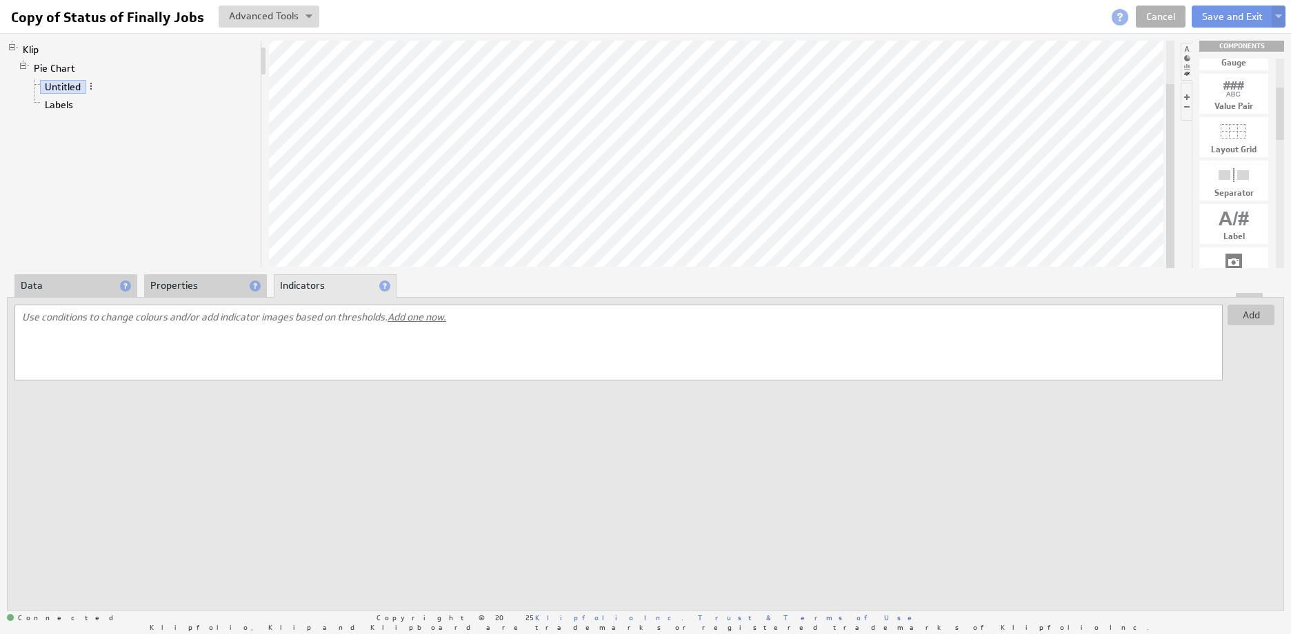
click at [70, 288] on li "Data" at bounding box center [75, 285] width 123 height 23
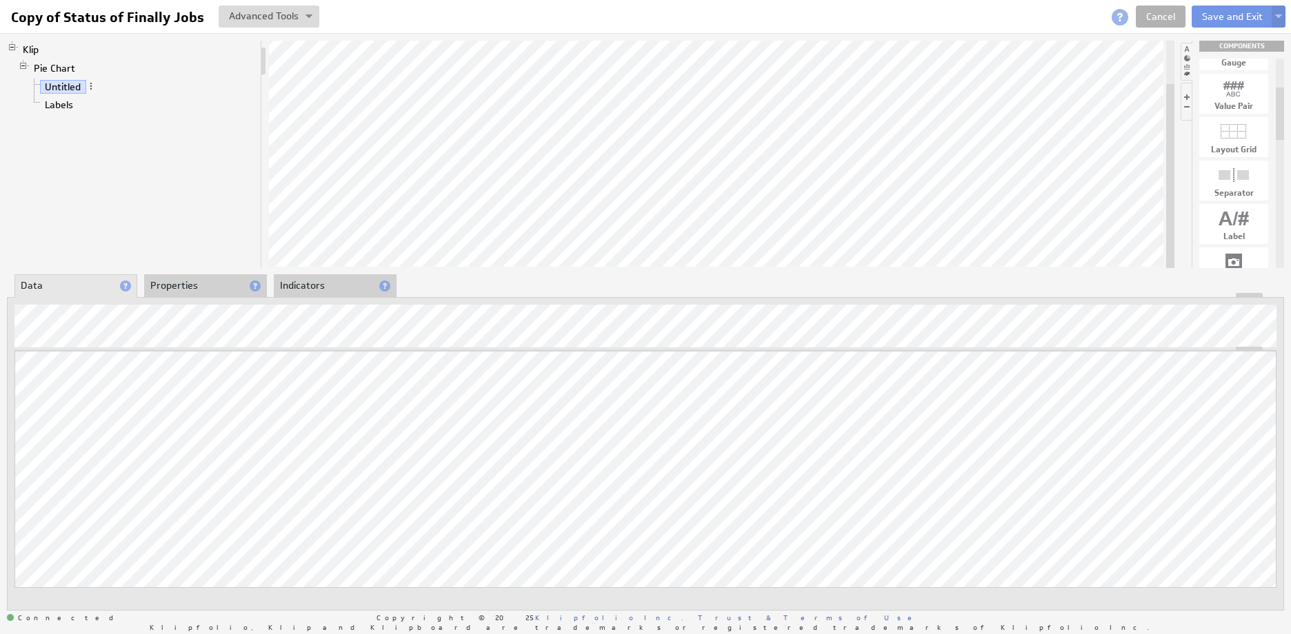
click at [170, 276] on li "Properties" at bounding box center [205, 285] width 123 height 23
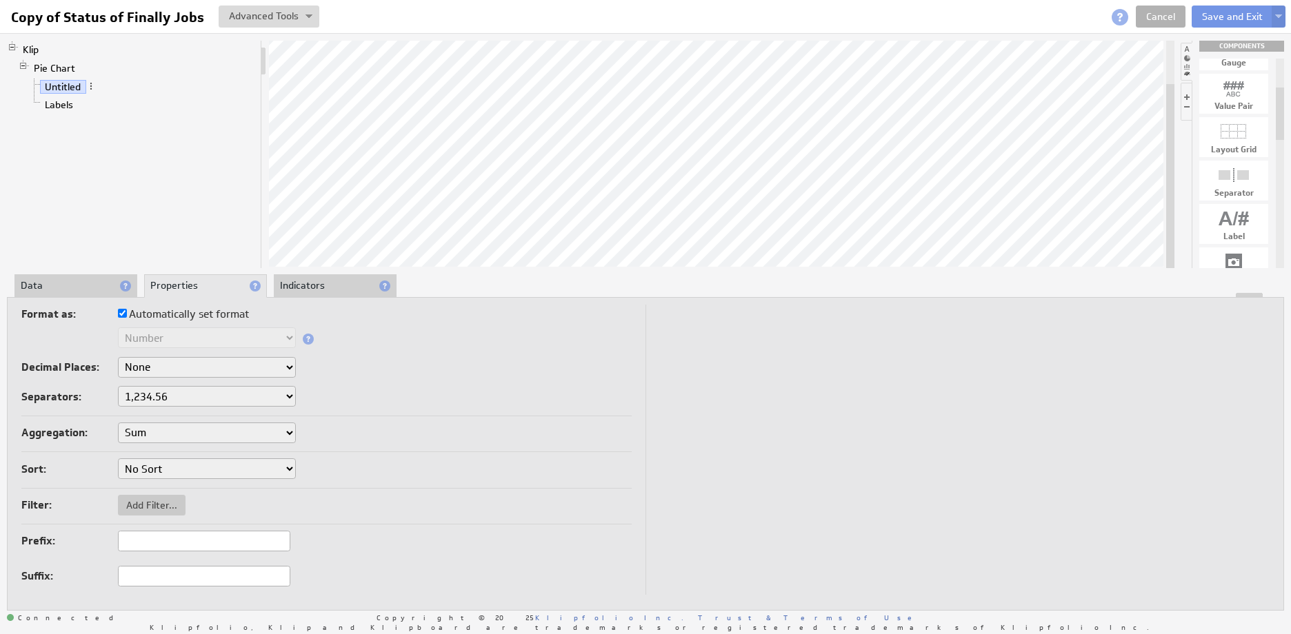
click at [84, 288] on li "Data" at bounding box center [75, 285] width 123 height 23
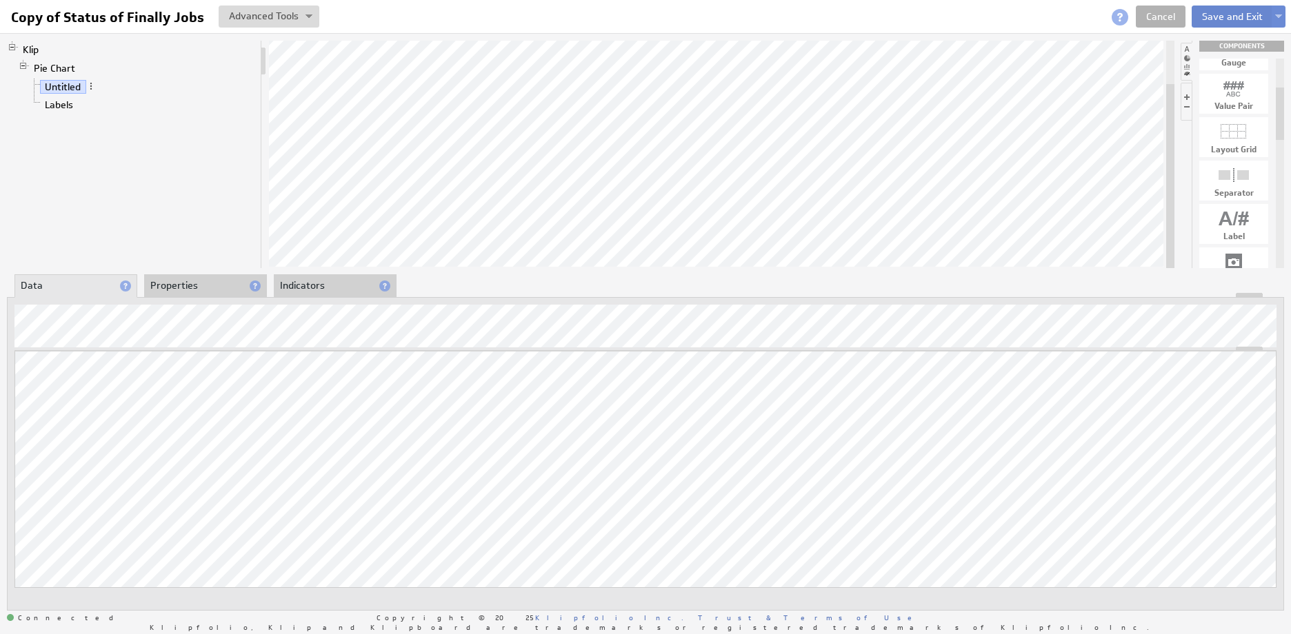
click at [1210, 17] on button "Save and Exit" at bounding box center [1231, 17] width 81 height 22
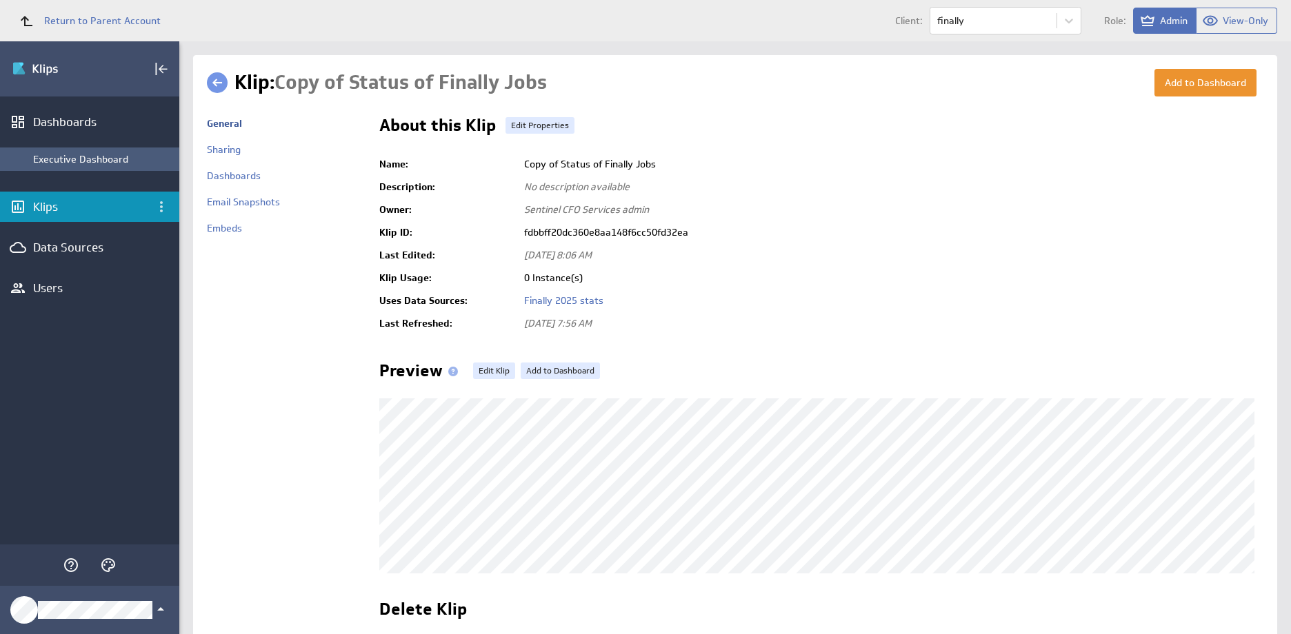
click at [56, 157] on div "Executive Dashboard" at bounding box center [102, 159] width 139 height 12
